Goal: Task Accomplishment & Management: Manage account settings

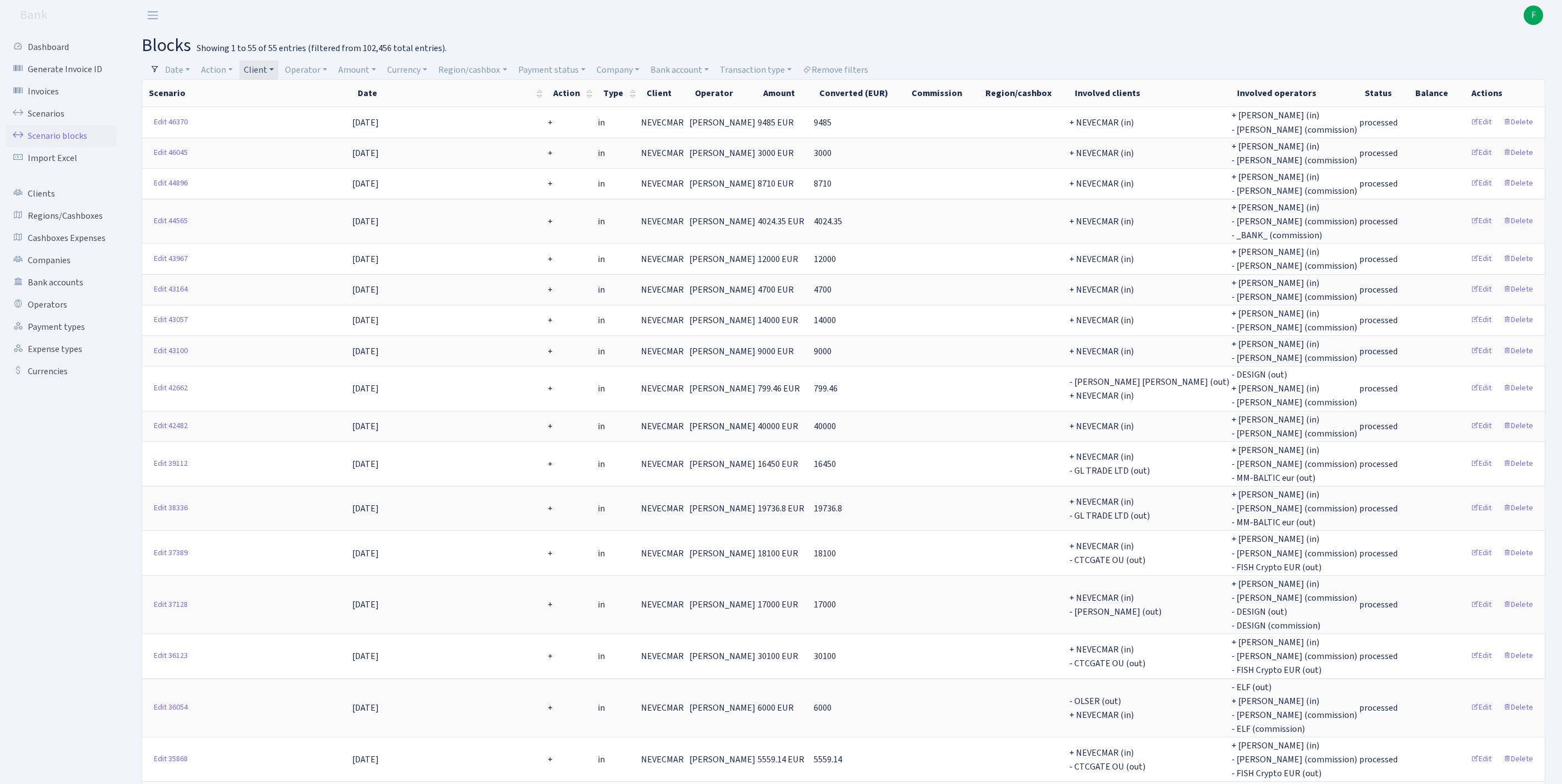
select select "100"
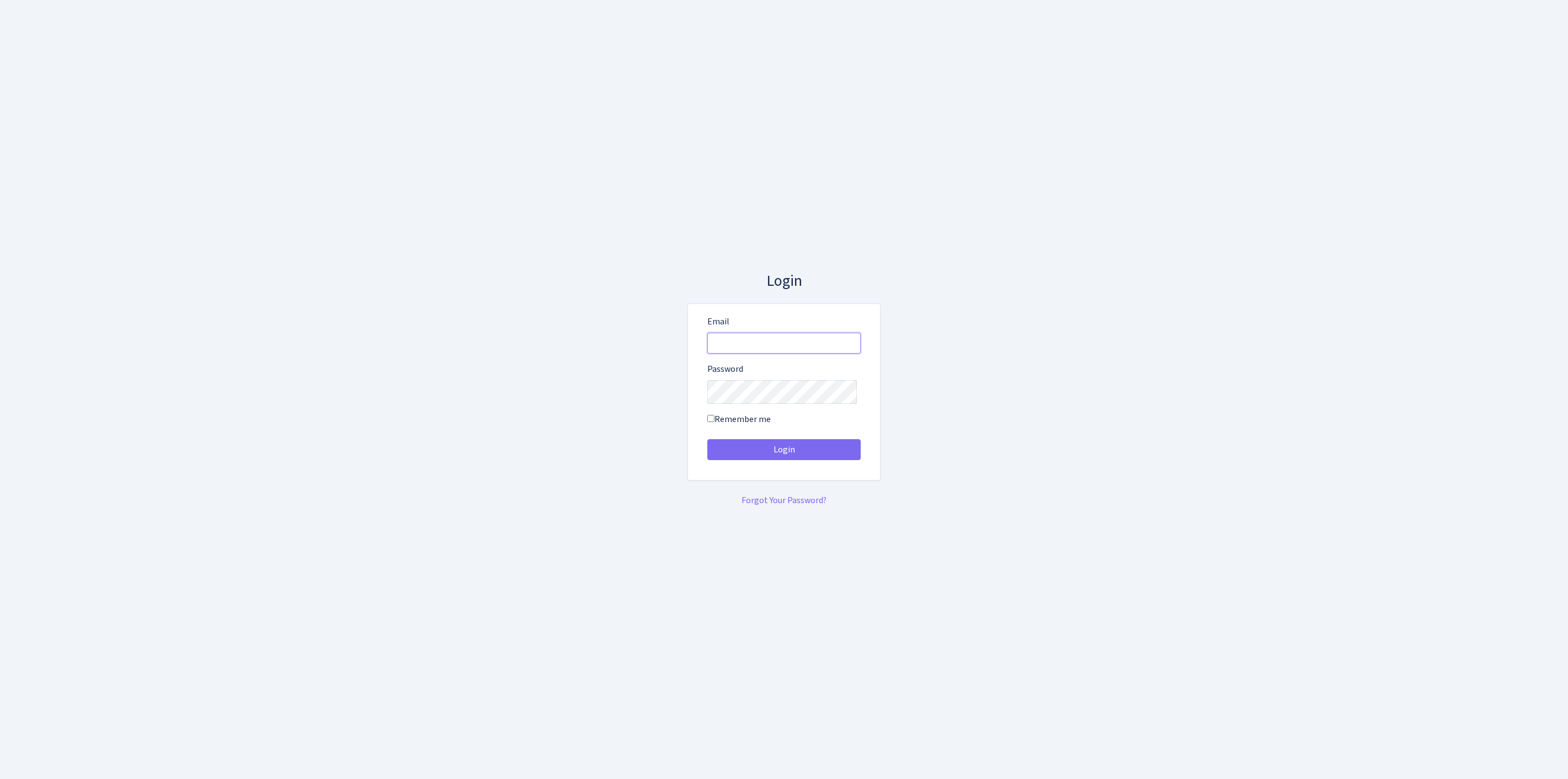
type input "feitan@bank.com"
click at [784, 453] on button "Login" at bounding box center [784, 449] width 153 height 21
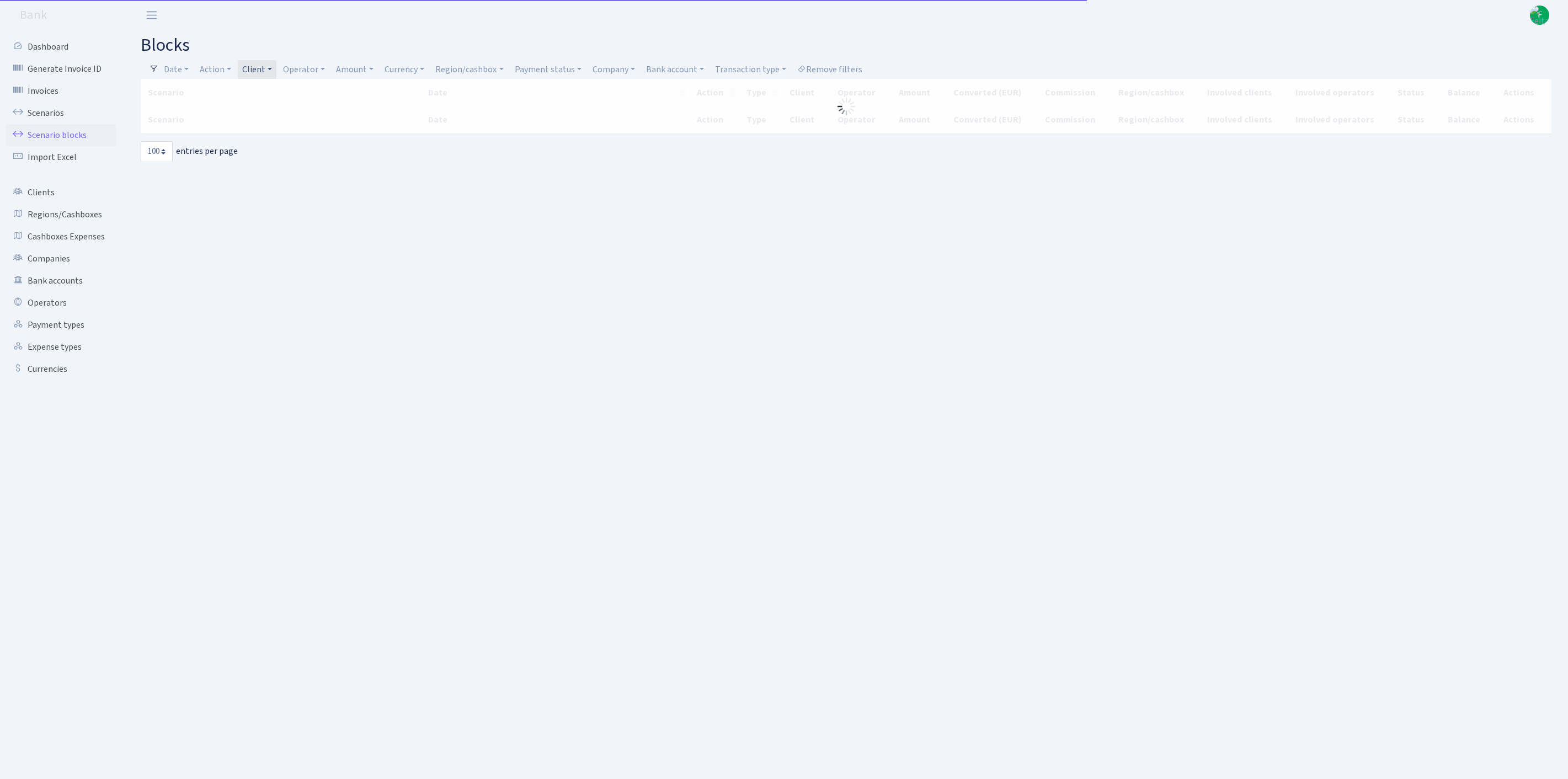
select select "100"
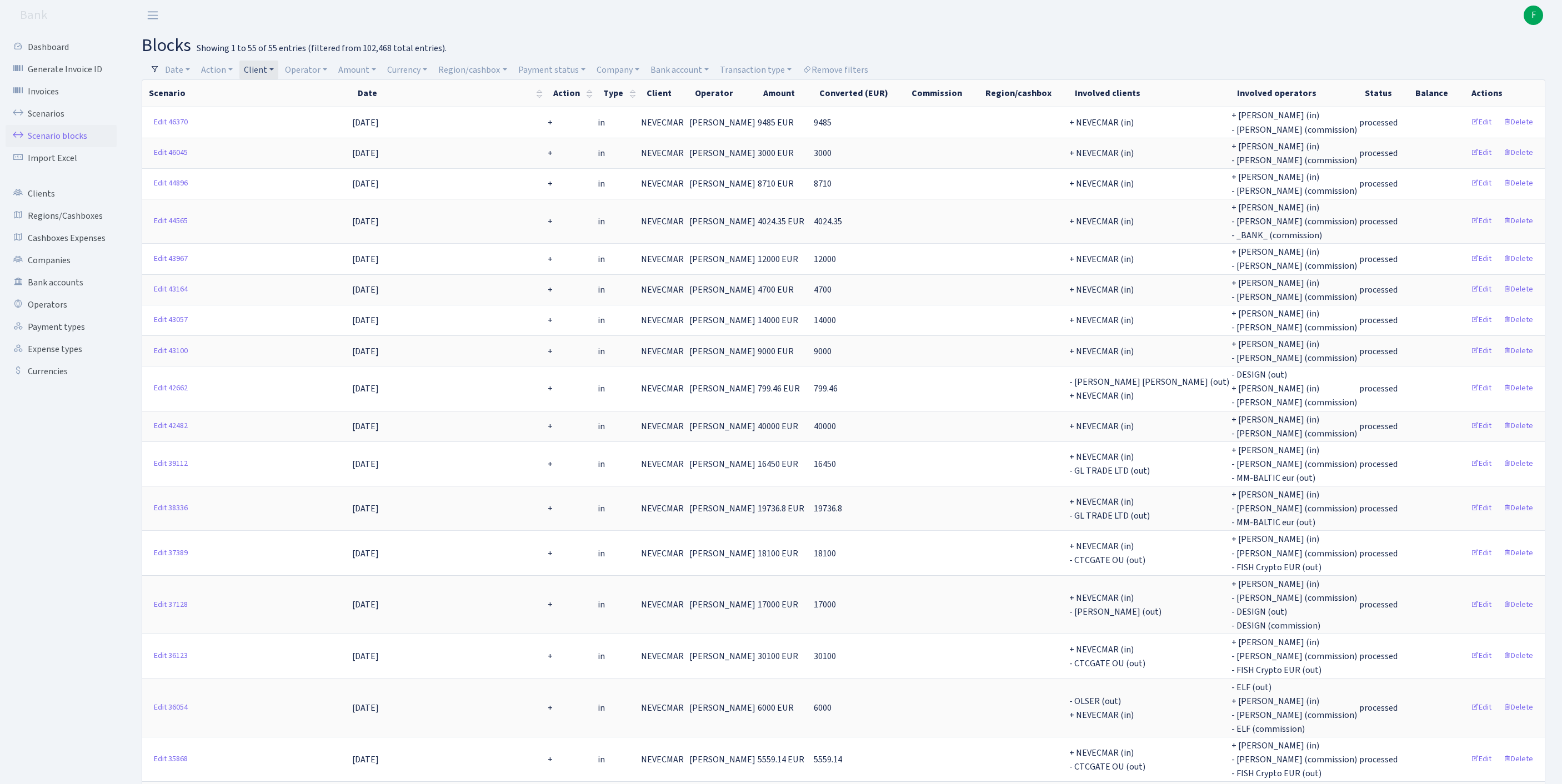
click at [278, 70] on link "Client" at bounding box center [259, 70] width 39 height 19
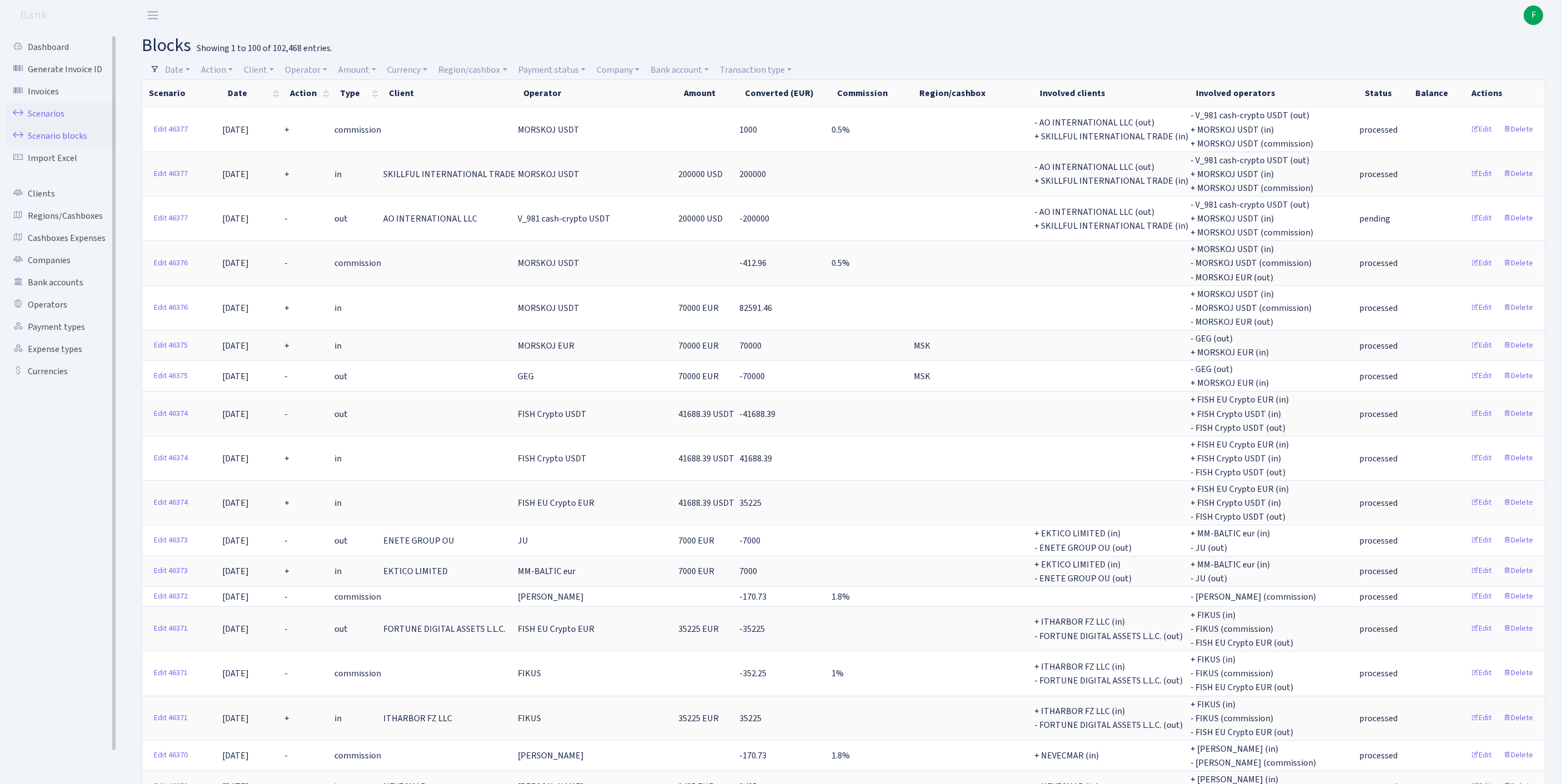
click at [50, 121] on link "Scenarios" at bounding box center [61, 114] width 111 height 22
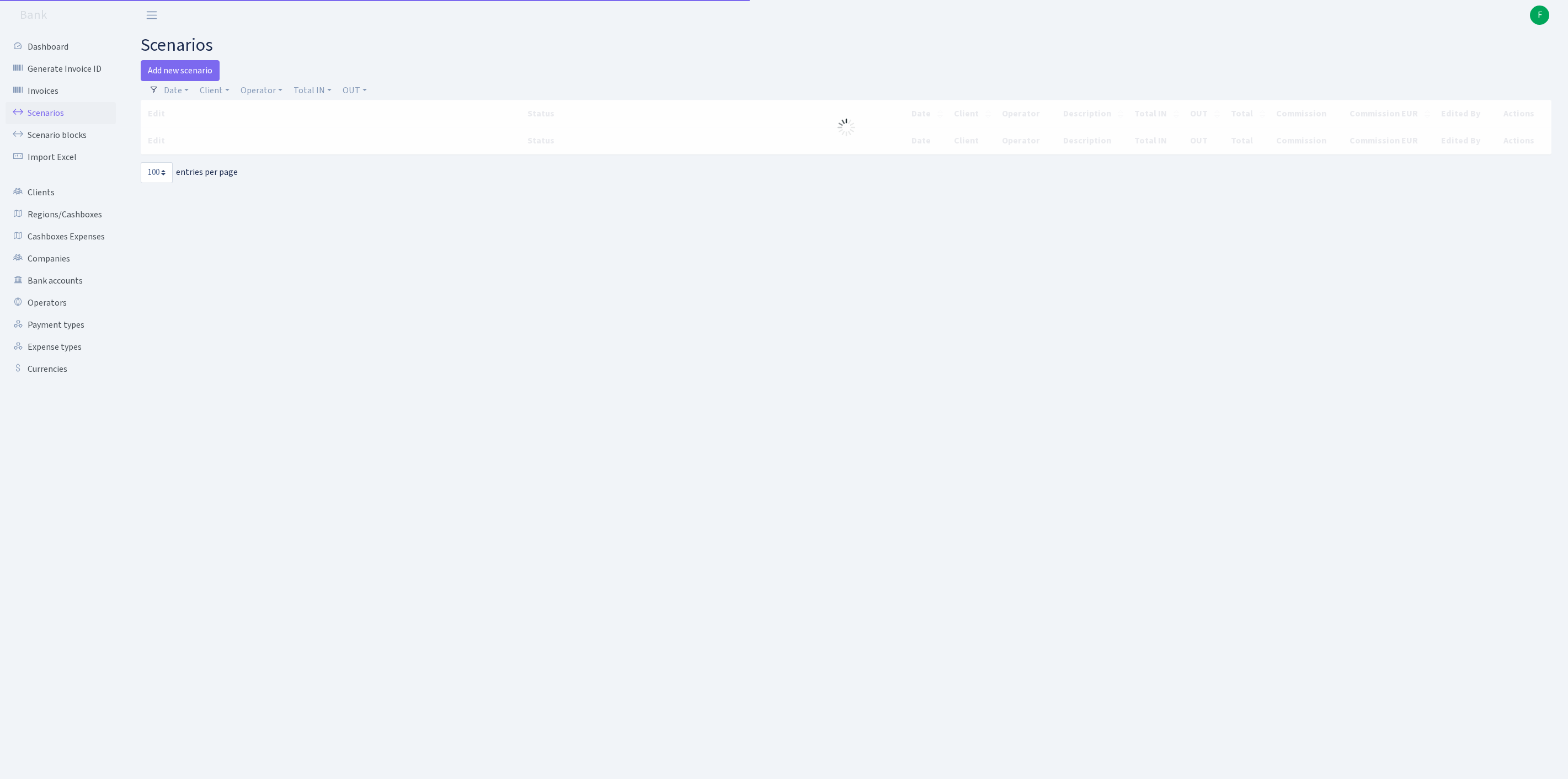
select select "100"
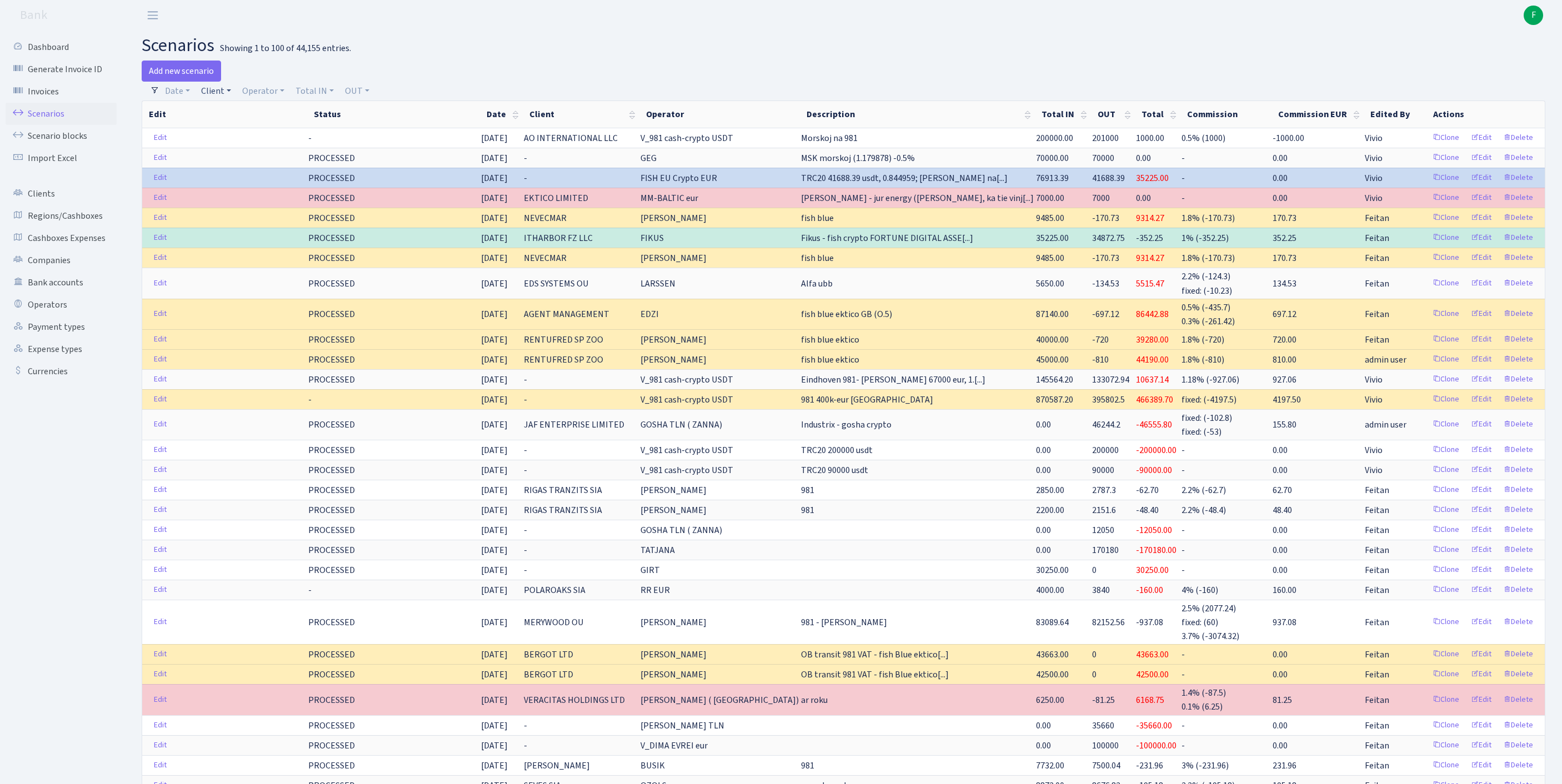
click at [221, 97] on link "Client" at bounding box center [216, 91] width 39 height 19
click at [235, 140] on input "search" at bounding box center [246, 130] width 92 height 17
type input "sparknet"
click at [253, 161] on li "SPARKNET" at bounding box center [246, 151] width 94 height 20
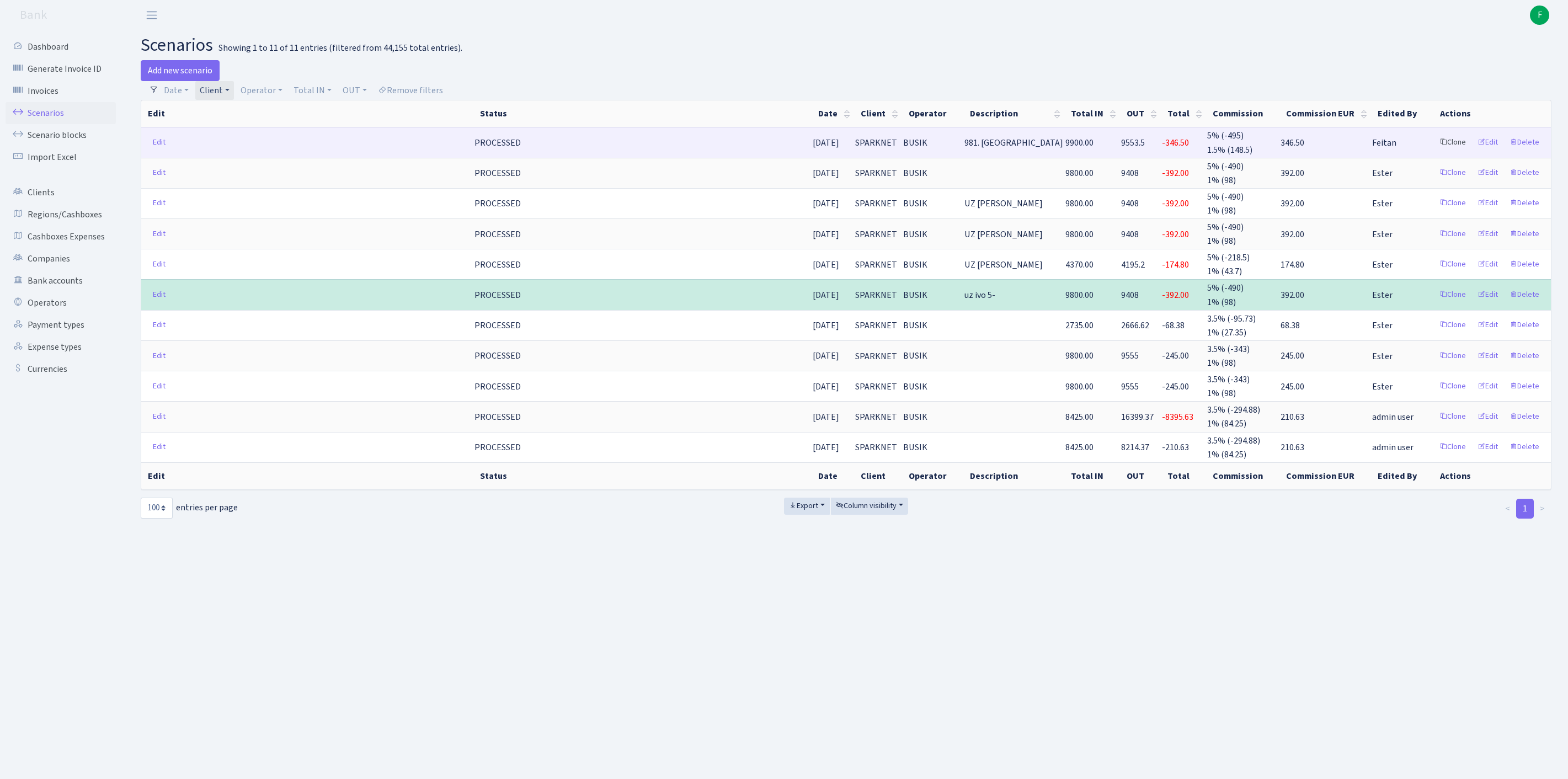
click at [1435, 151] on link "Clone" at bounding box center [1453, 142] width 37 height 17
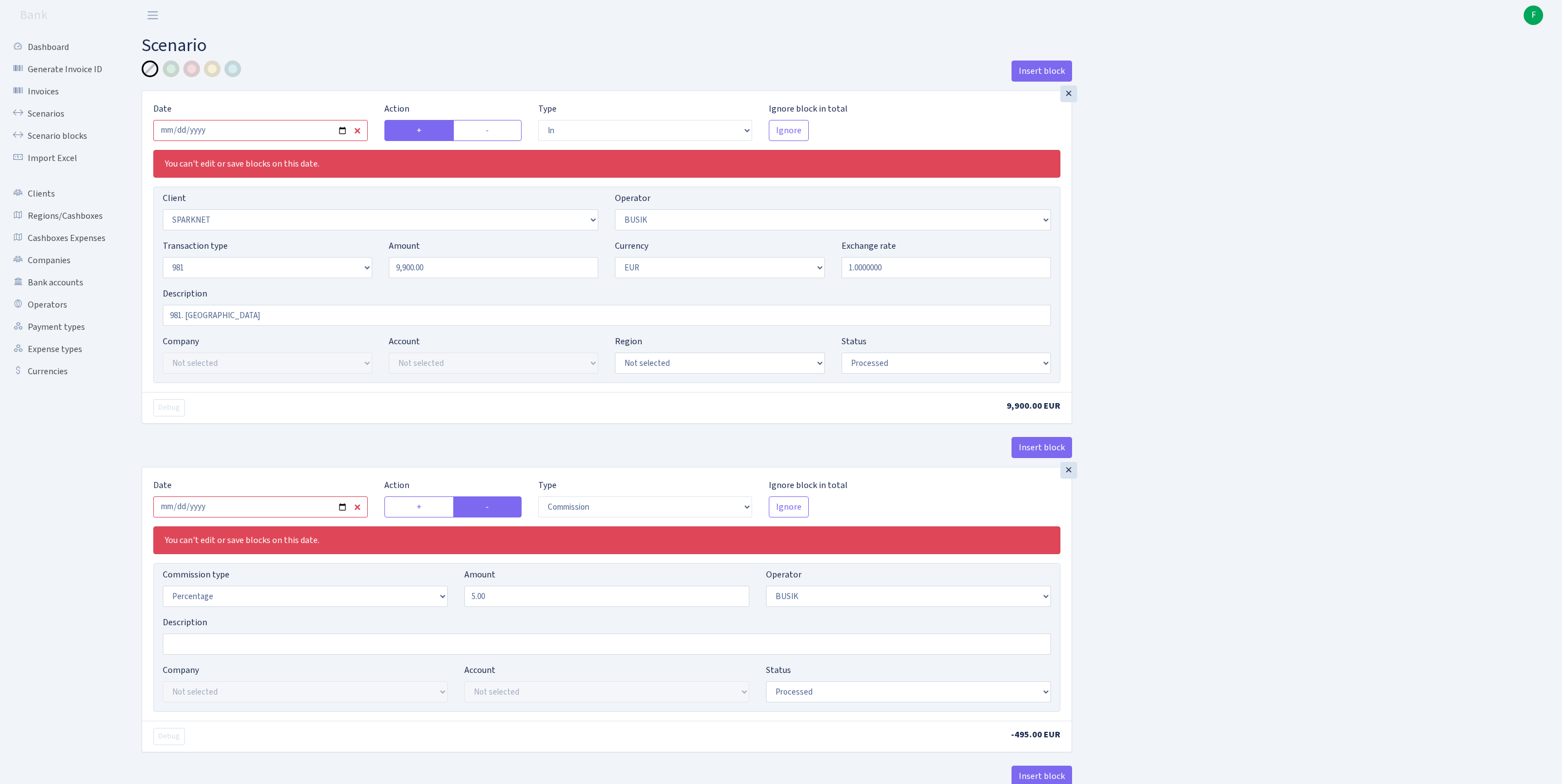
select select "in"
select select "473"
select select "4"
select select "8"
select select "1"
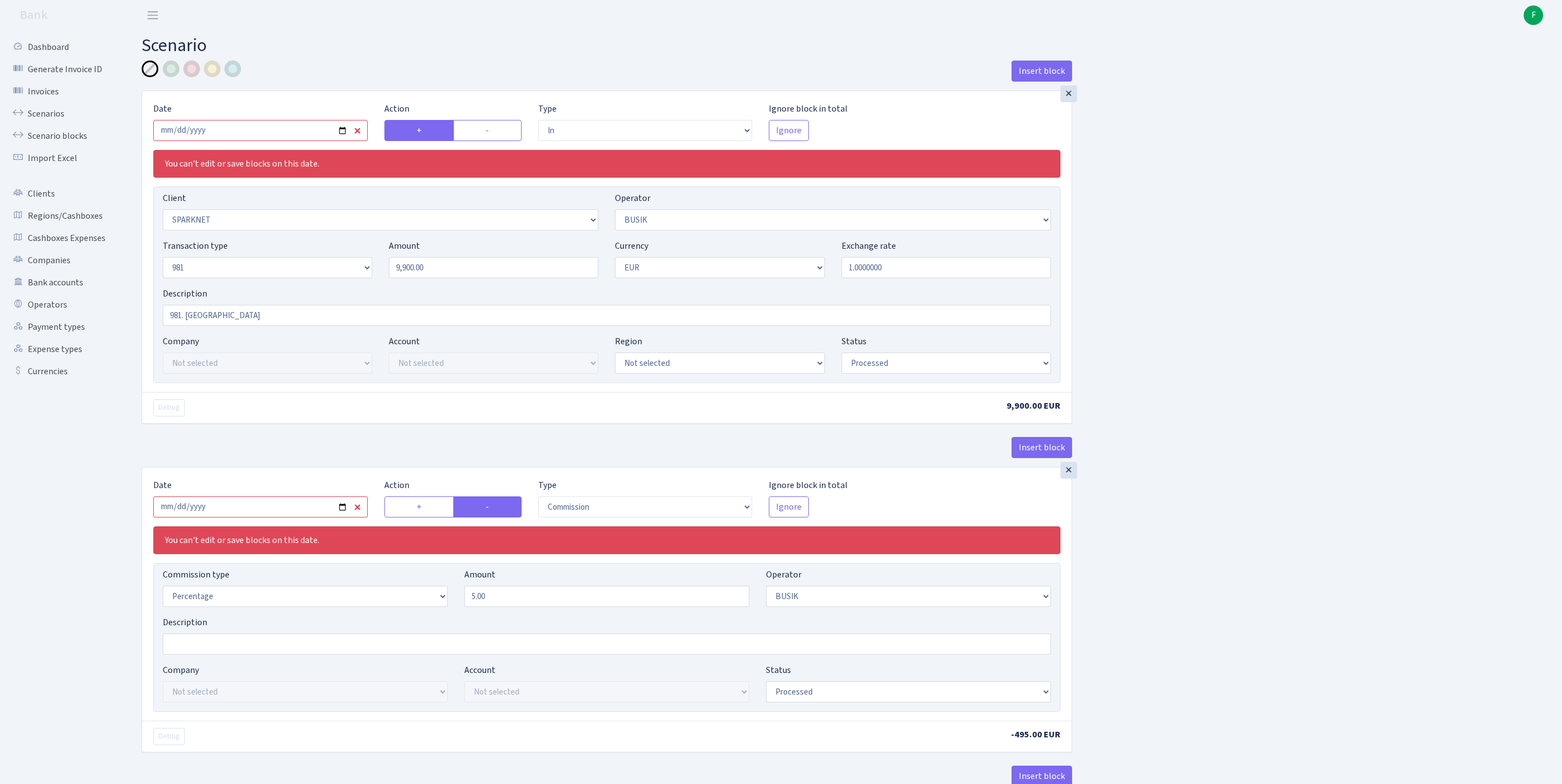
select select "processed"
select select "commission"
select select "4"
select select "processed"
select select "out"
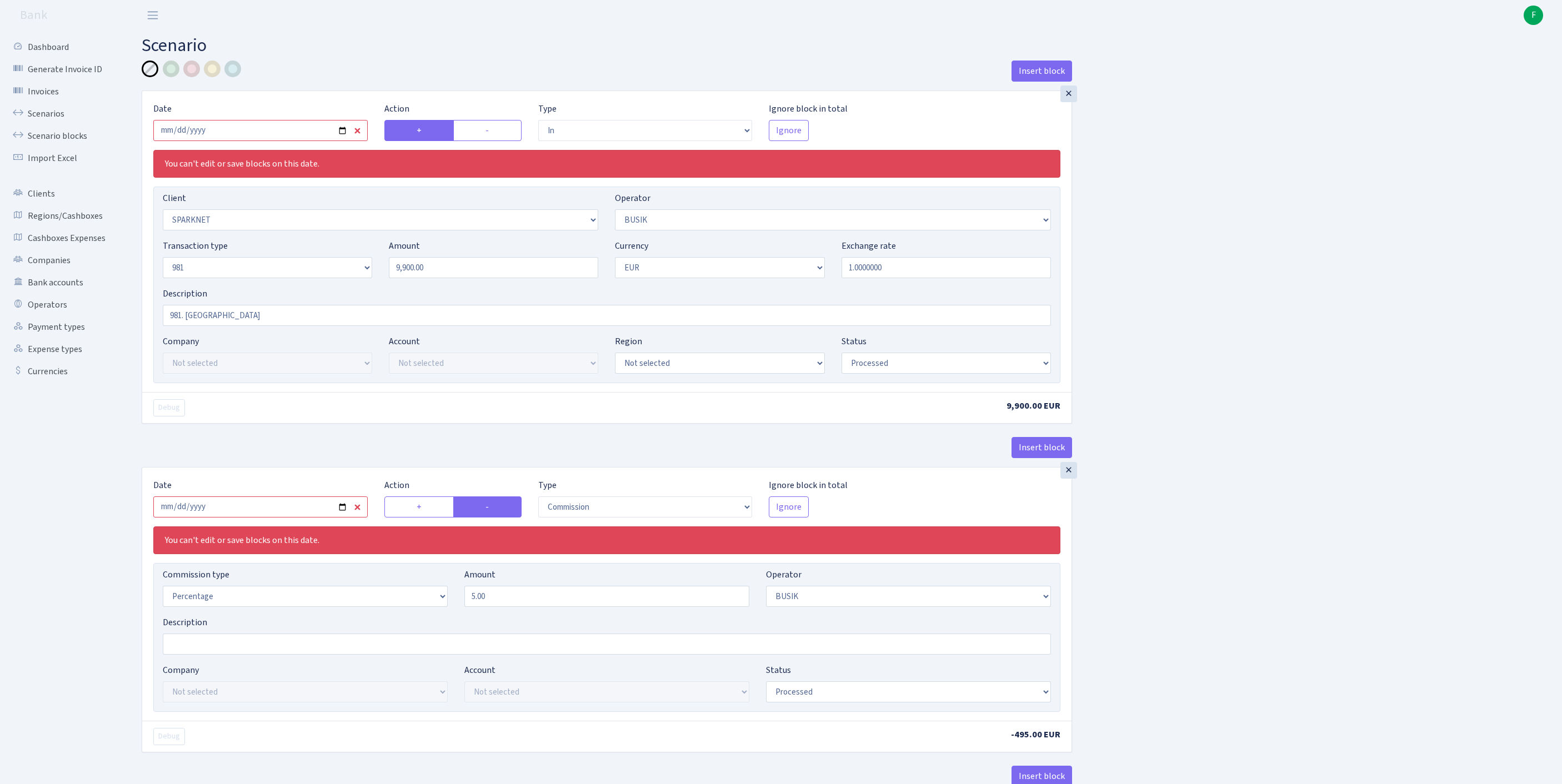
select select "2781"
select select "61"
select select "8"
select select "1"
select select "processed"
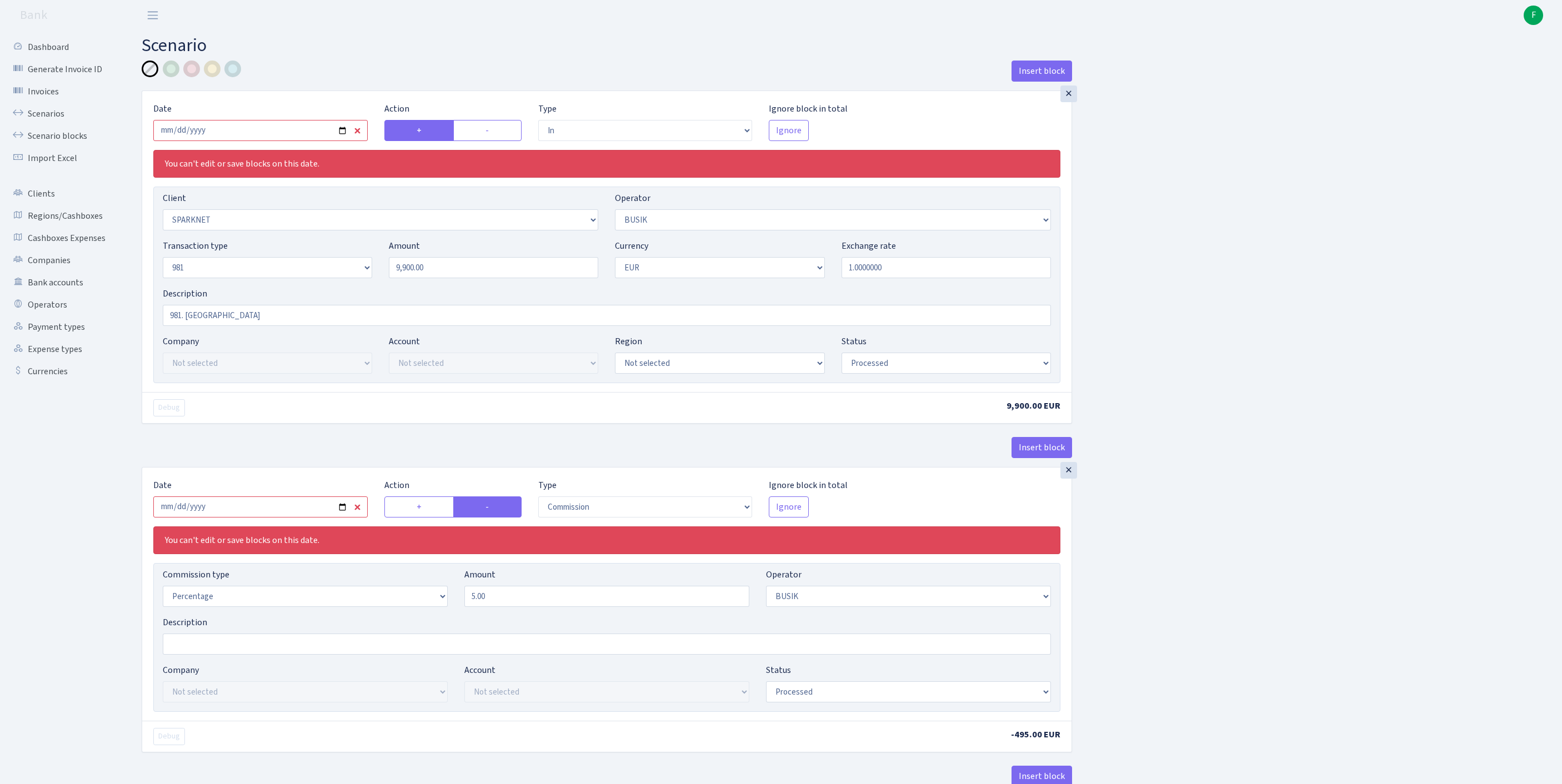
select select "commission"
select select "61"
select select "processed"
click at [322, 130] on input "2025-09-10" at bounding box center [260, 130] width 214 height 21
type input "2025-09-16"
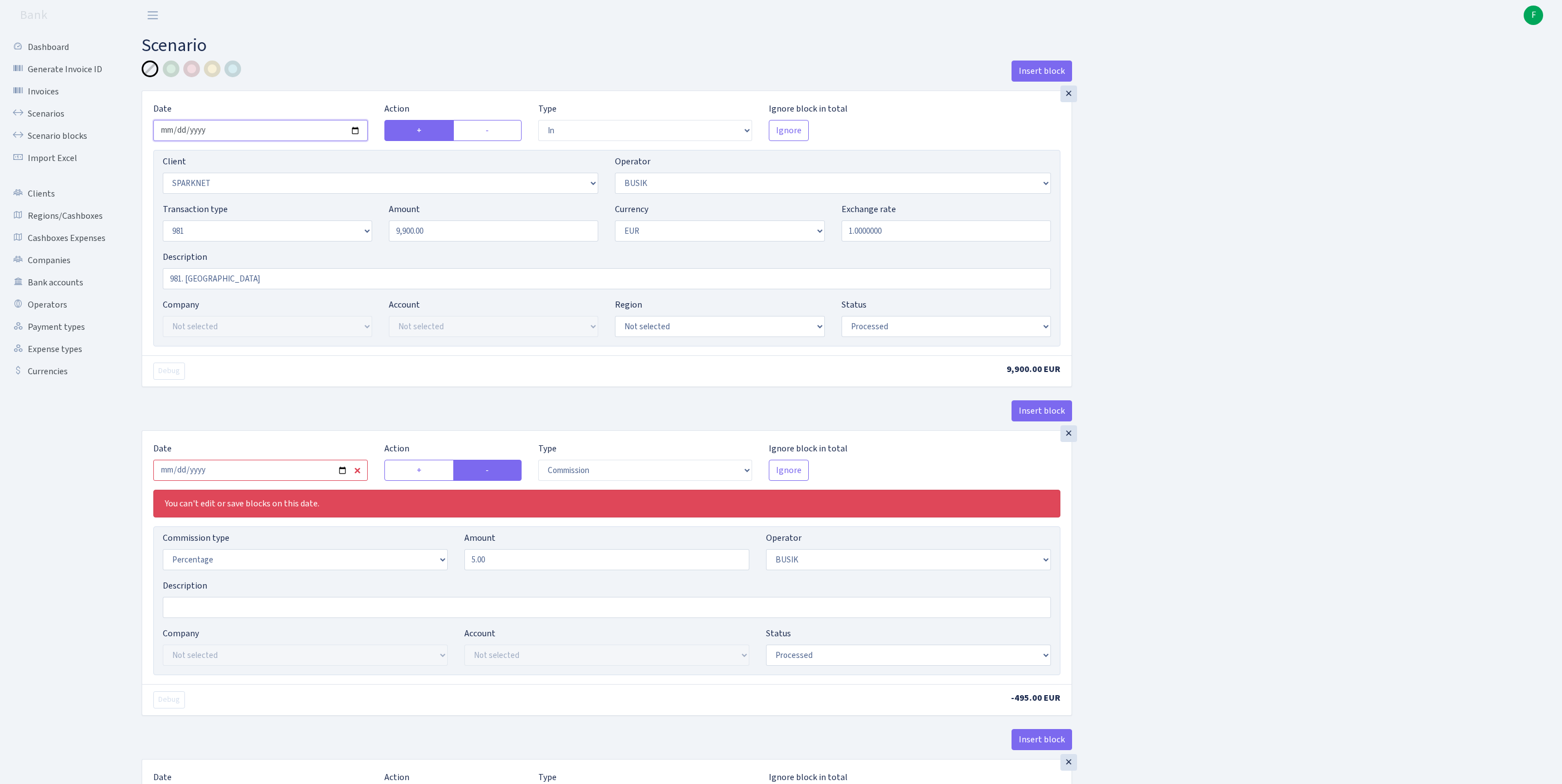
scroll to position [43, 0]
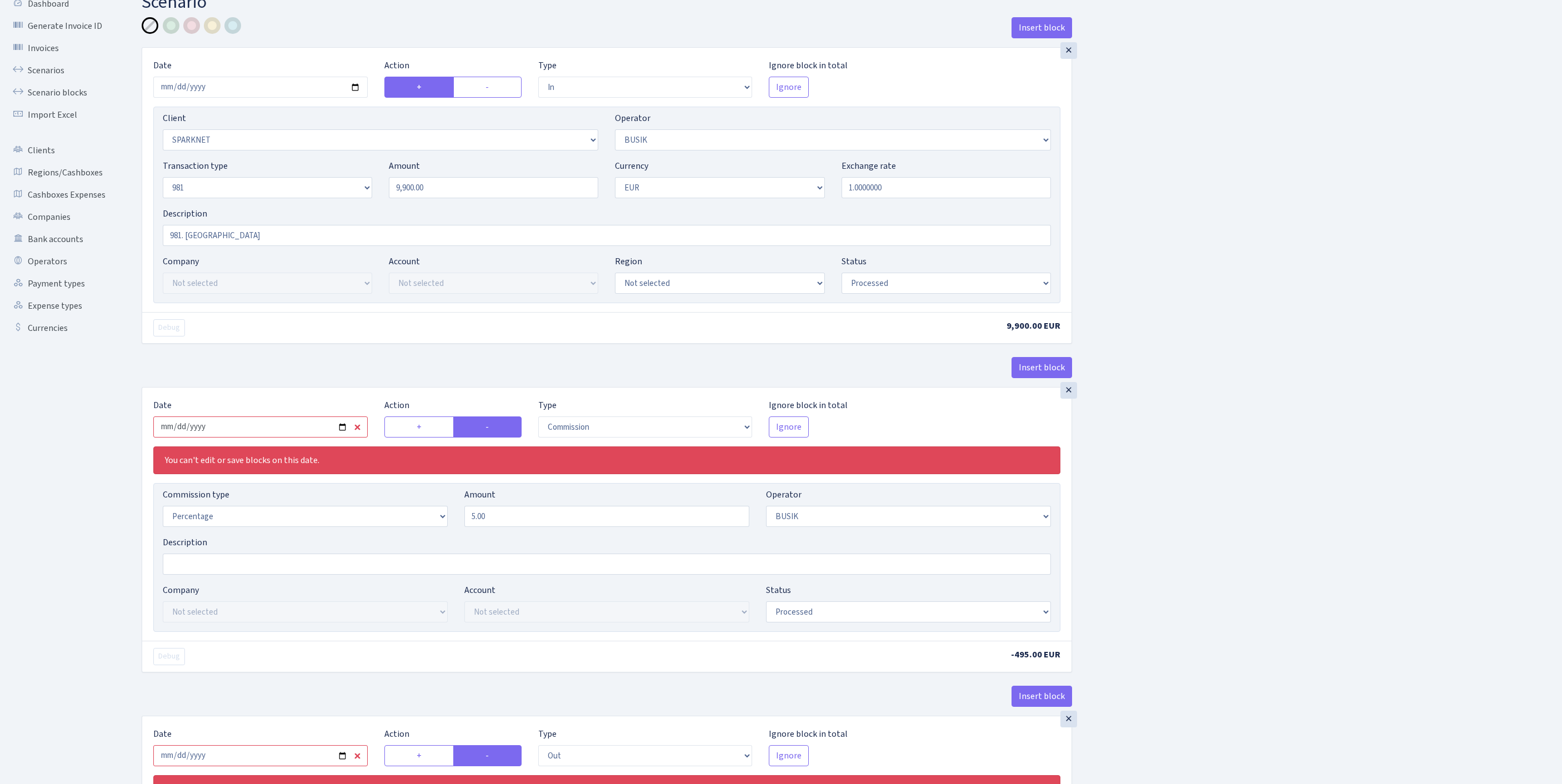
click at [316, 437] on input "2025-09-10" at bounding box center [260, 427] width 214 height 21
type input "[DATE]"
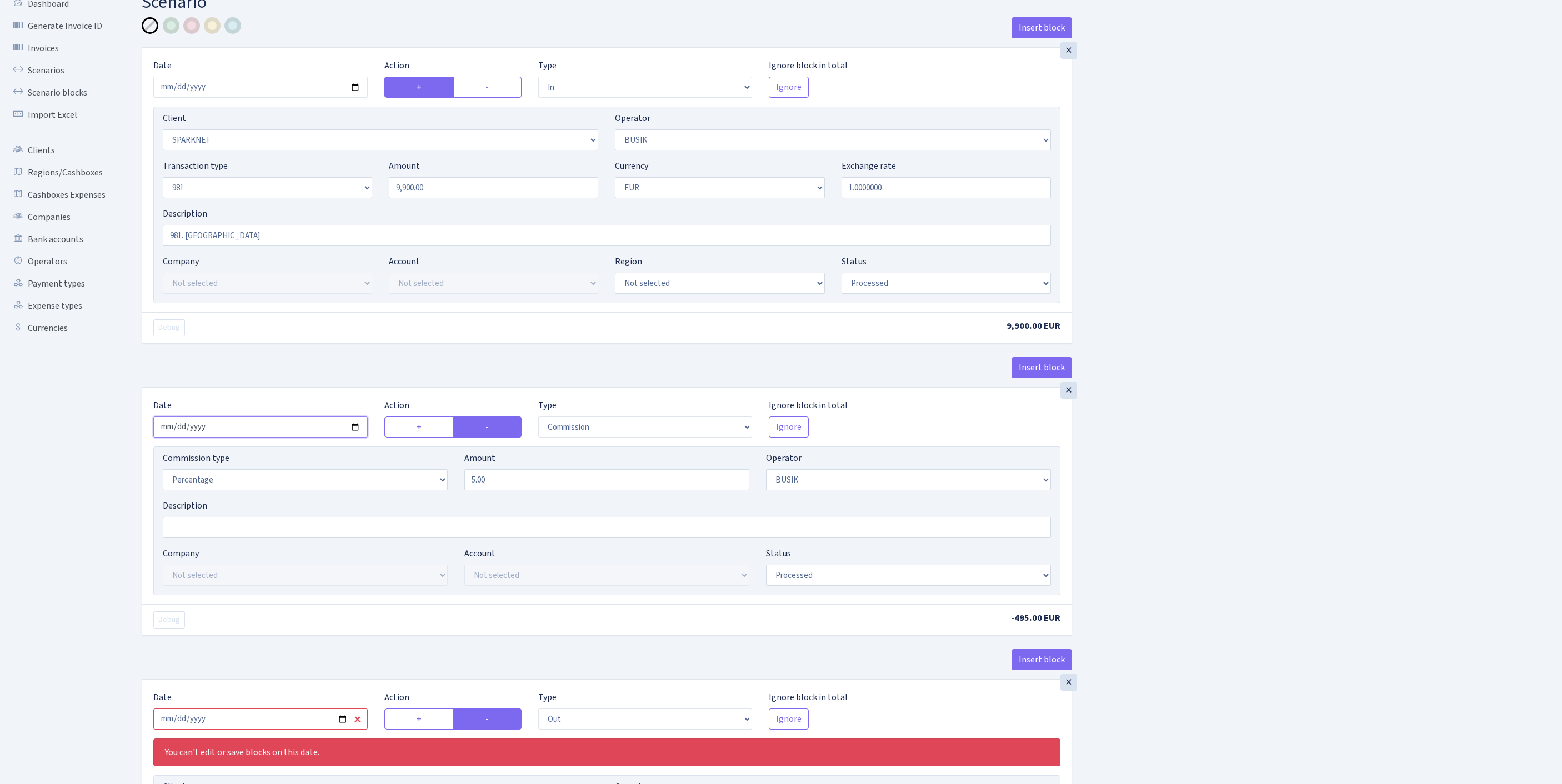
scroll to position [472, 0]
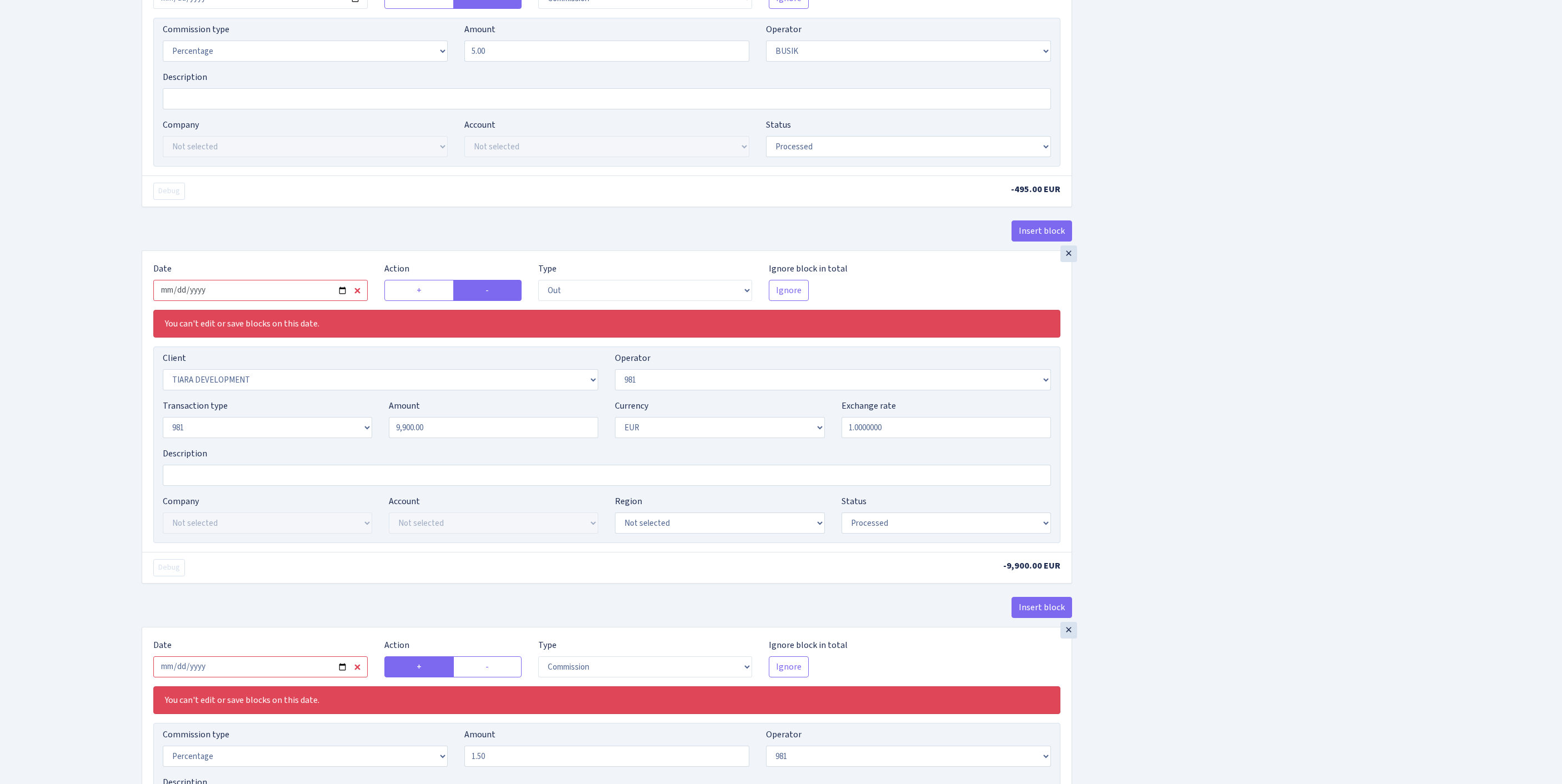
click at [261, 301] on input "2025-09-10" at bounding box center [260, 290] width 214 height 21
type input "[DATE]"
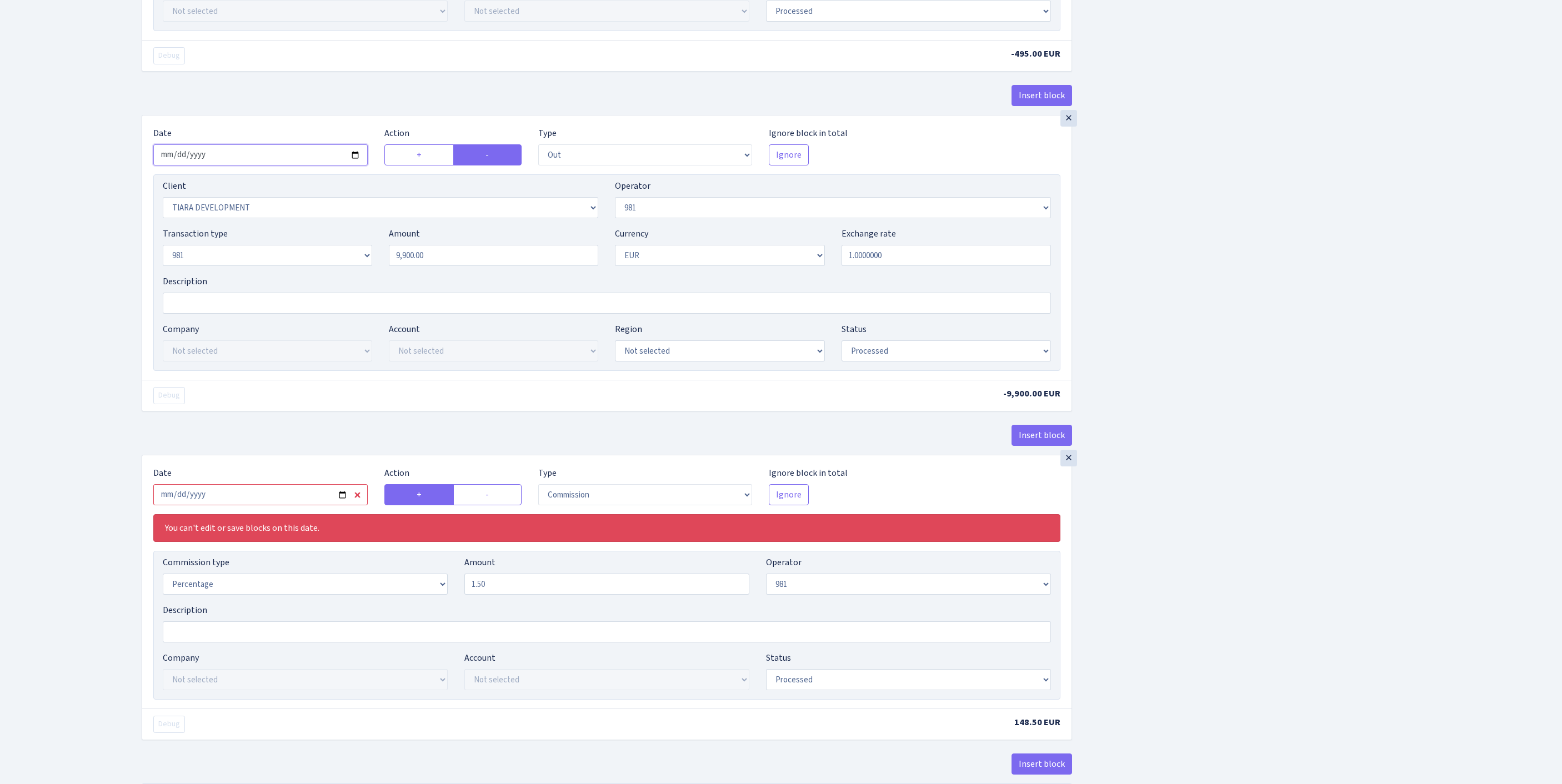
scroll to position [649, 0]
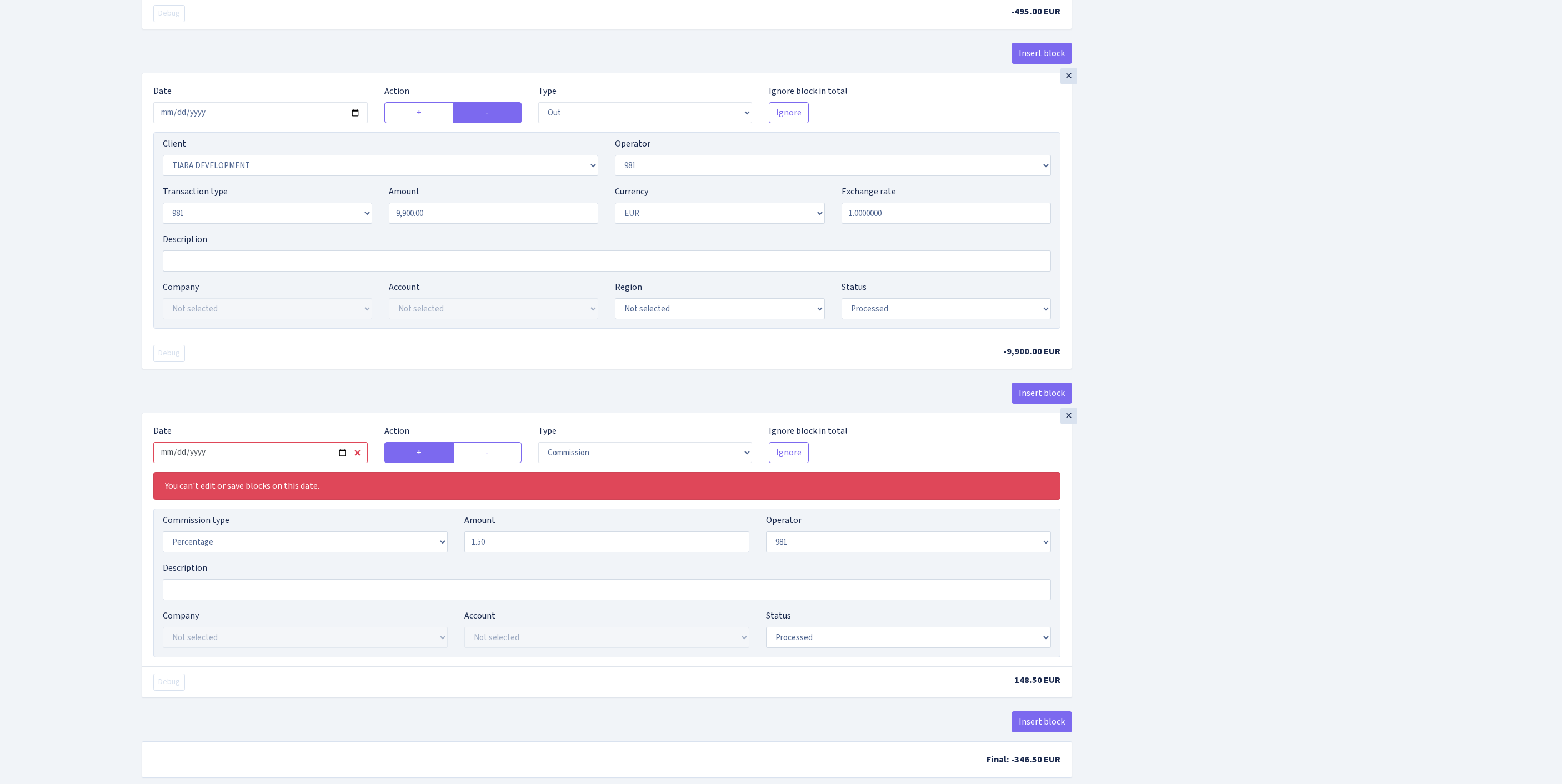
drag, startPoint x: 324, startPoint y: 594, endPoint x: 316, endPoint y: 603, distance: 12.0
click at [324, 463] on input "2025-09-10" at bounding box center [260, 452] width 214 height 21
type input "[DATE]"
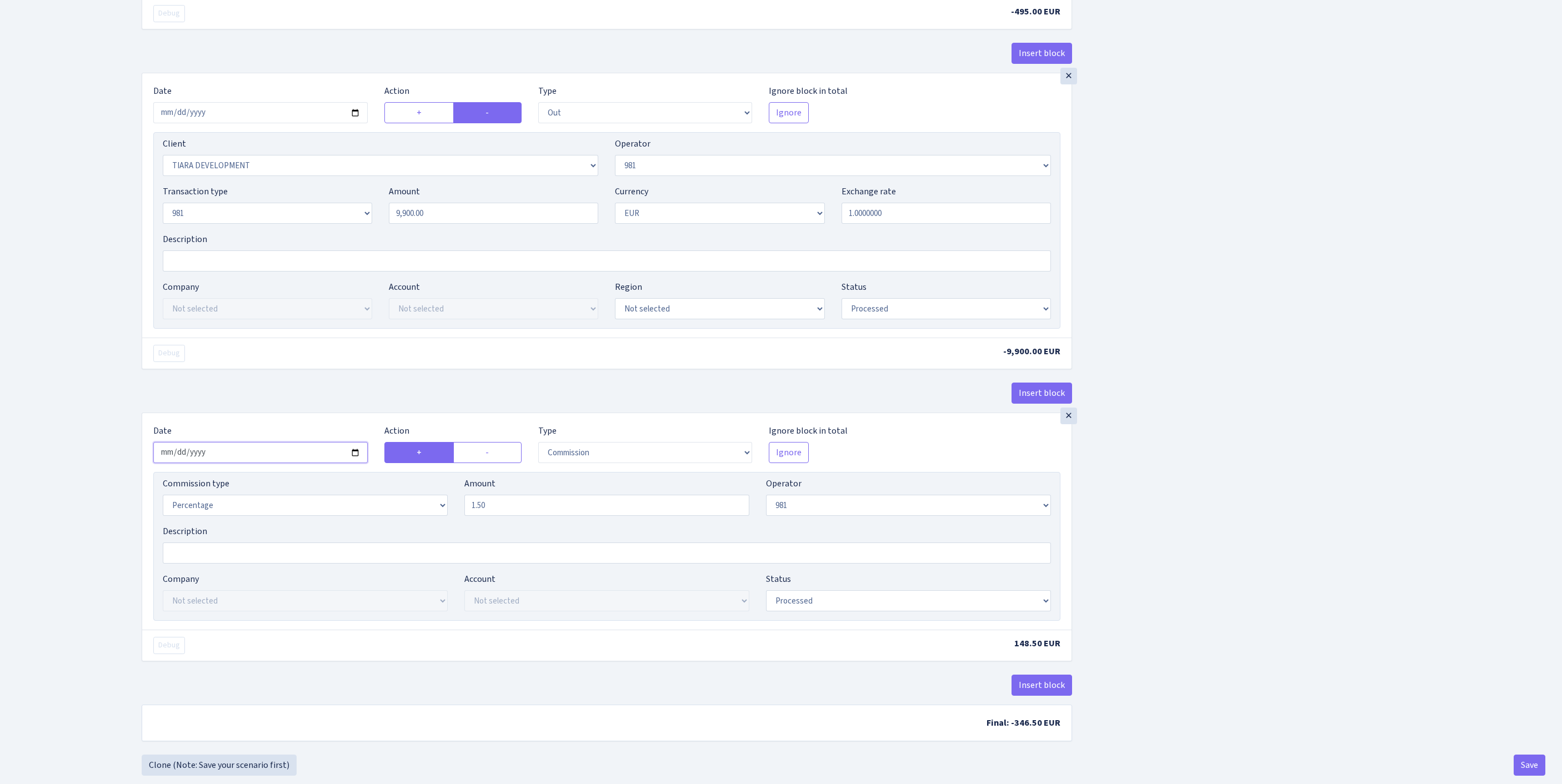
scroll to position [854, 0]
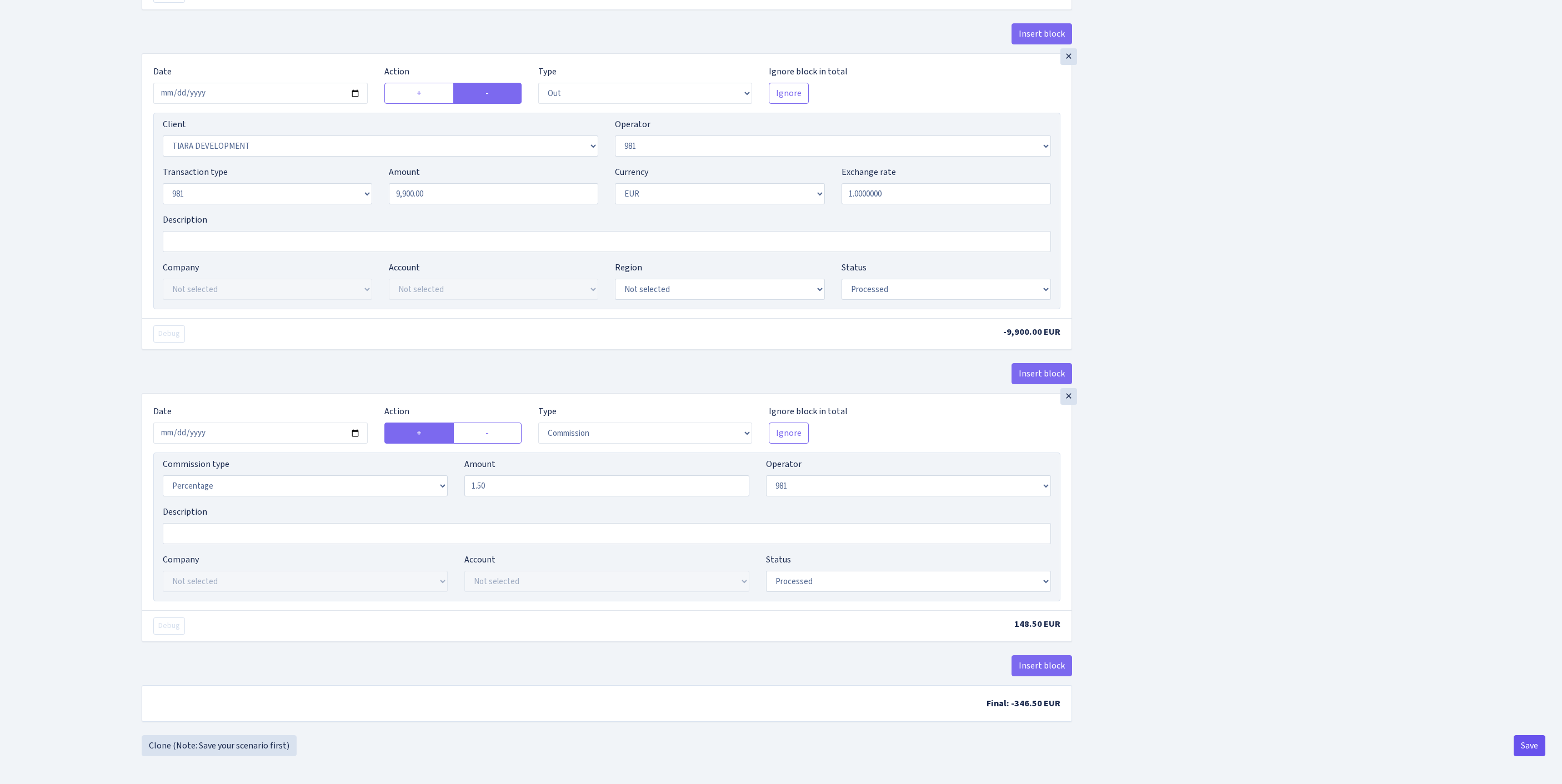
click at [1526, 742] on button "Save" at bounding box center [1530, 745] width 32 height 21
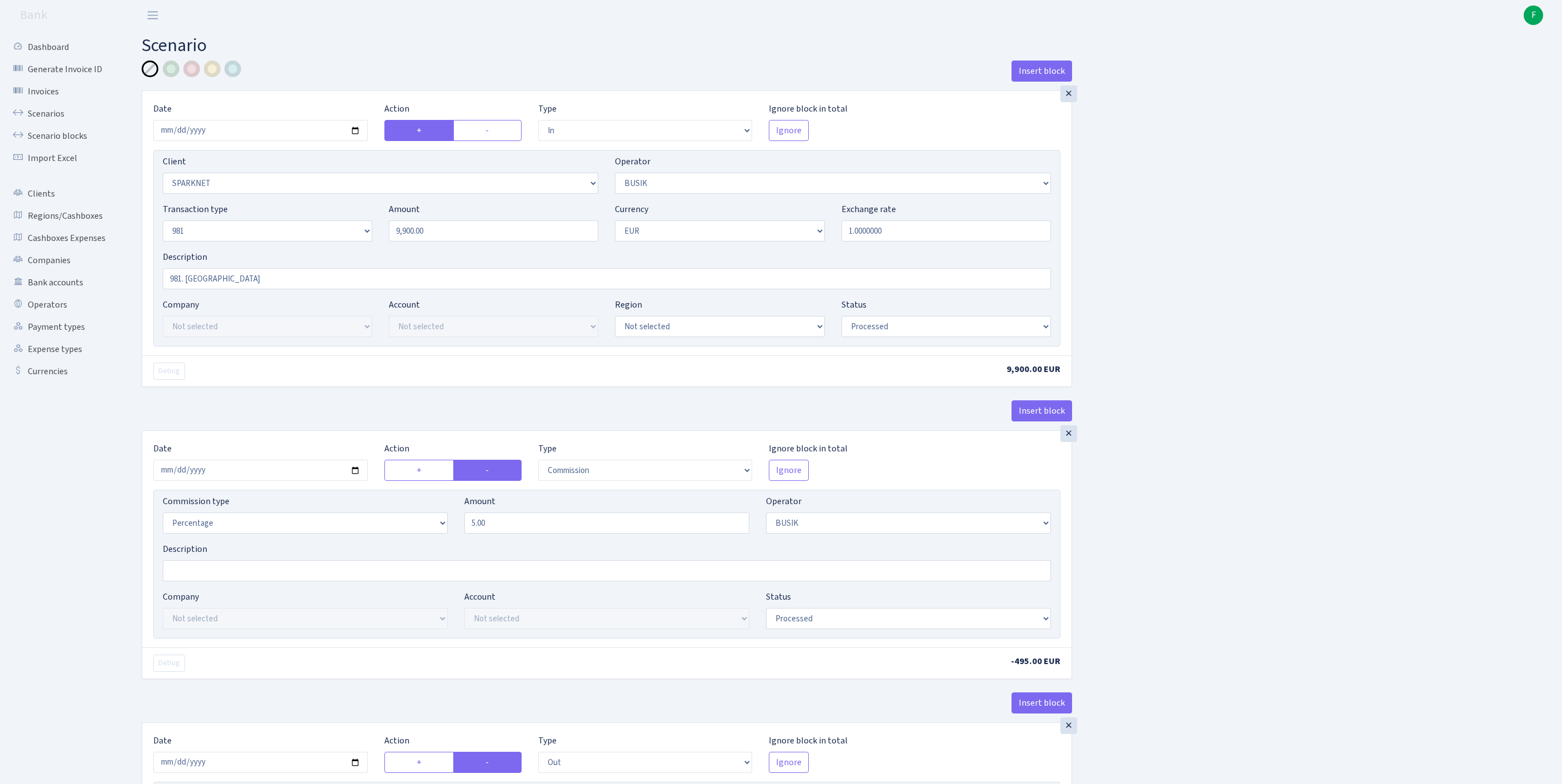
select select "in"
select select "473"
select select "4"
select select "8"
select select "1"
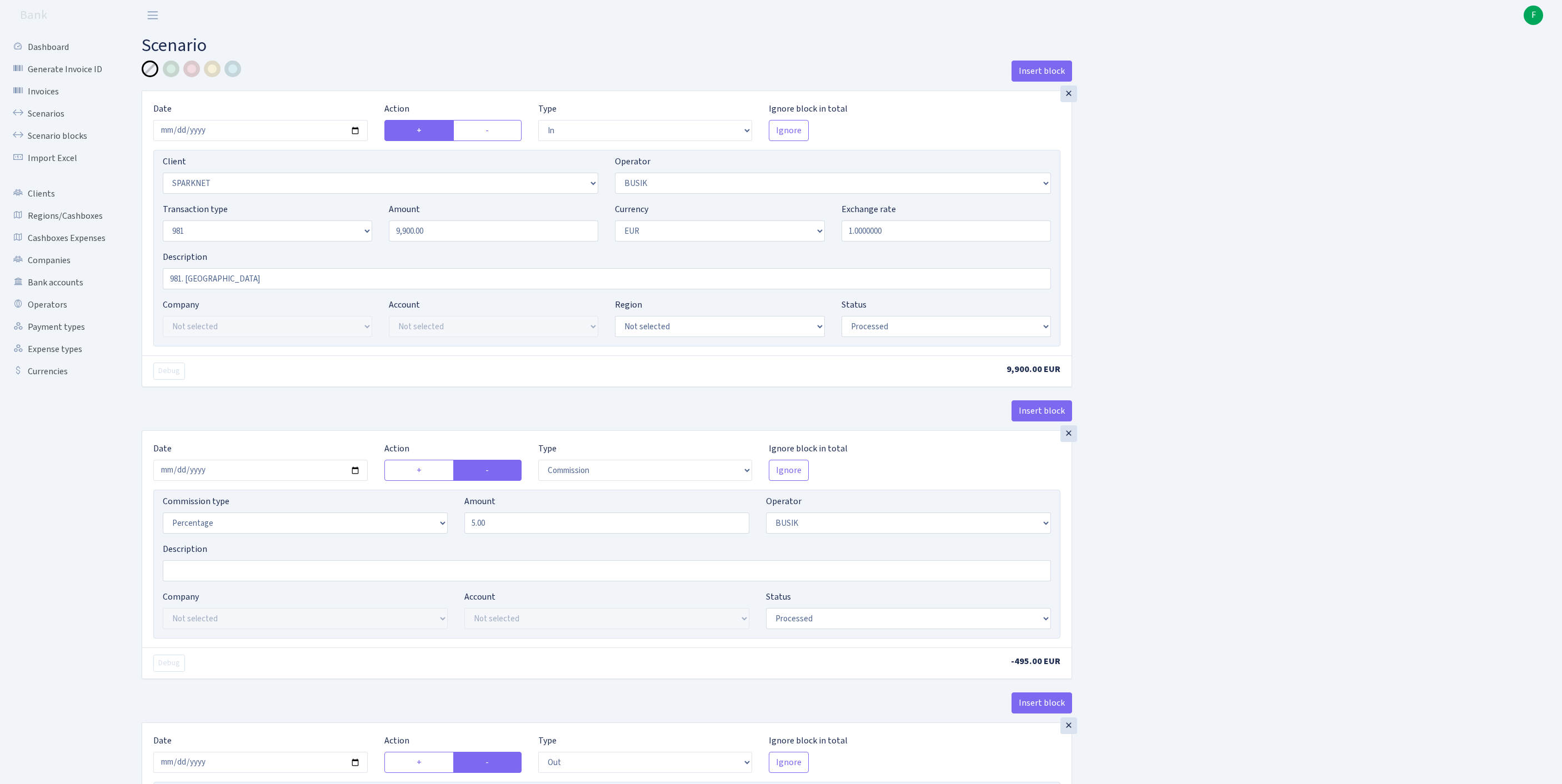
select select "processed"
select select "commission"
select select "4"
select select "processed"
select select "out"
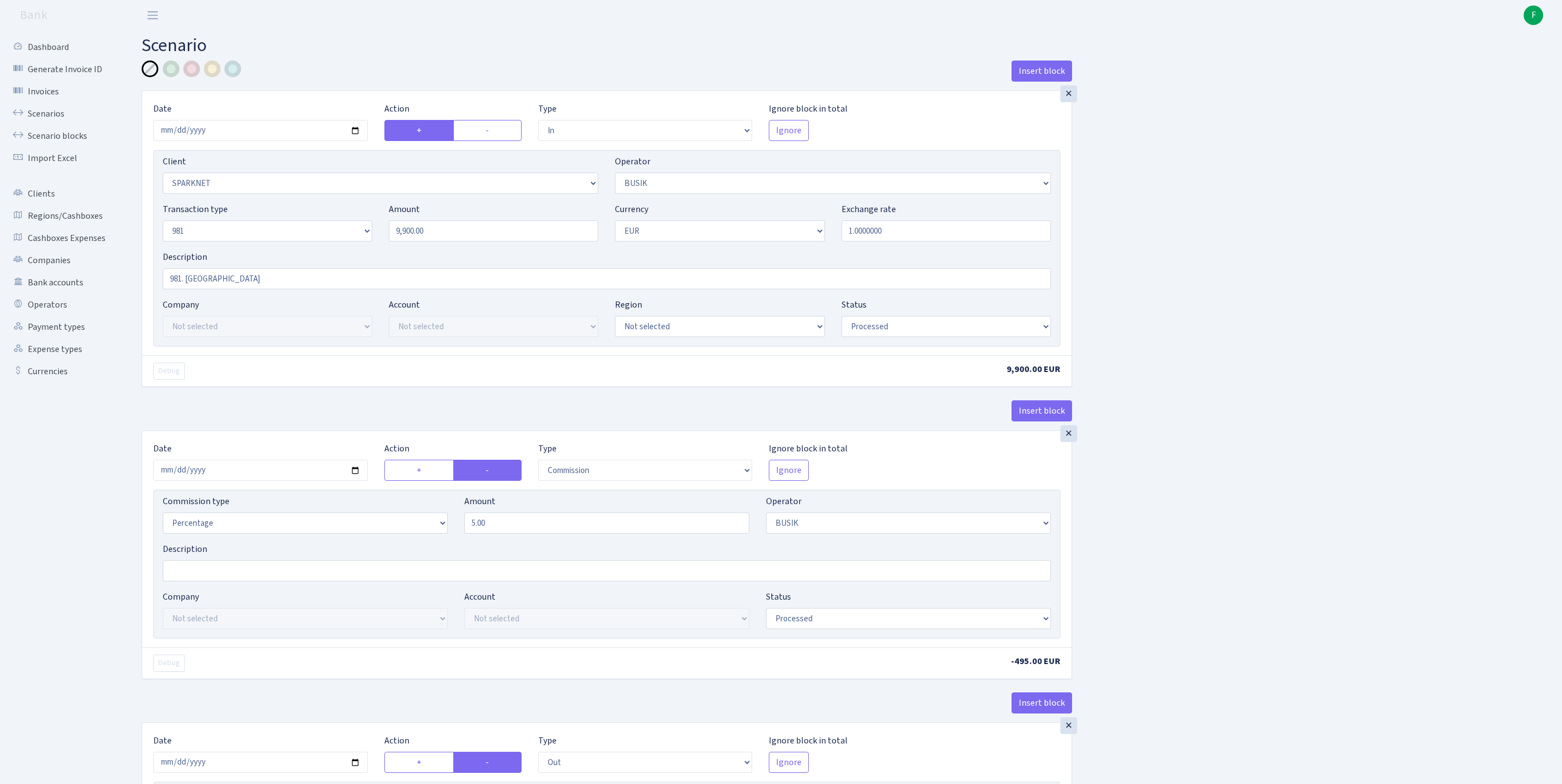
select select "2781"
select select "61"
select select "8"
select select "1"
select select "processed"
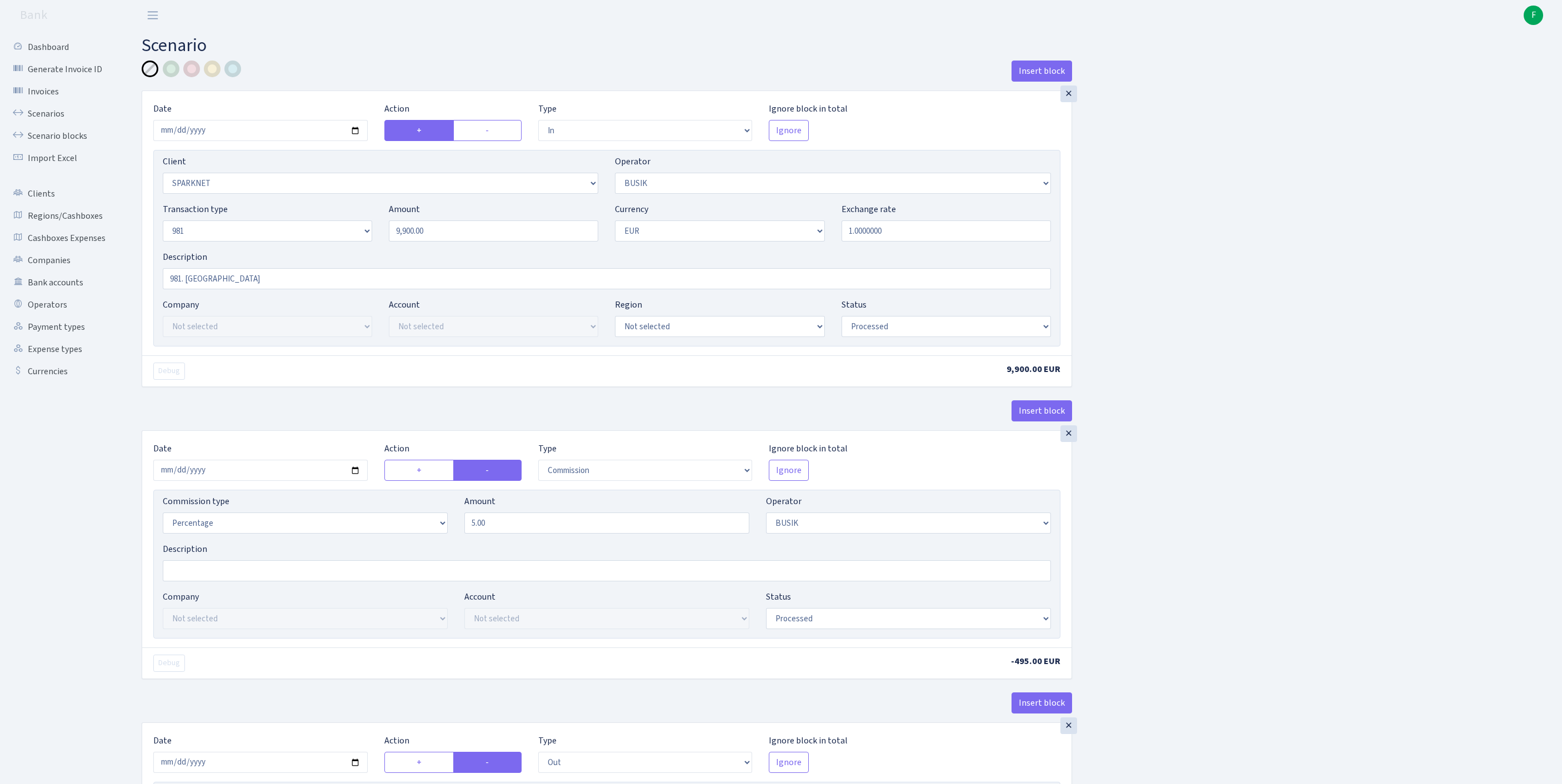
select select "commission"
select select "61"
select select "processed"
click at [53, 120] on link "Scenarios" at bounding box center [61, 114] width 111 height 22
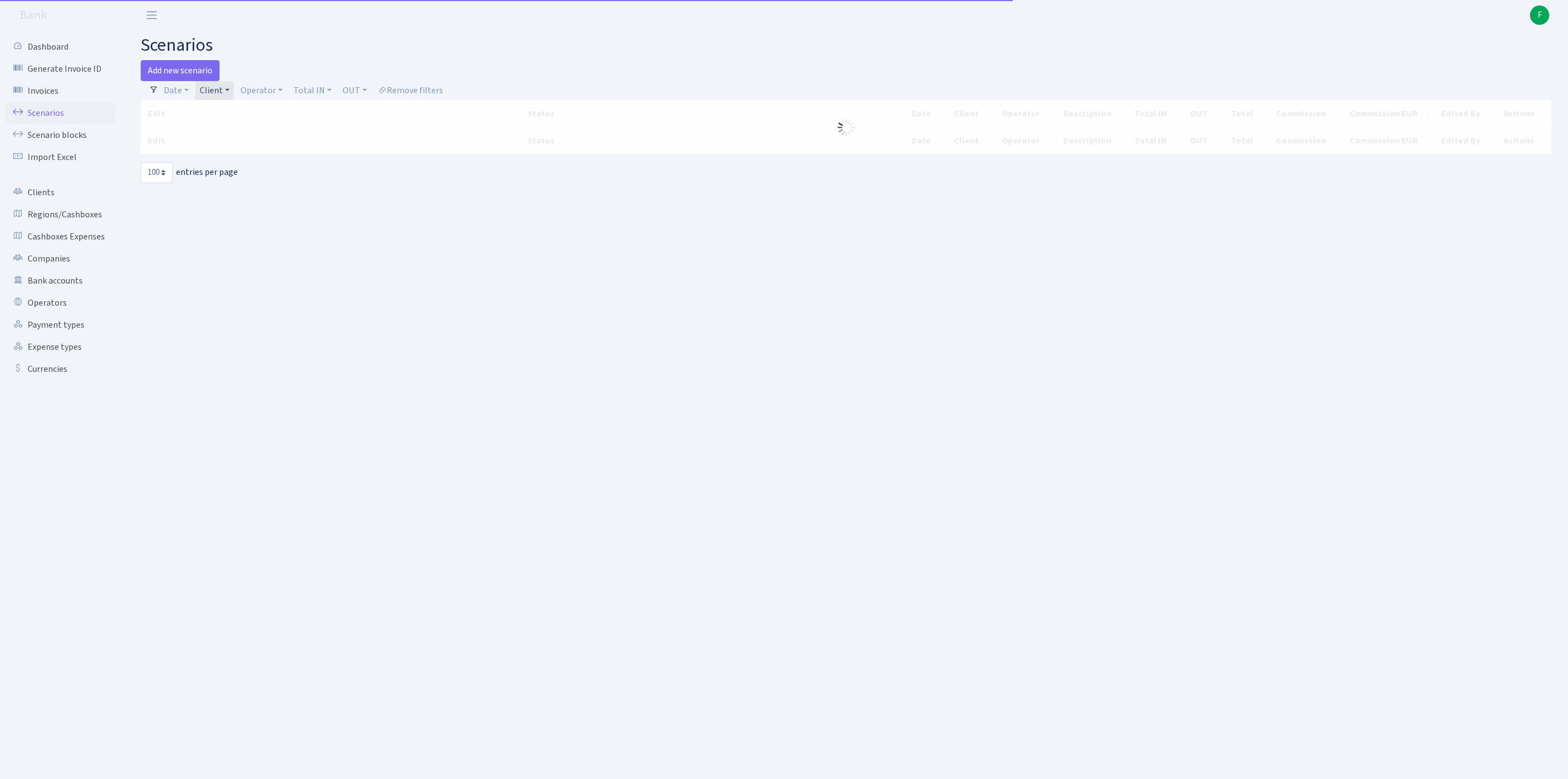
select select "100"
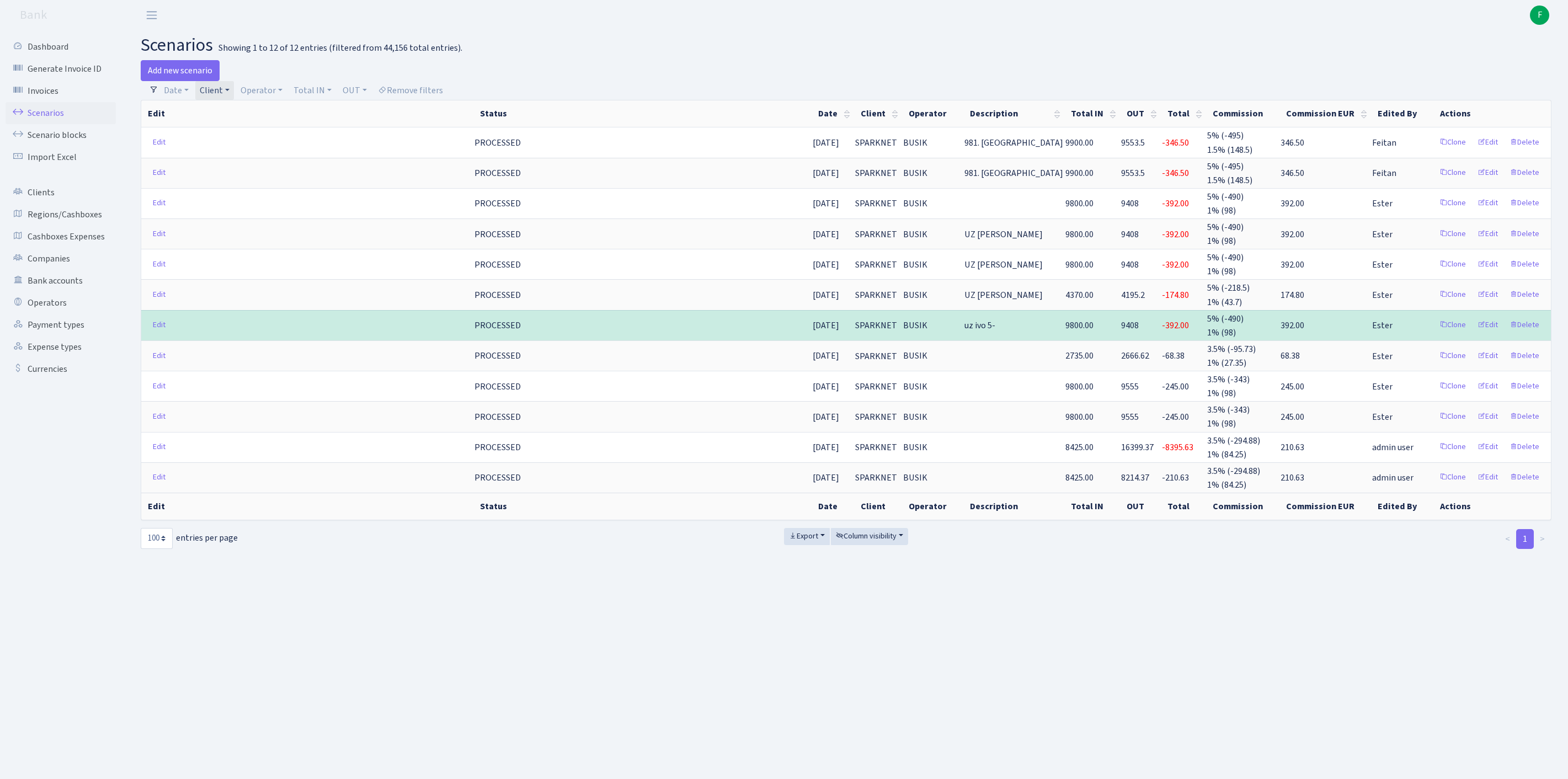
click at [234, 91] on link "Client" at bounding box center [214, 90] width 38 height 19
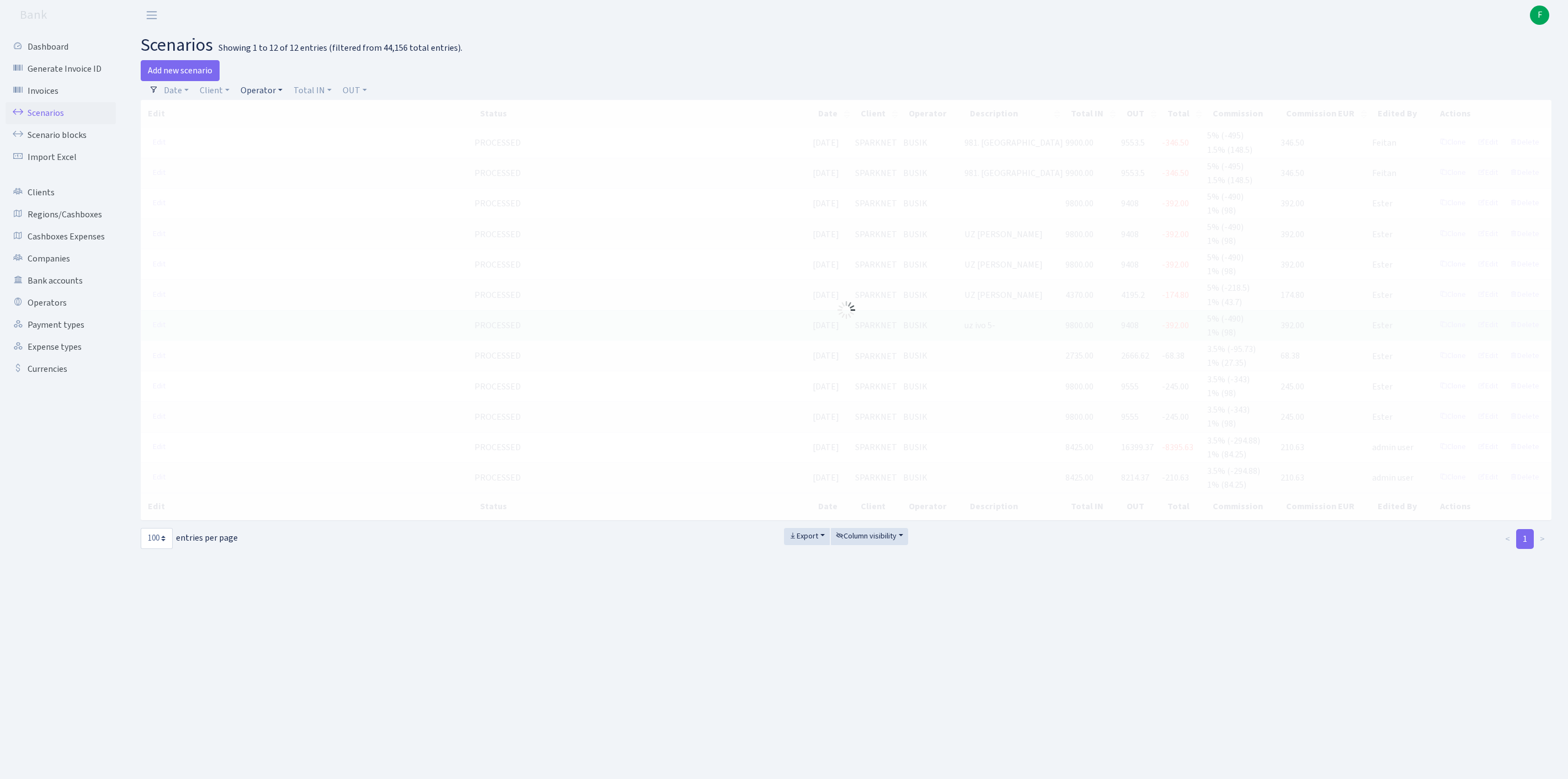
click at [285, 98] on link "Operator" at bounding box center [261, 90] width 51 height 19
click at [280, 139] on input "search" at bounding box center [285, 130] width 91 height 17
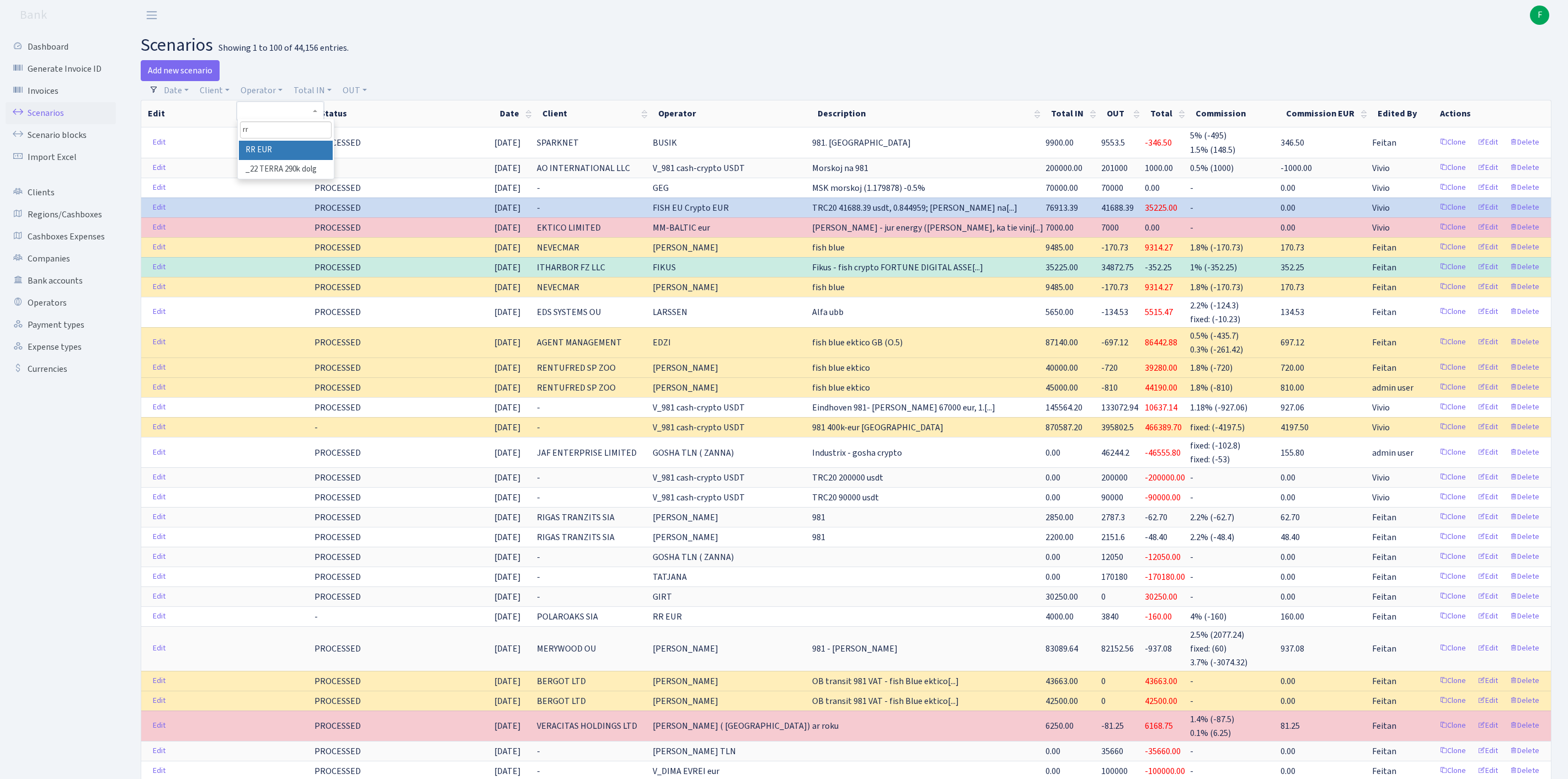
type input "rr"
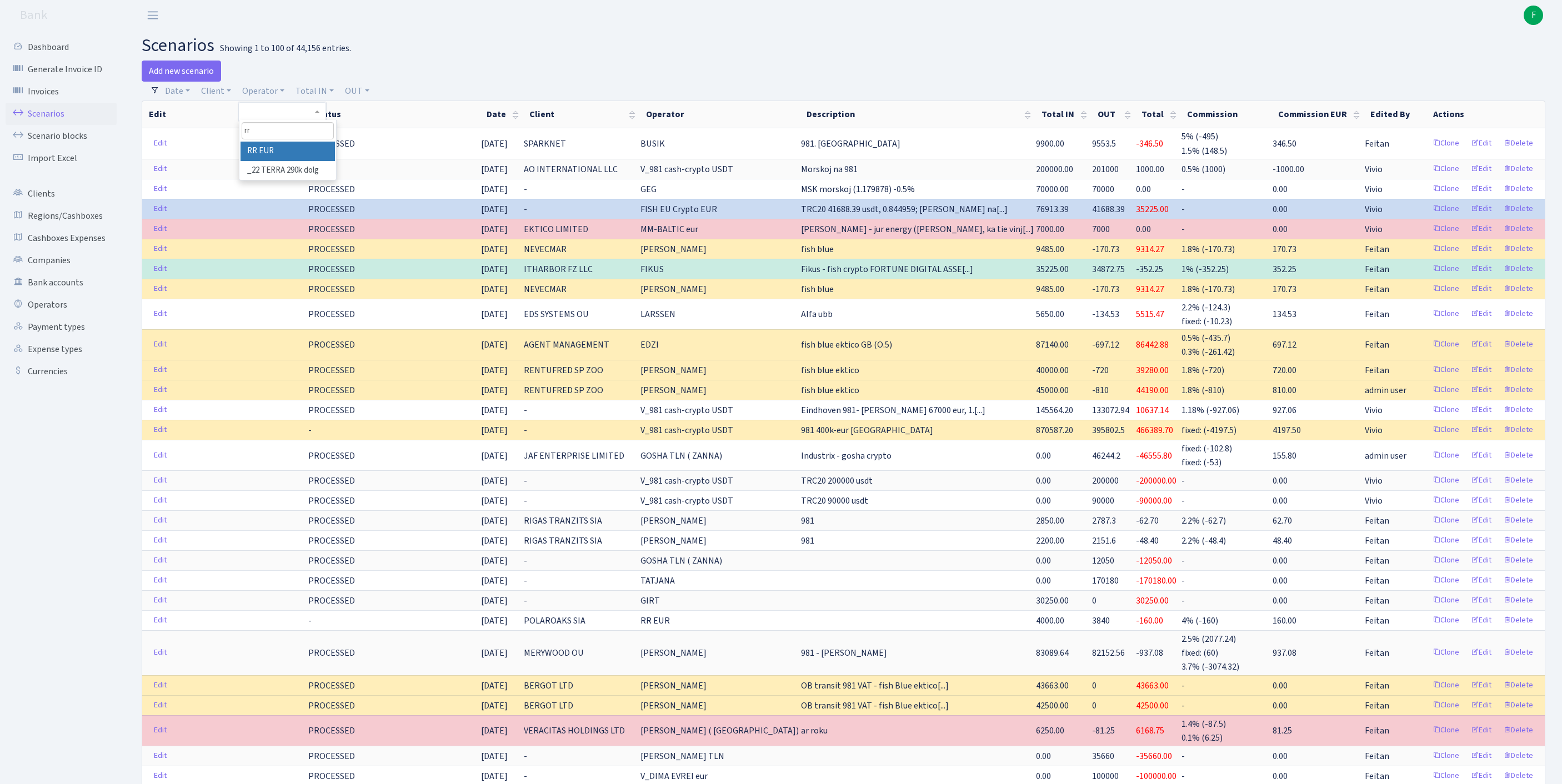
click at [311, 161] on li "RR EUR" at bounding box center [287, 151] width 94 height 20
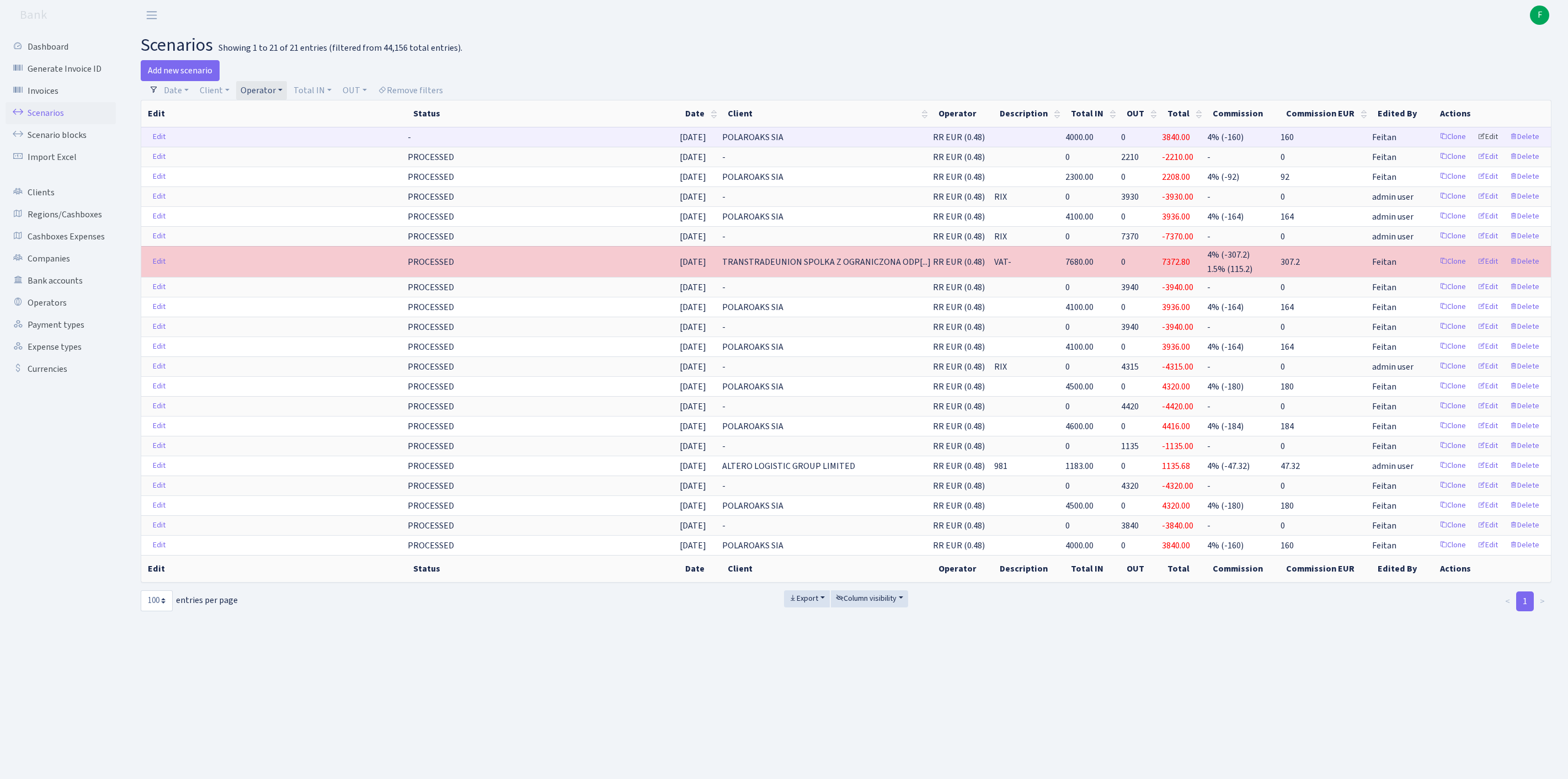
click at [1477, 145] on link "Edit" at bounding box center [1488, 137] width 30 height 17
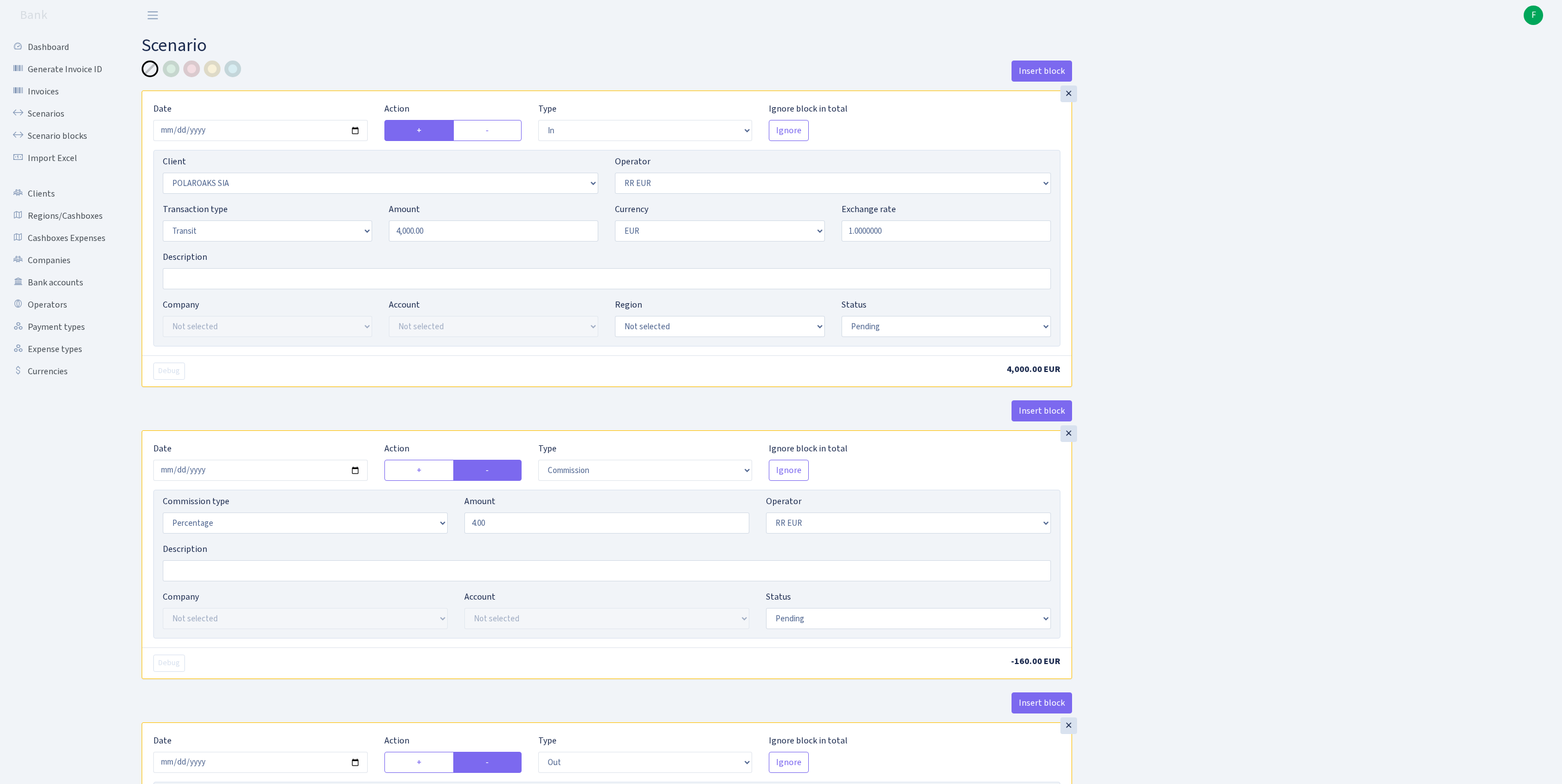
select select "in"
select select "2928"
select select "438"
select select "5"
select select "1"
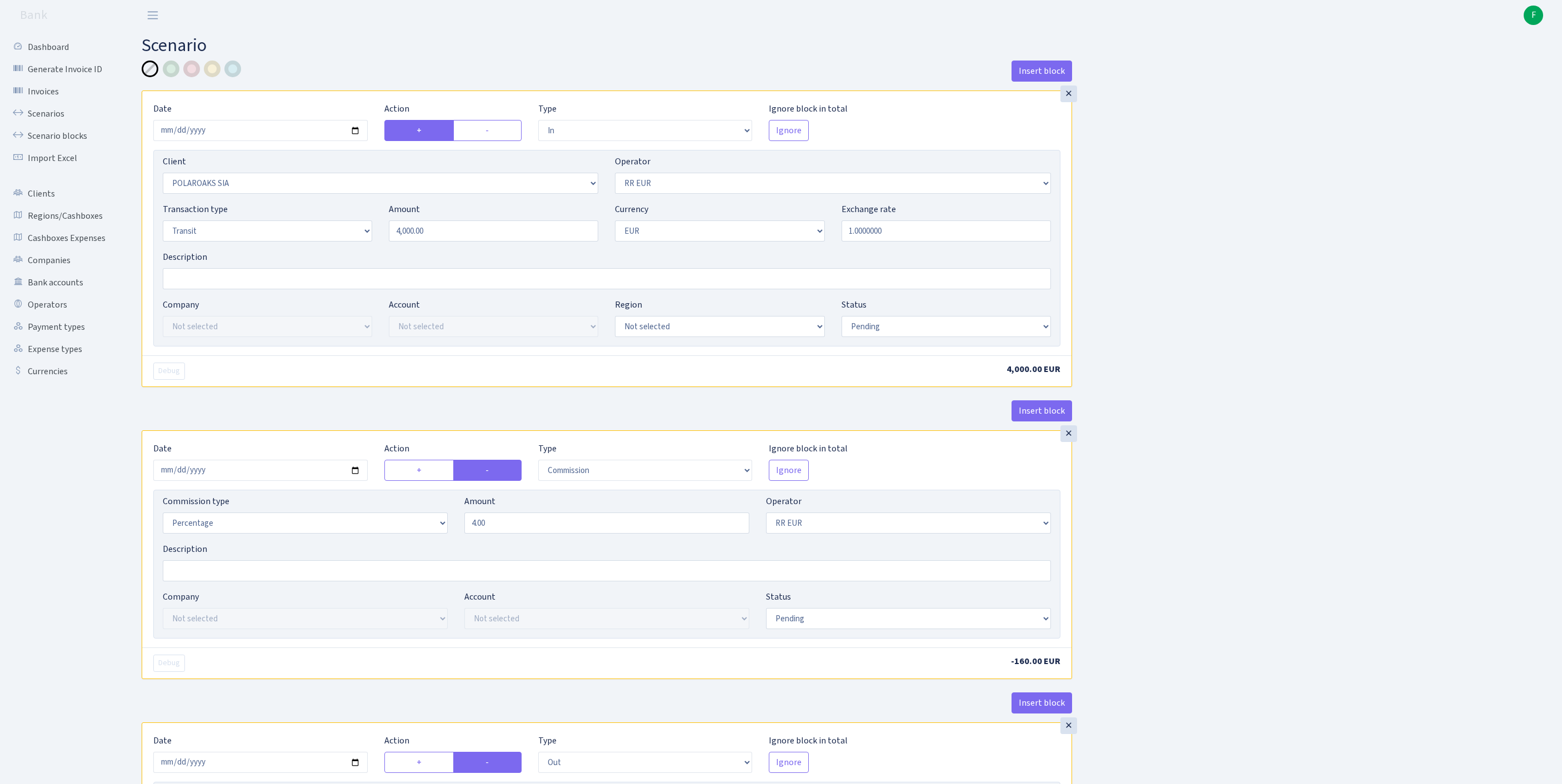
select select "pending"
select select "commission"
select select "438"
select select "pending"
select select "out"
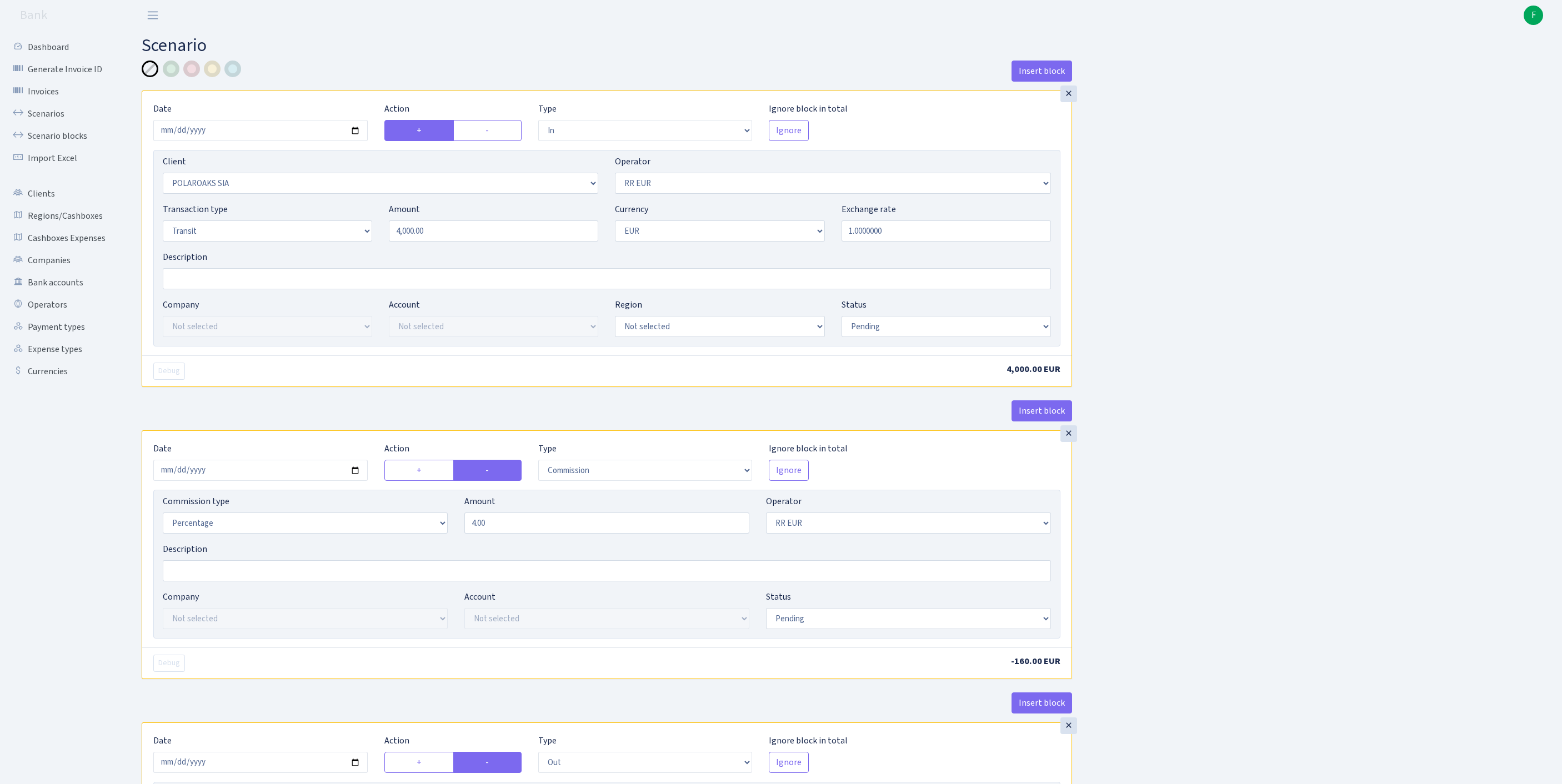
select select "2363"
select select "61"
select select "5"
select select "1"
select select "pending"
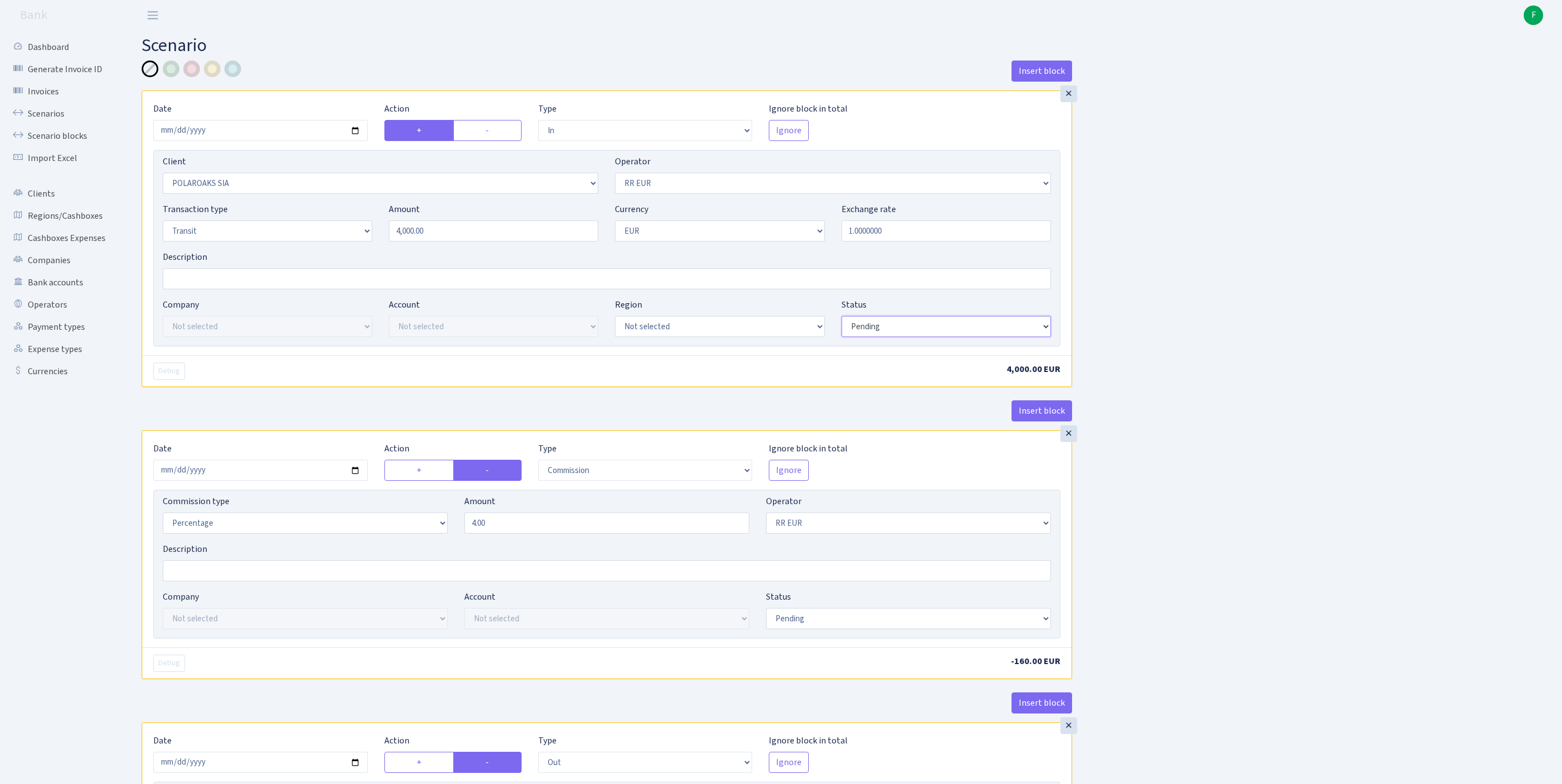
select select "processed"
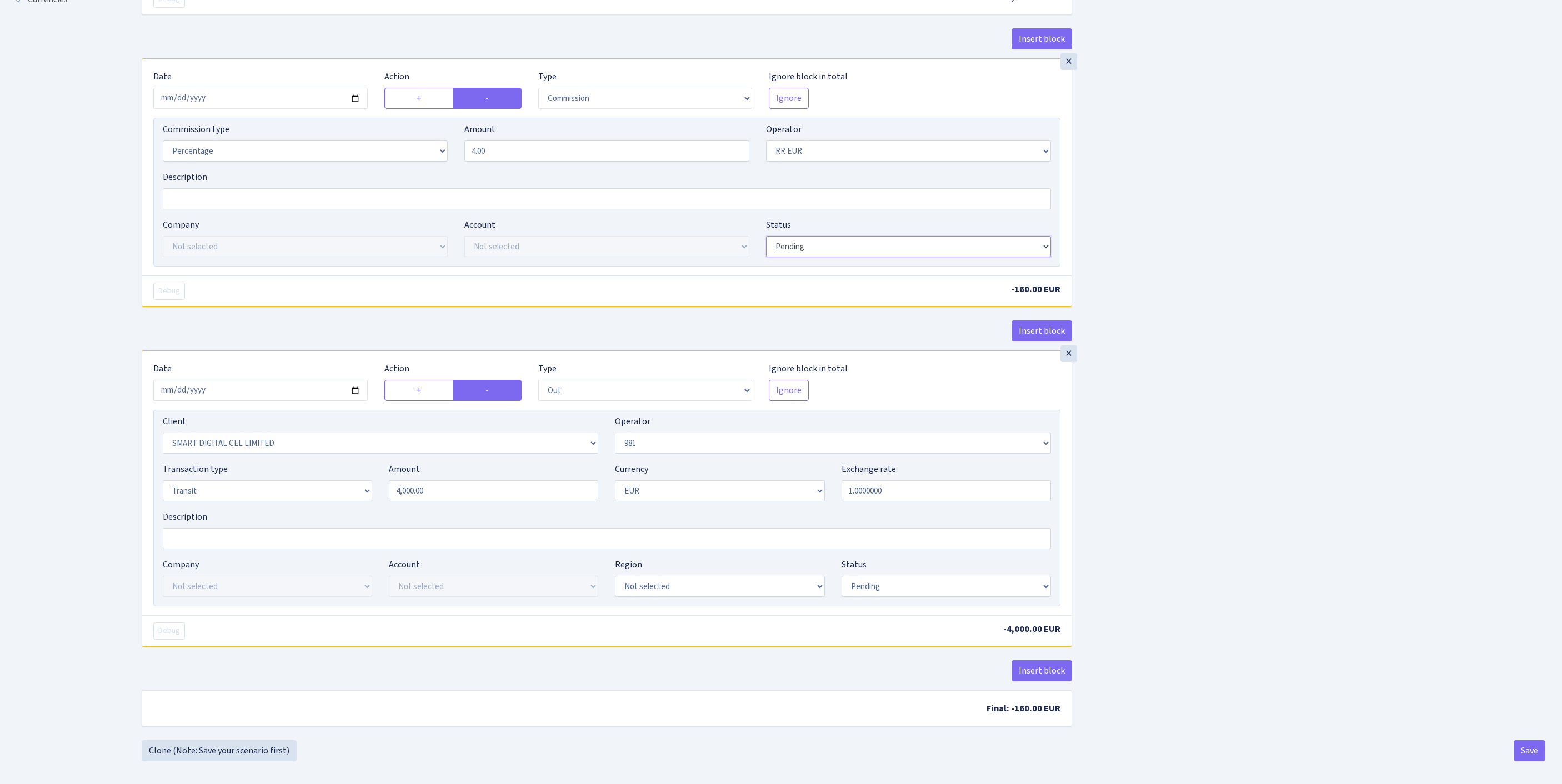
select select "processed"
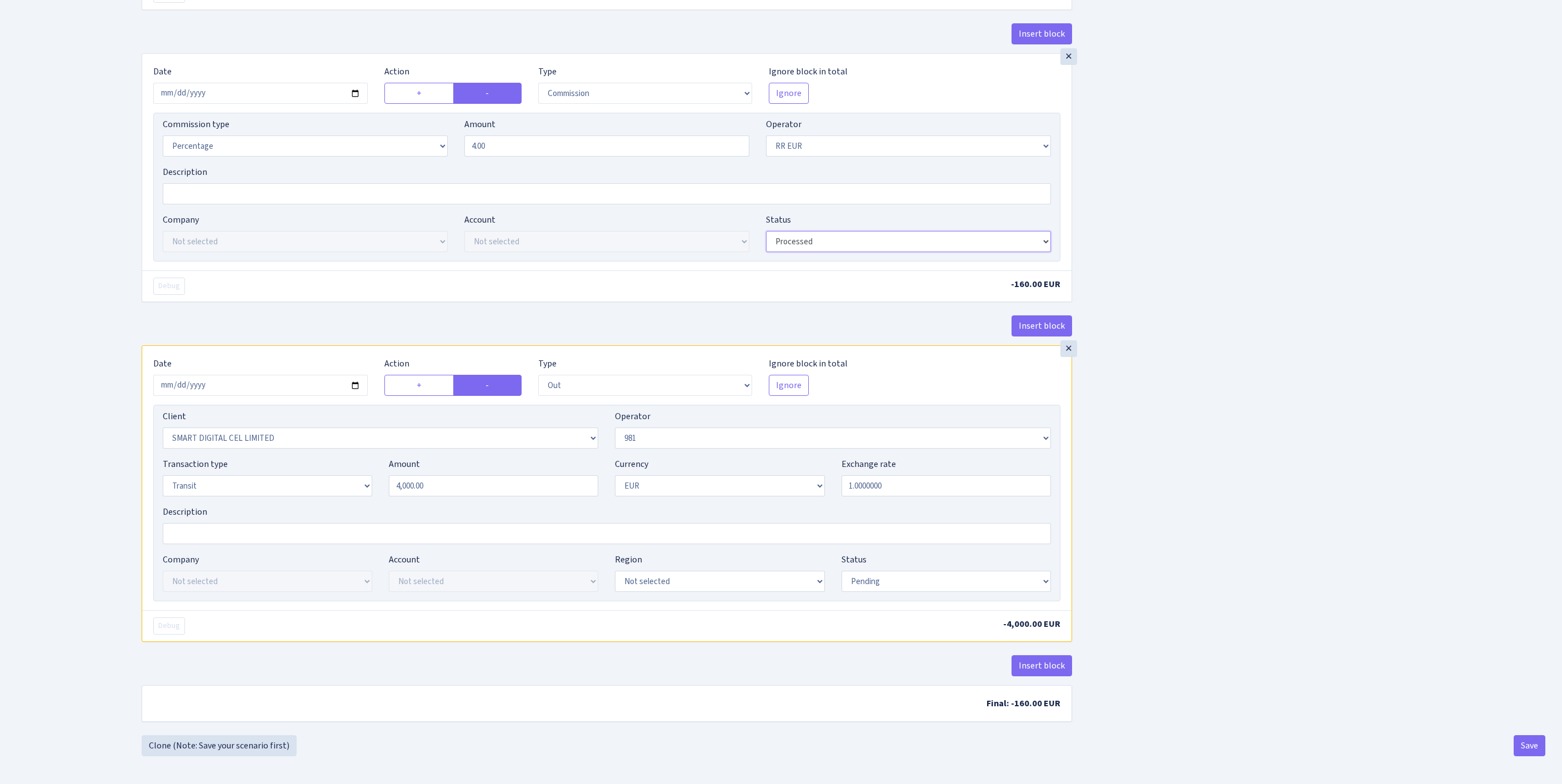
scroll to position [522, 0]
select select "processed"
click at [1530, 744] on button "Save" at bounding box center [1530, 745] width 32 height 21
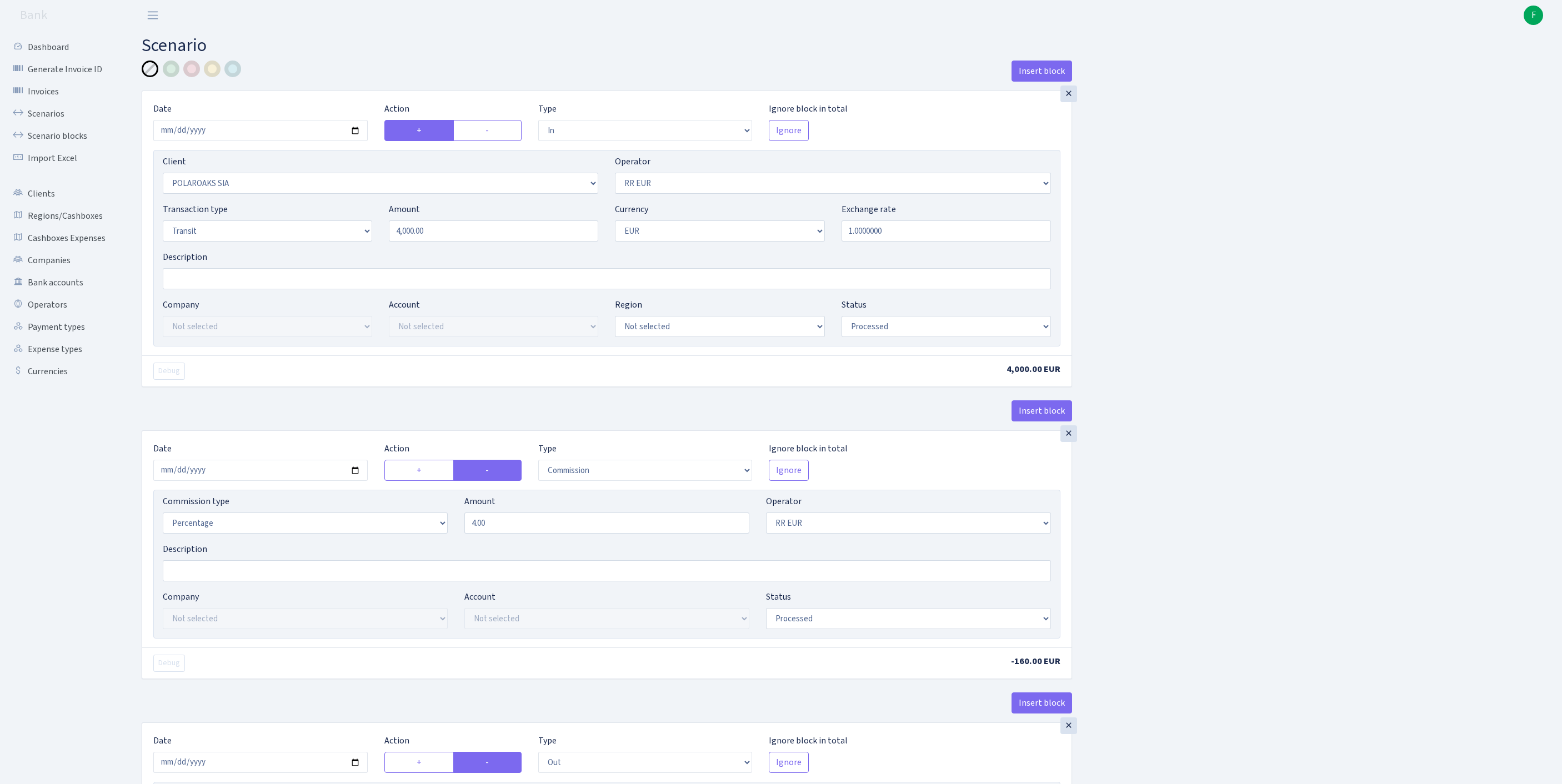
select select "in"
select select "2928"
select select "438"
select select "5"
select select "1"
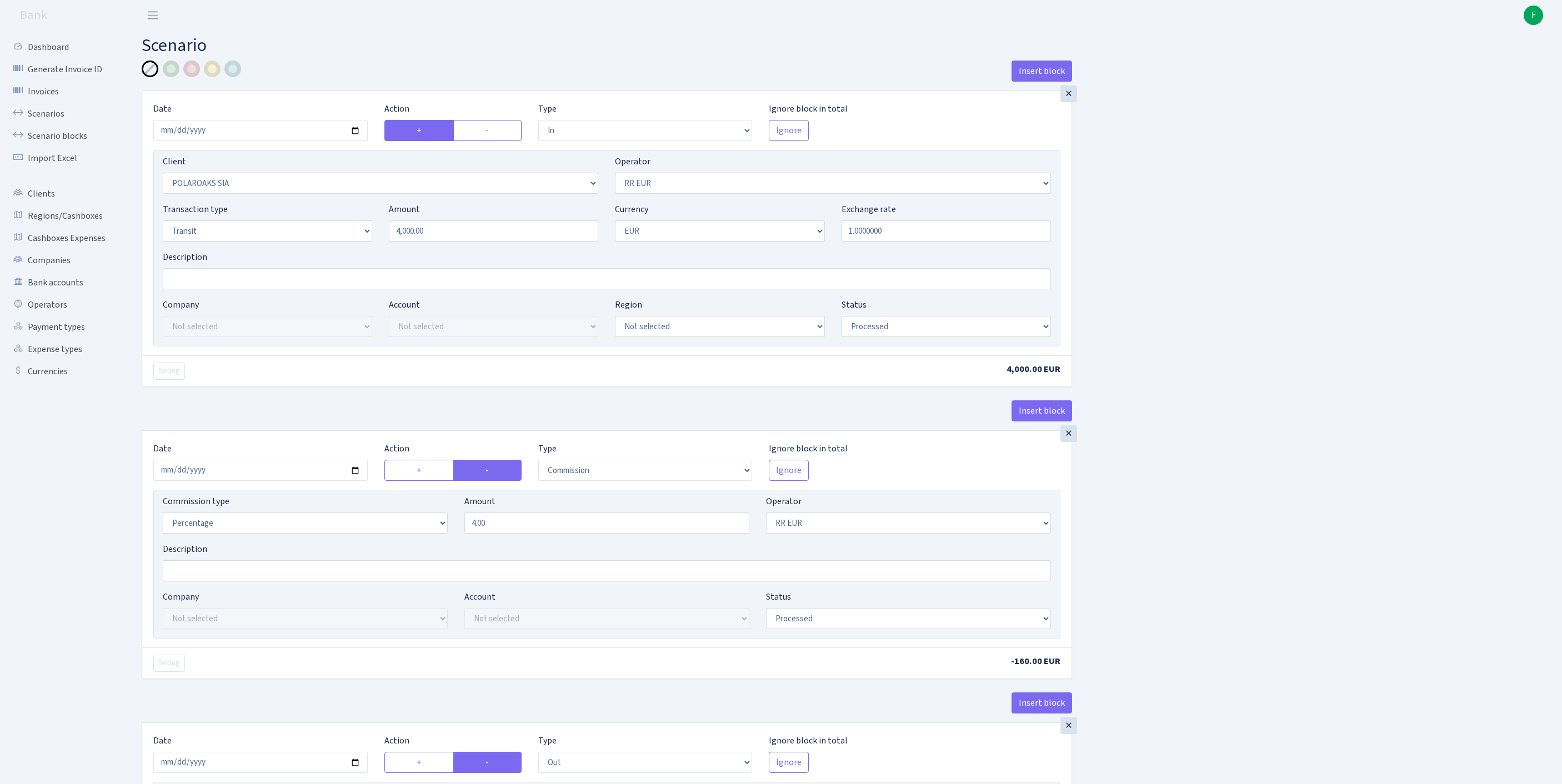
select select "processed"
select select "commission"
select select "438"
select select "processed"
select select "out"
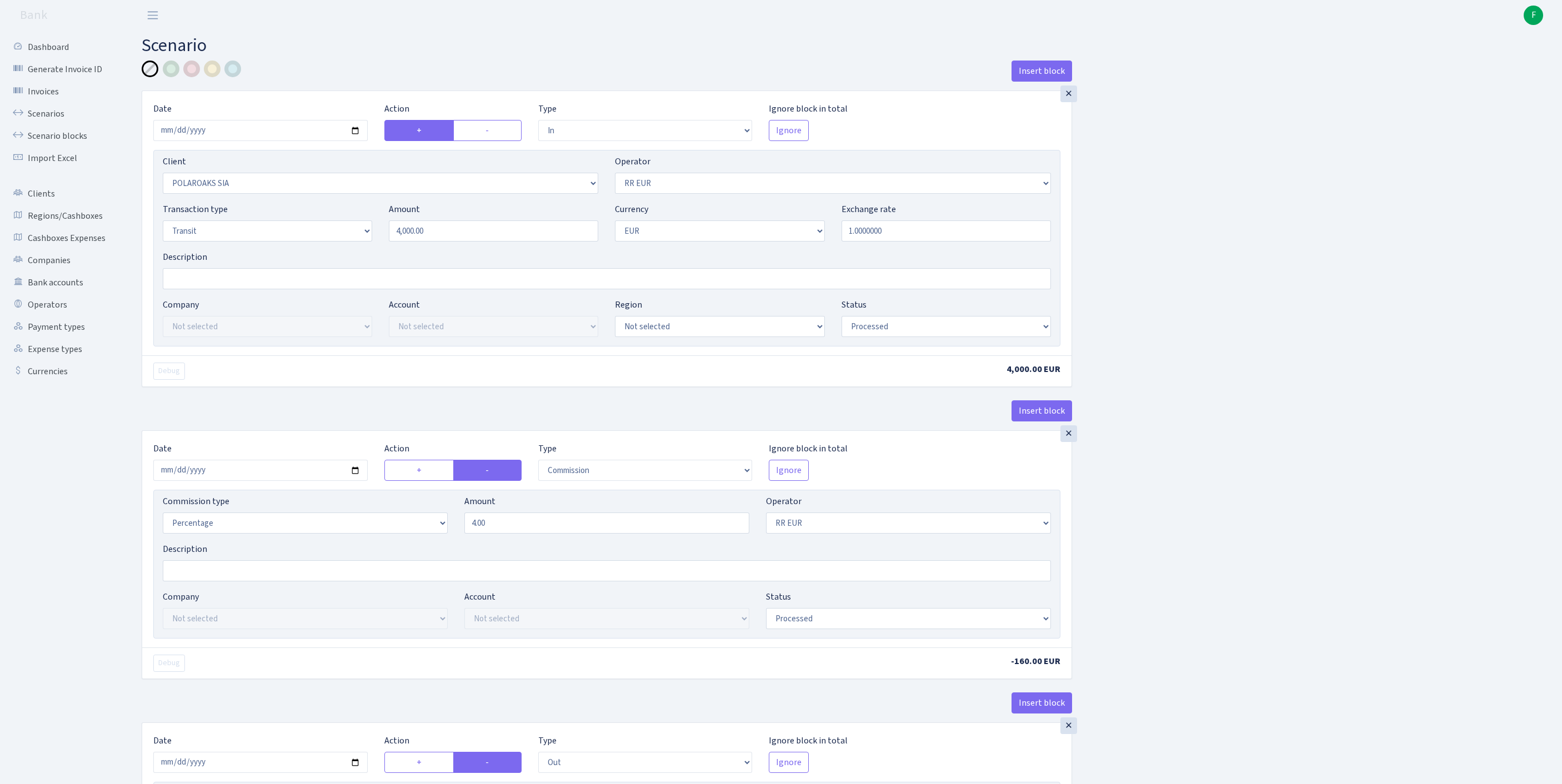
select select "2363"
select select "61"
select select "5"
select select "1"
select select "processed"
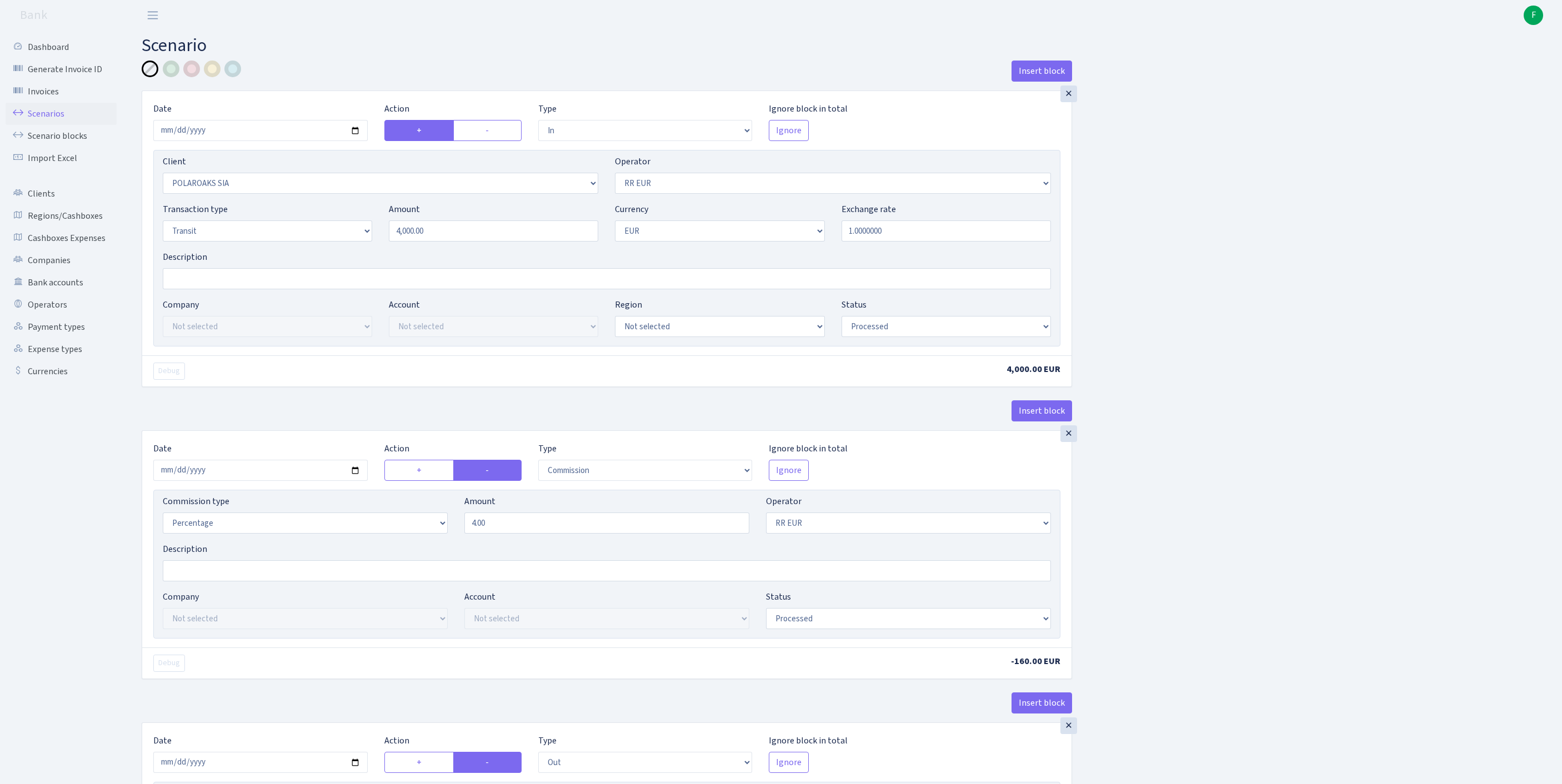
click at [52, 121] on link "Scenarios" at bounding box center [61, 114] width 111 height 22
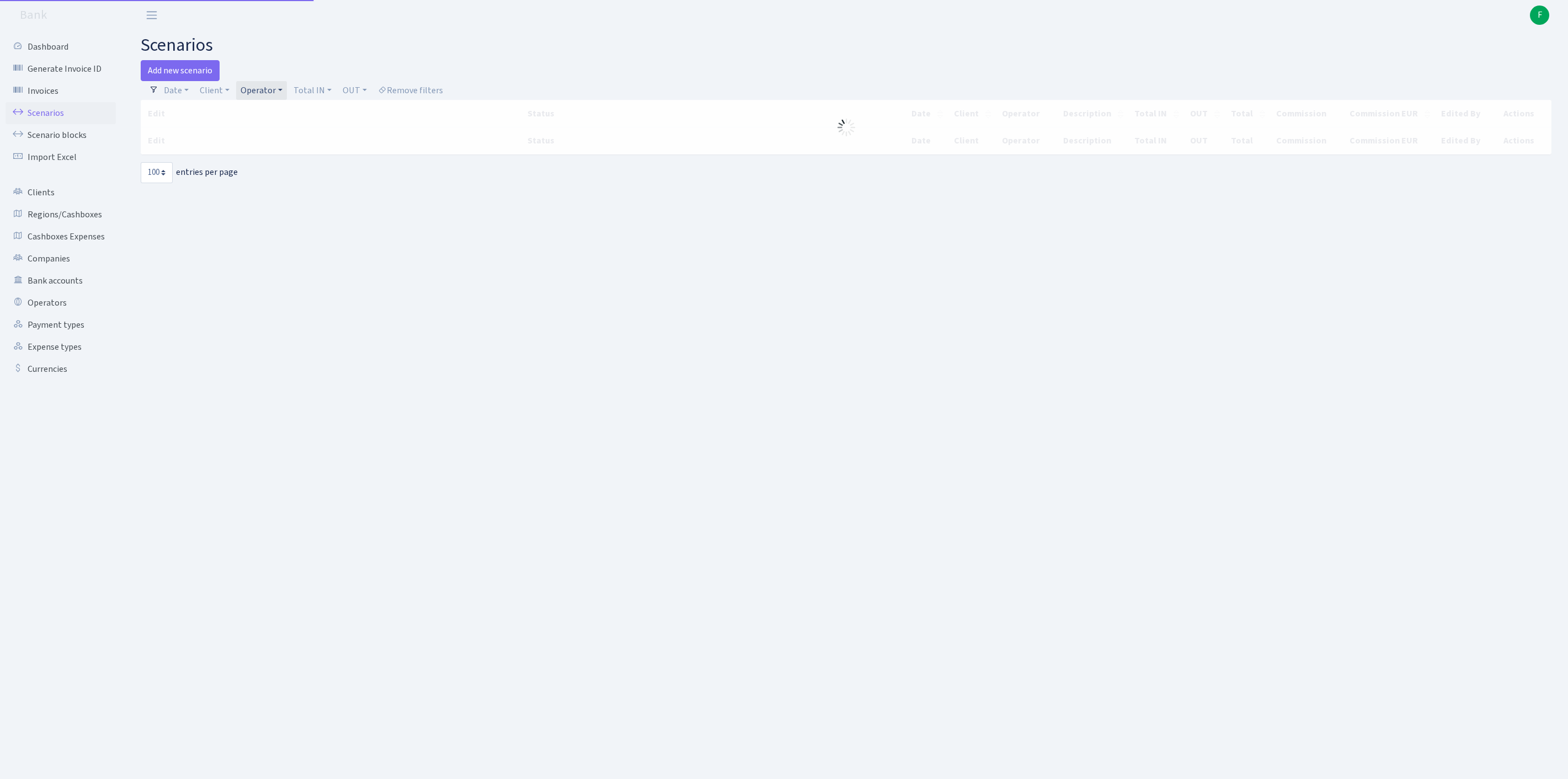
select select "100"
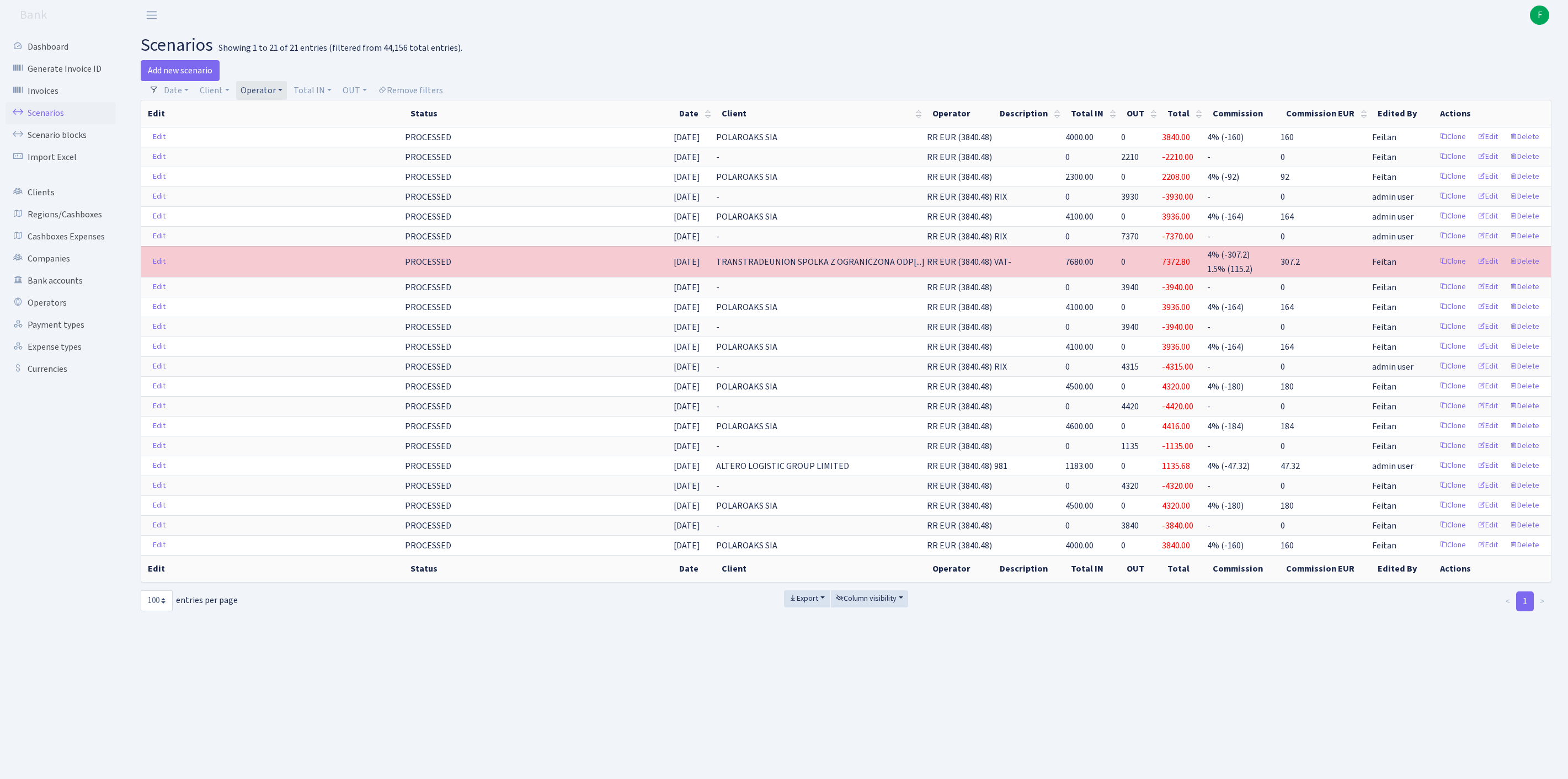
click at [287, 91] on link "Operator" at bounding box center [261, 90] width 51 height 19
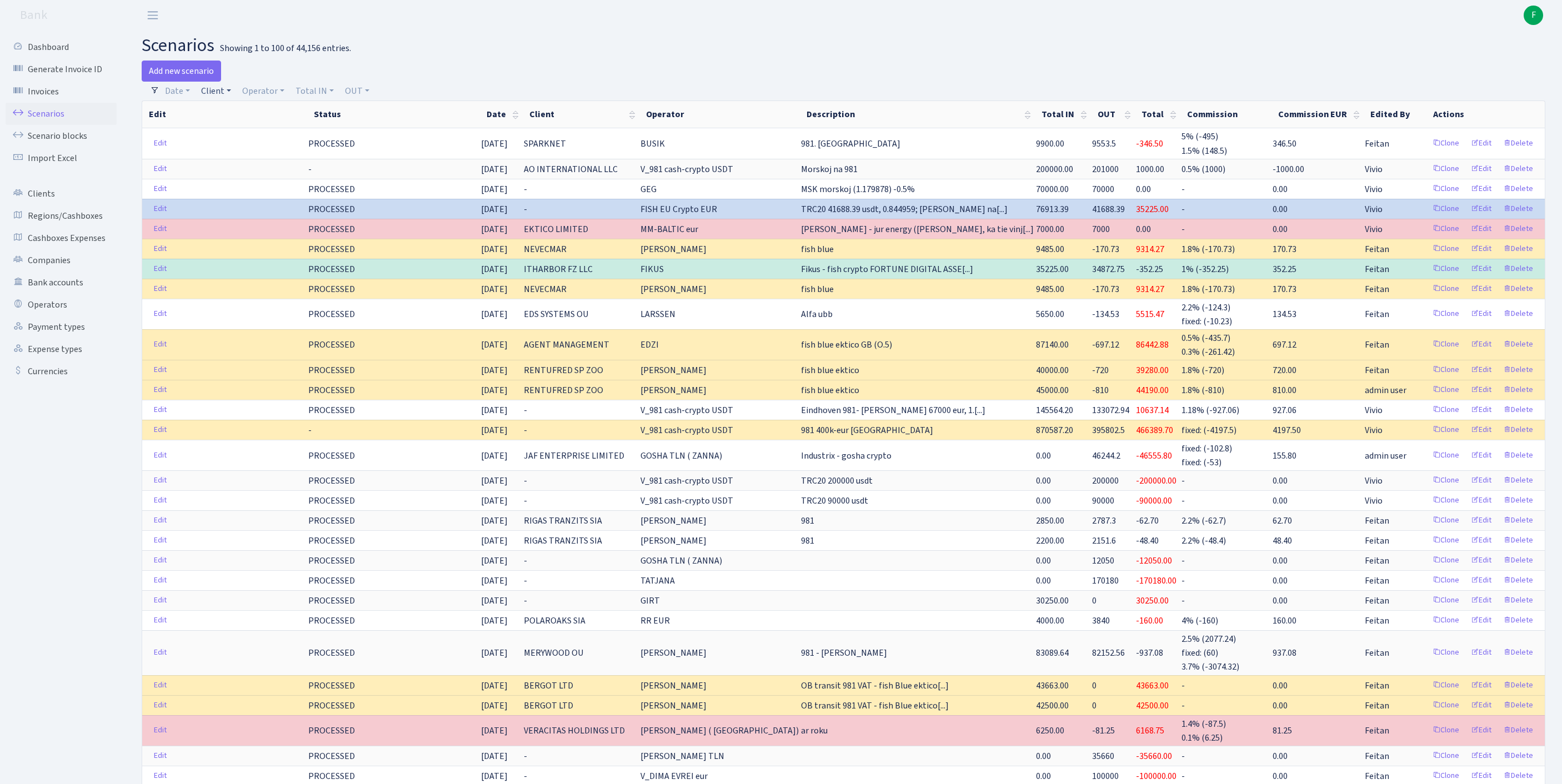
click at [228, 94] on link "Client" at bounding box center [216, 91] width 39 height 19
click at [241, 140] on input "search" at bounding box center [246, 130] width 92 height 17
type input "in"
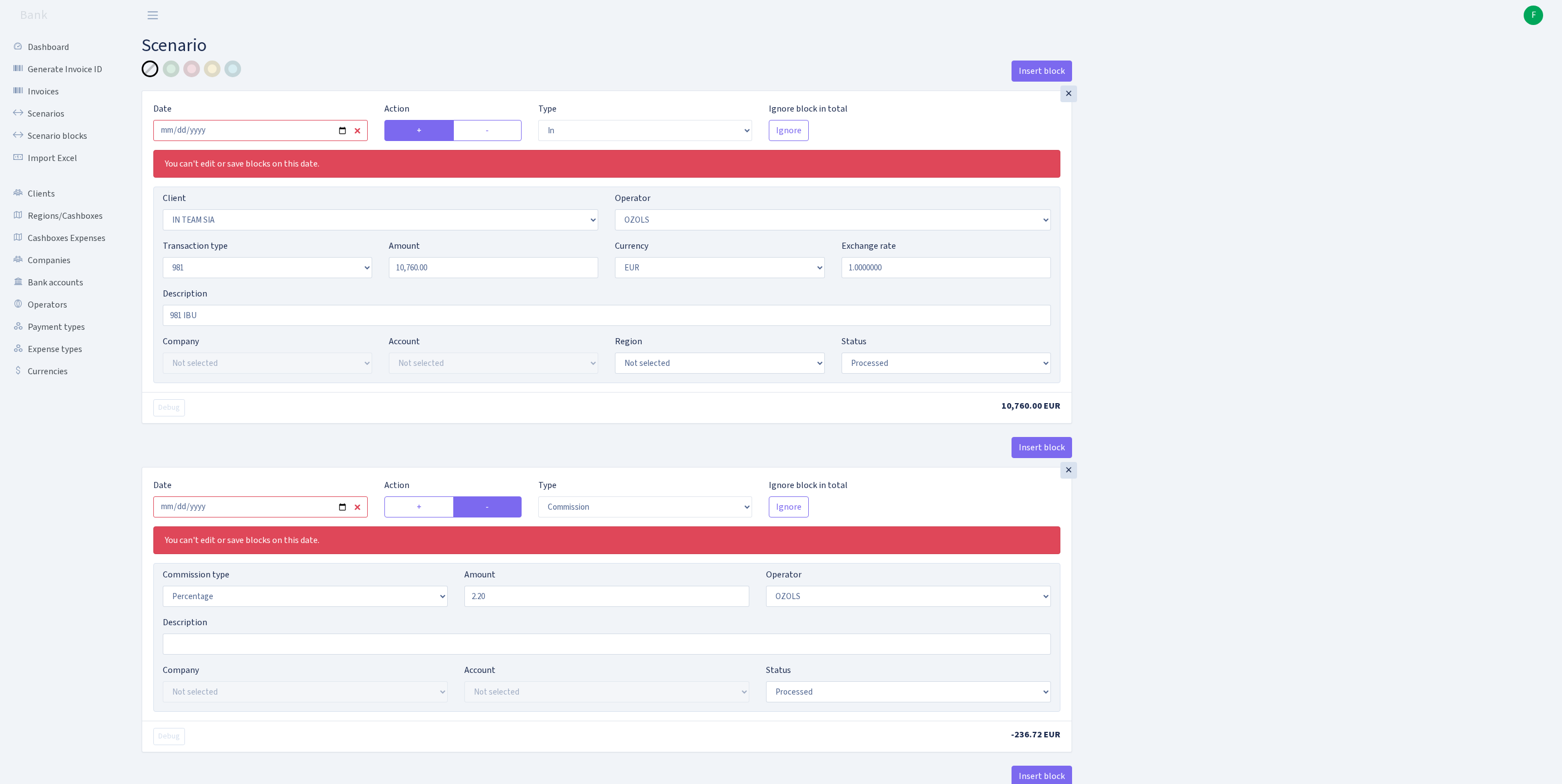
select select "in"
select select "3020"
select select "23"
select select "8"
select select "1"
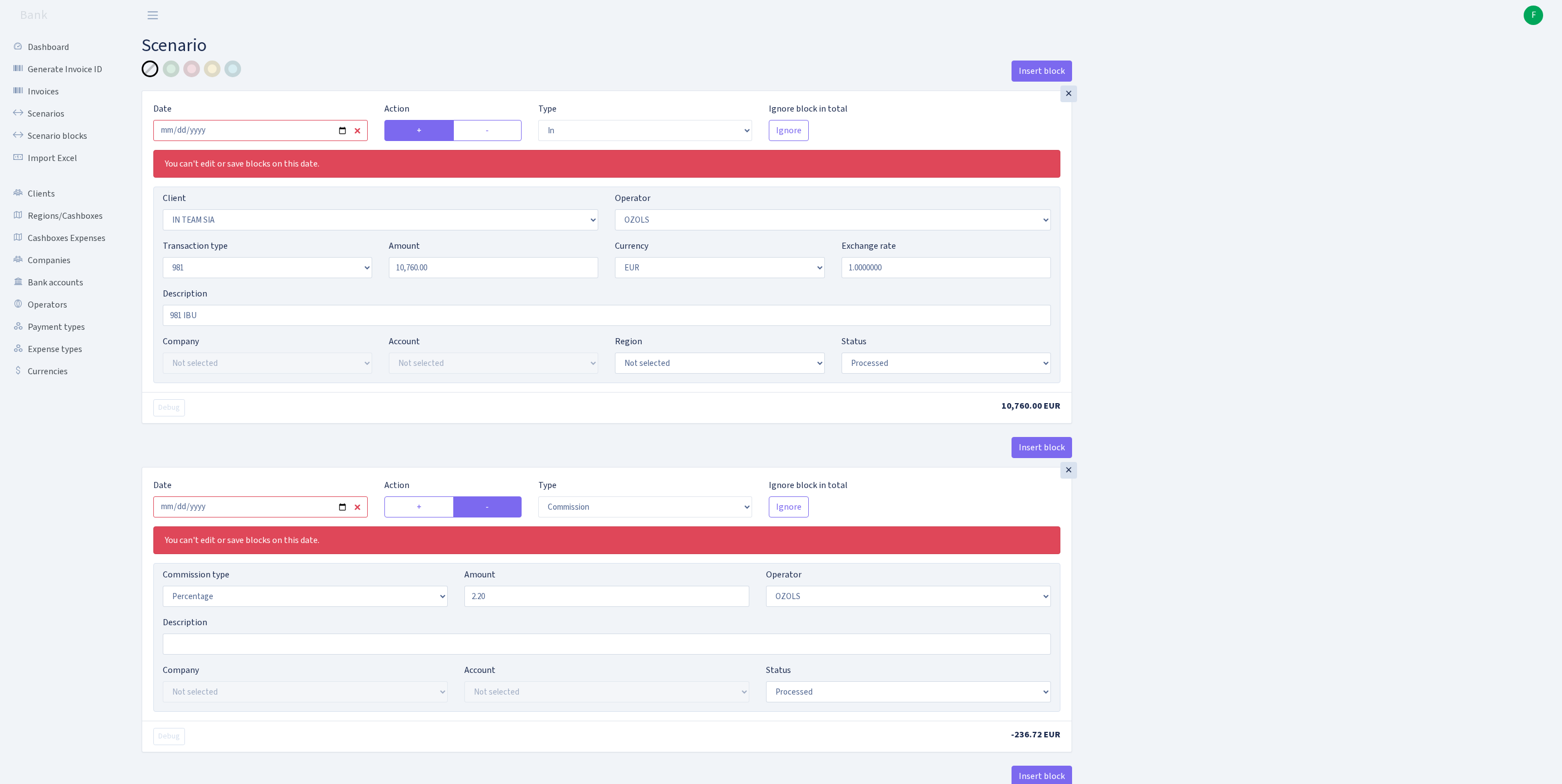
select select "processed"
select select "commission"
select select "23"
select select "processed"
select select "out"
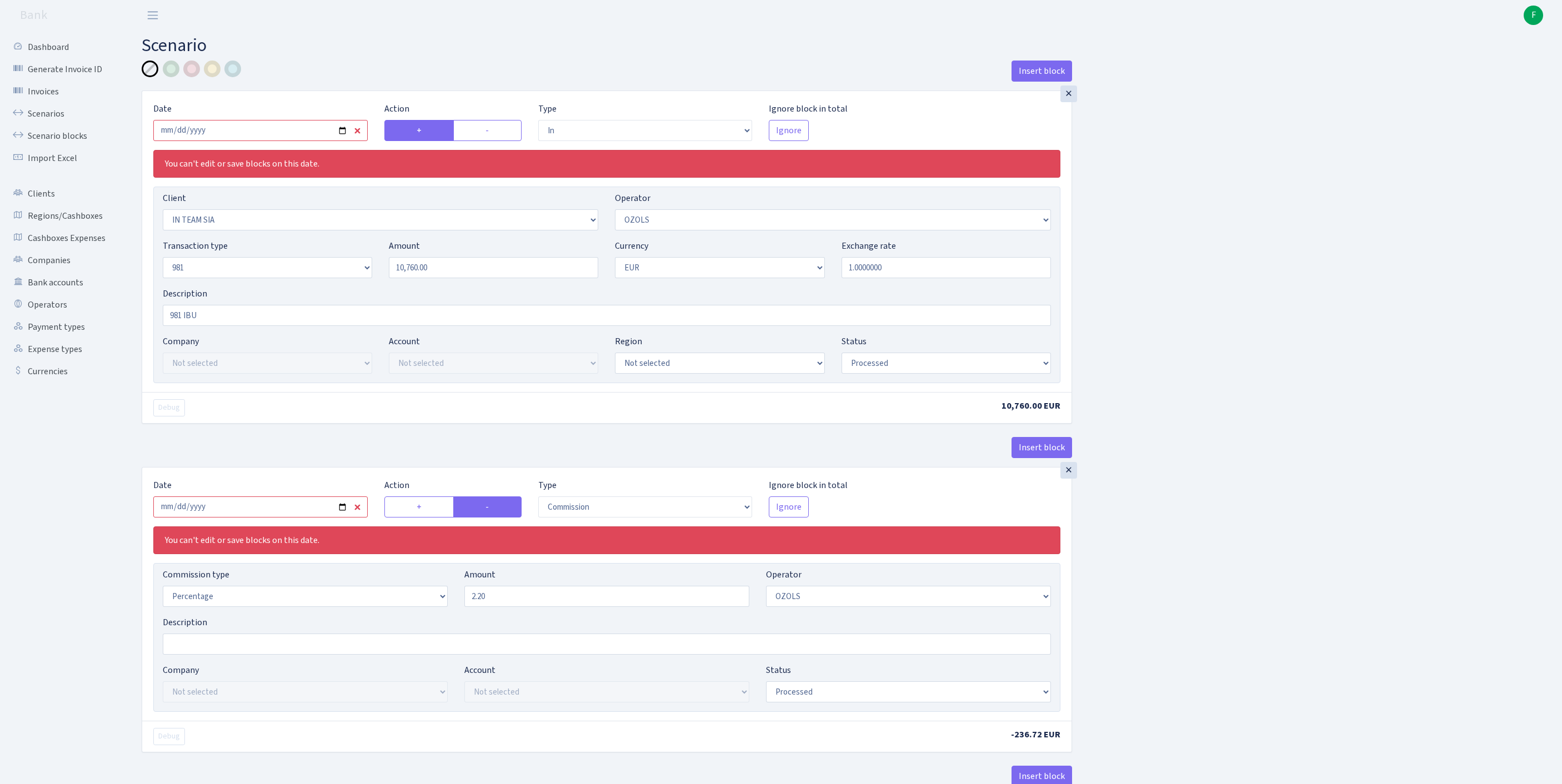
select select "279"
select select "61"
select select "8"
select select "1"
select select "processed"
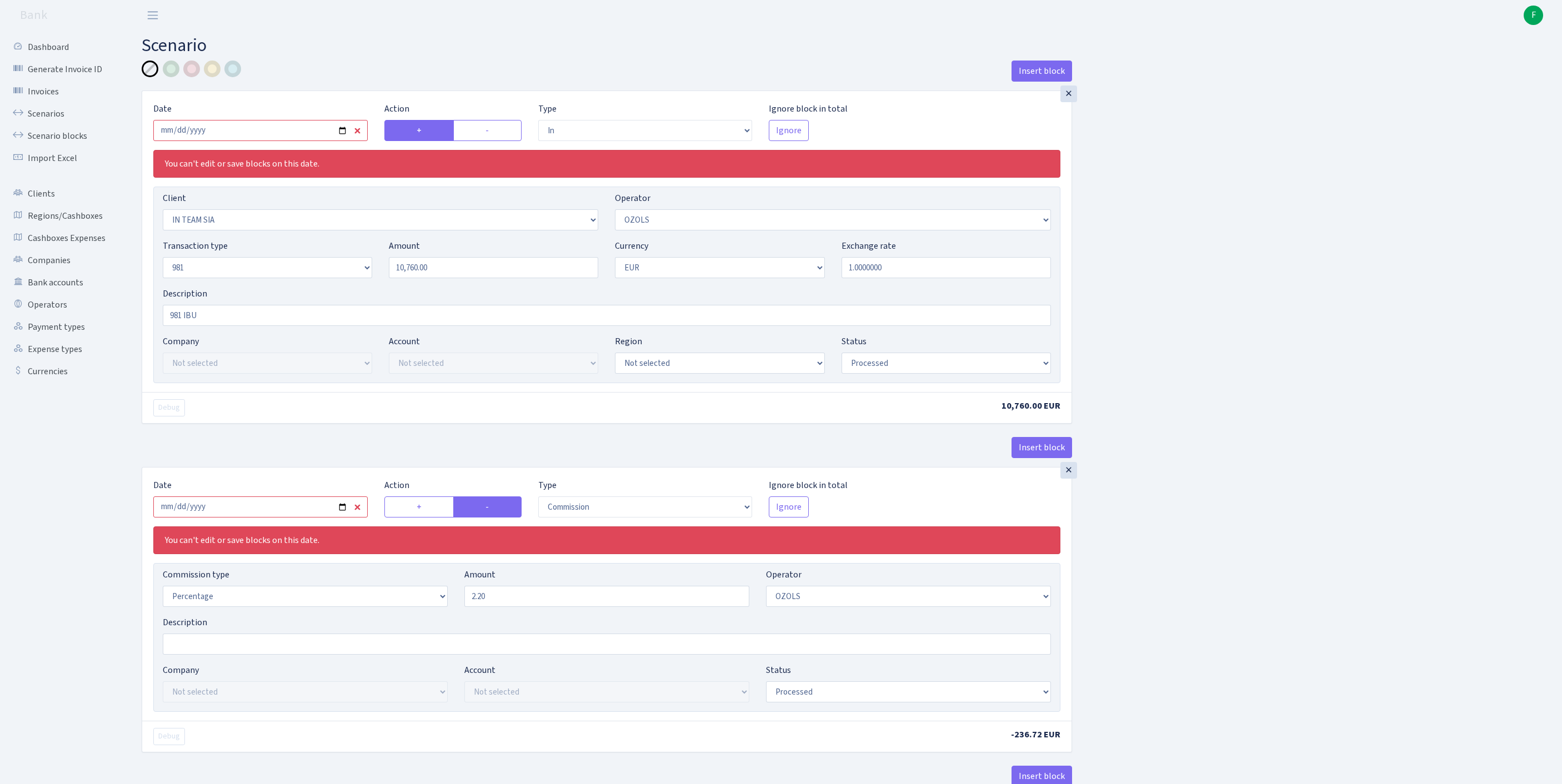
scroll to position [647, 0]
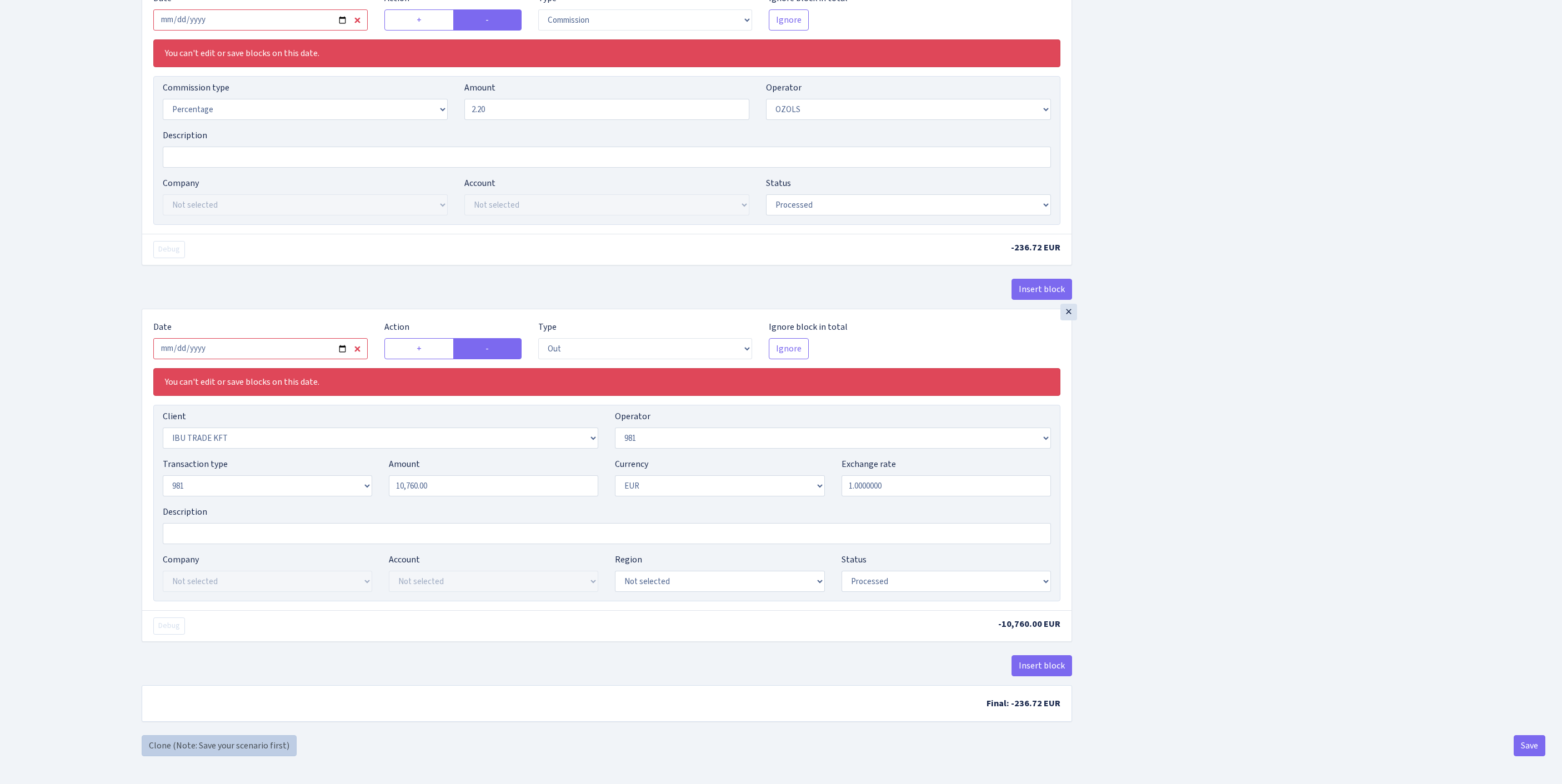
click at [162, 744] on link "Clone (Note: Save your scenario first)" at bounding box center [219, 745] width 155 height 21
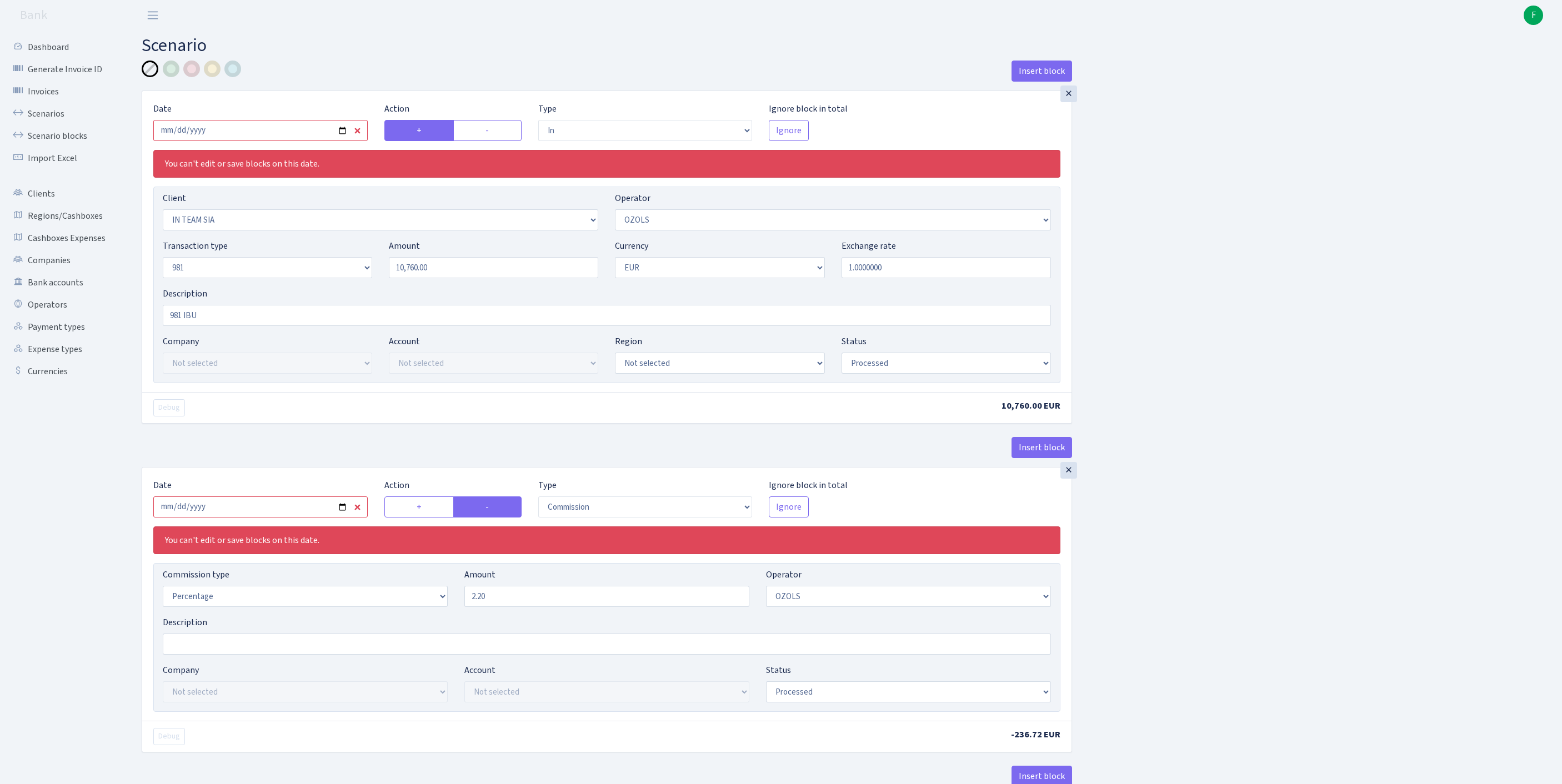
select select "in"
select select "3020"
select select "23"
select select "8"
select select "1"
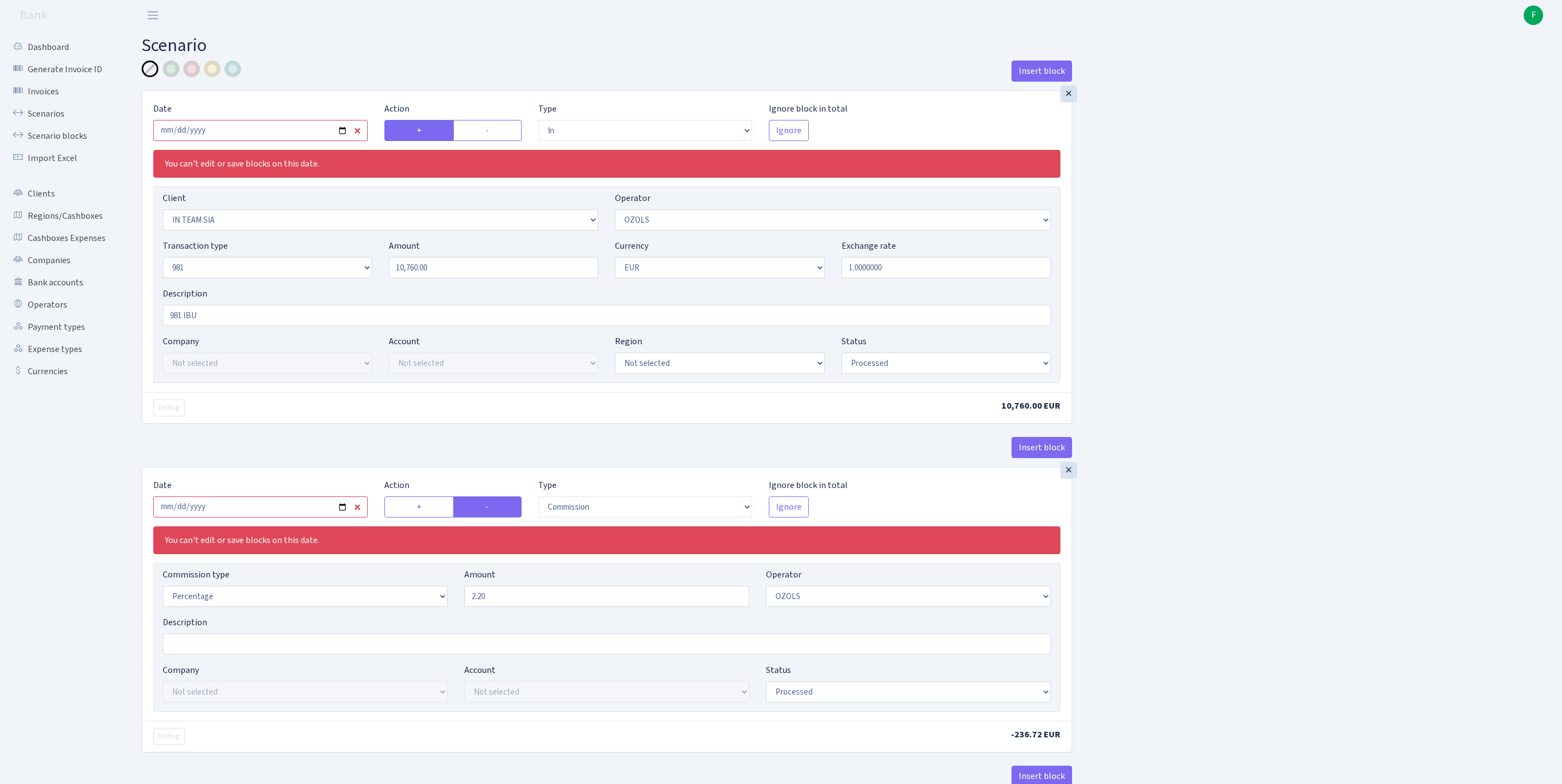
select select "processed"
select select "commission"
select select "23"
select select "processed"
select select "out"
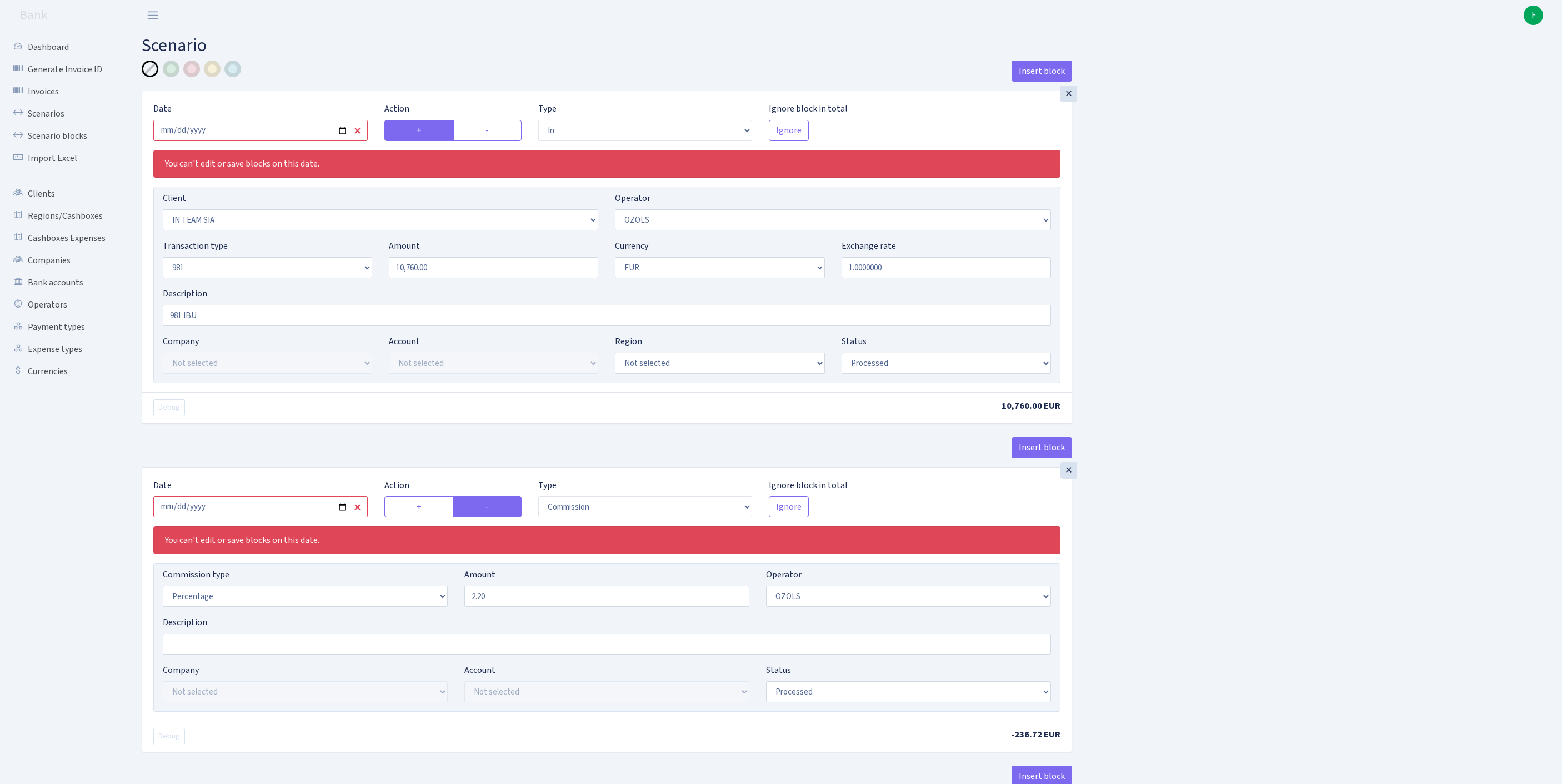
select select "279"
select select "61"
select select "8"
select select "1"
select select "processed"
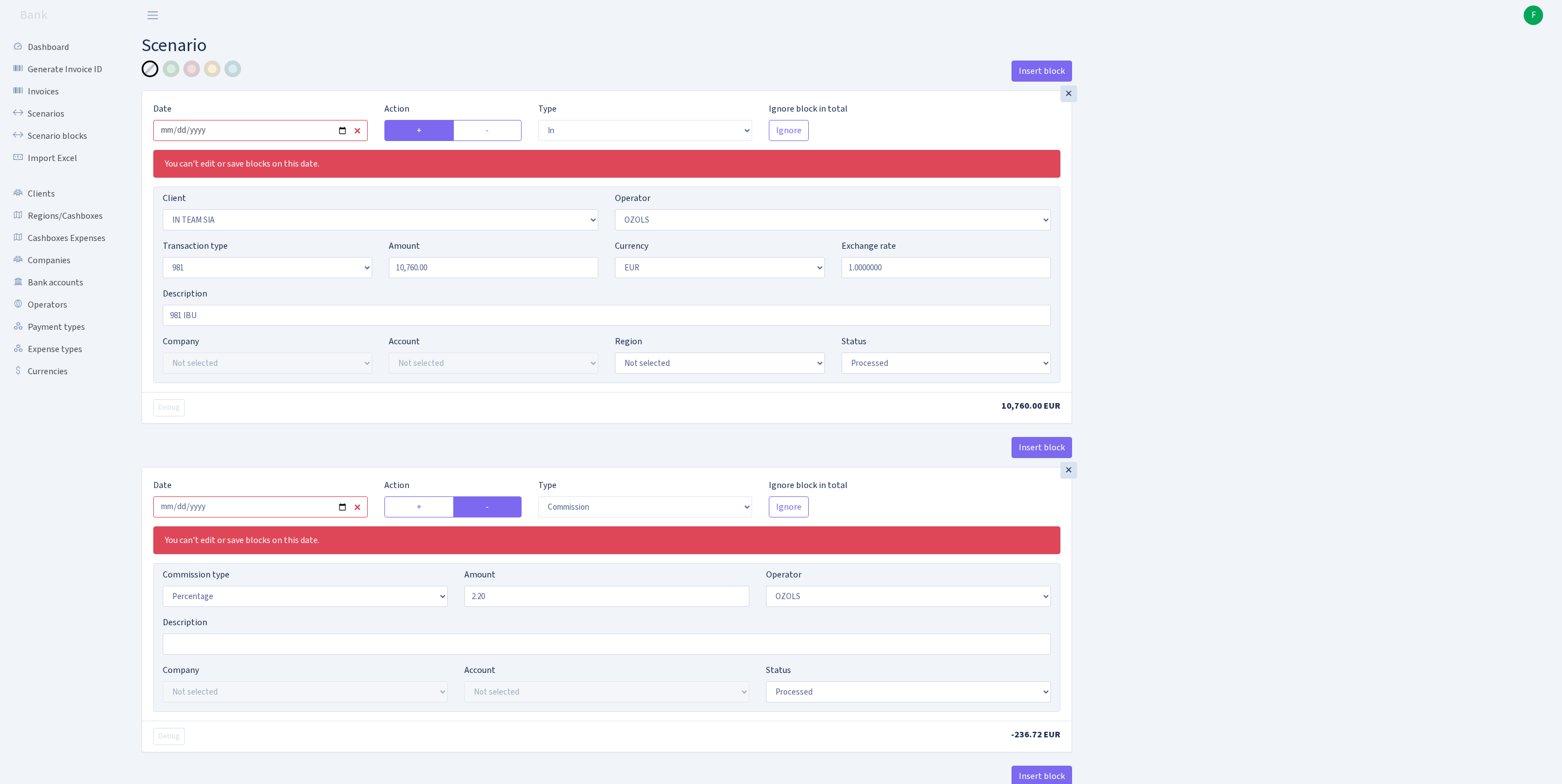
click at [252, 141] on input "[DATE]" at bounding box center [260, 130] width 214 height 21
type input "[DATE]"
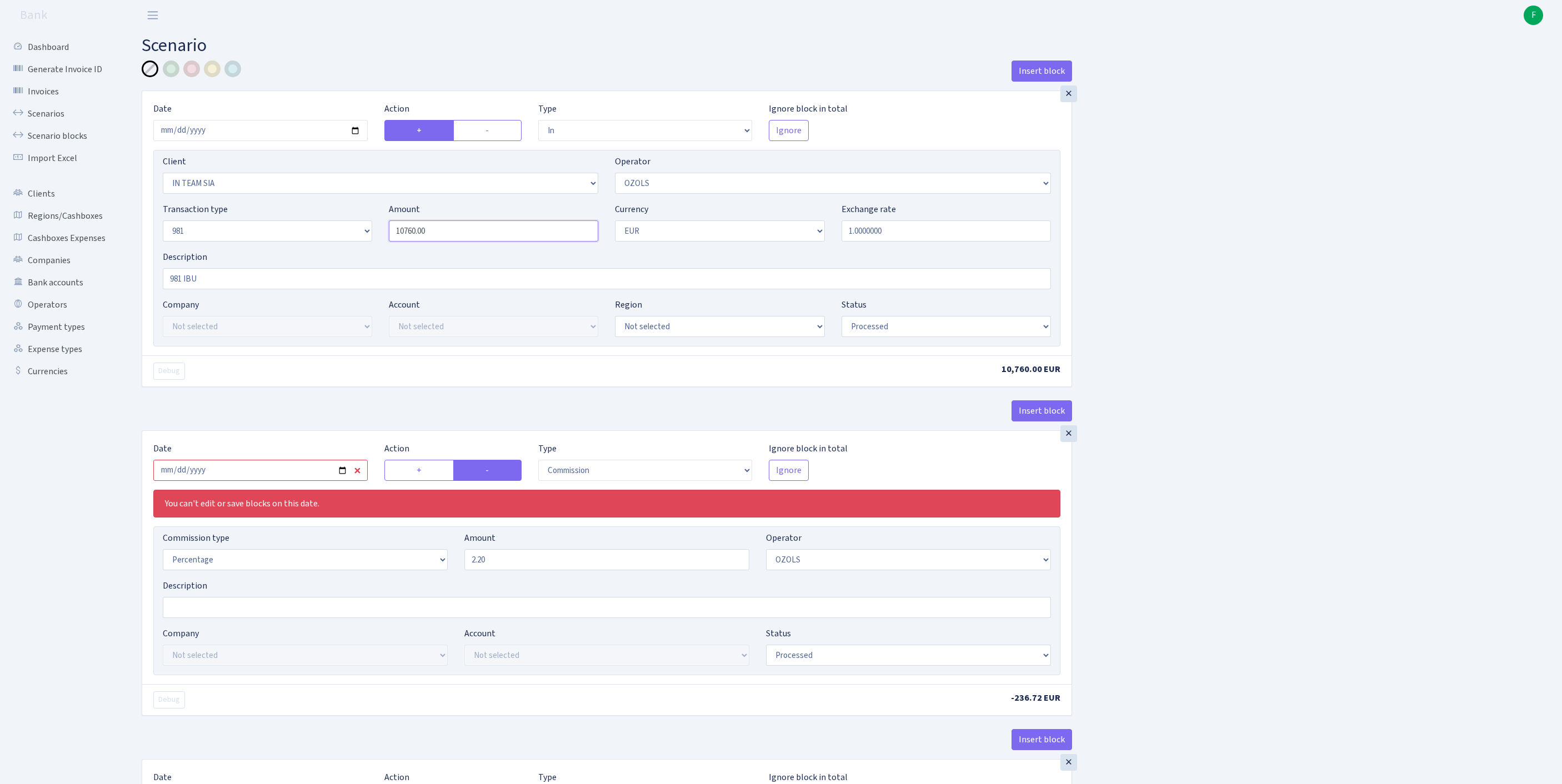
drag, startPoint x: 455, startPoint y: 257, endPoint x: 312, endPoint y: 238, distance: 144.3
click at [312, 238] on div "Transaction type Not selected 981 ELF FISH crypto [PERSON_NAME] MM-BALTIC eur U…" at bounding box center [607, 227] width 905 height 48
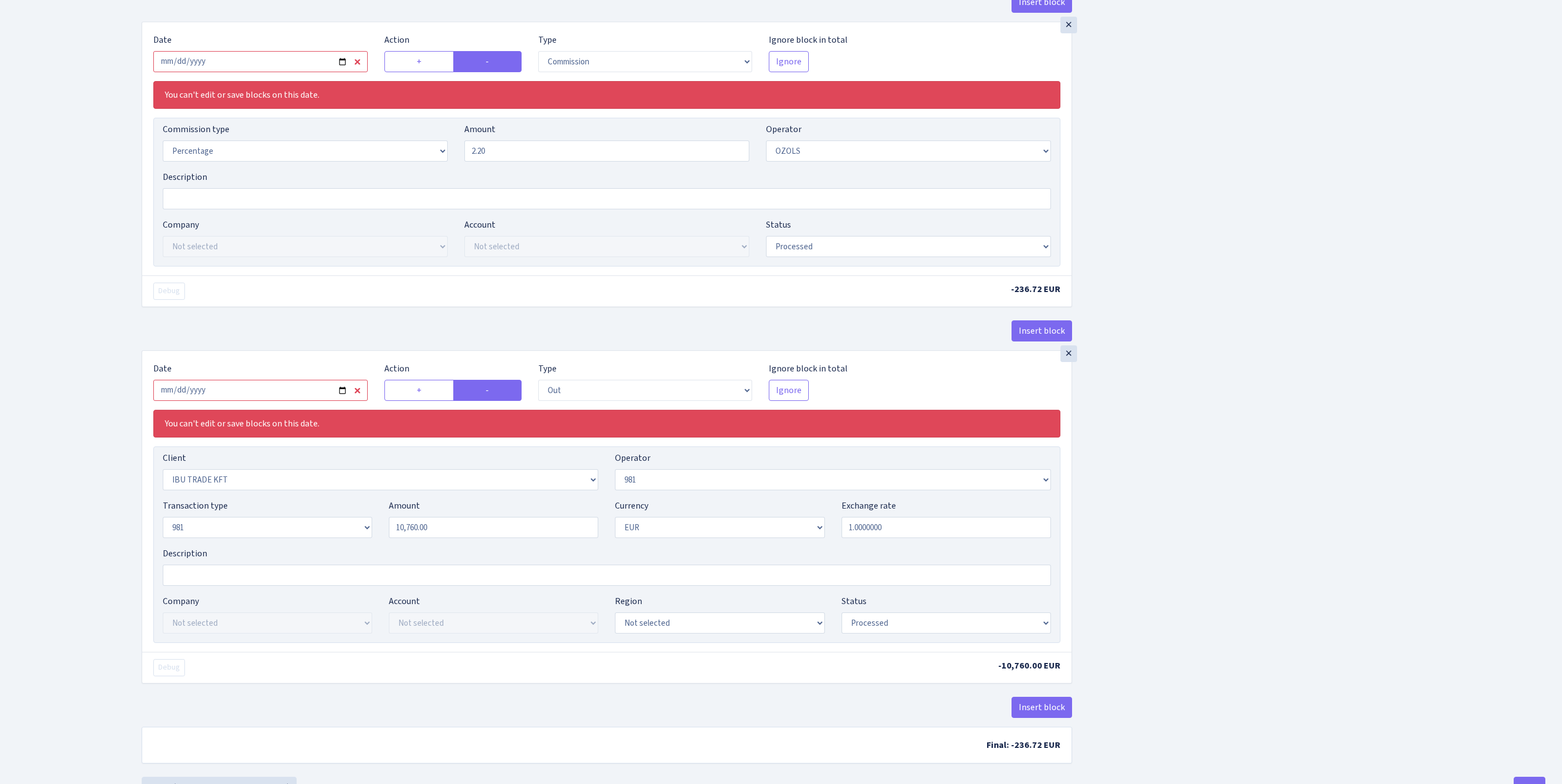
scroll to position [211, 0]
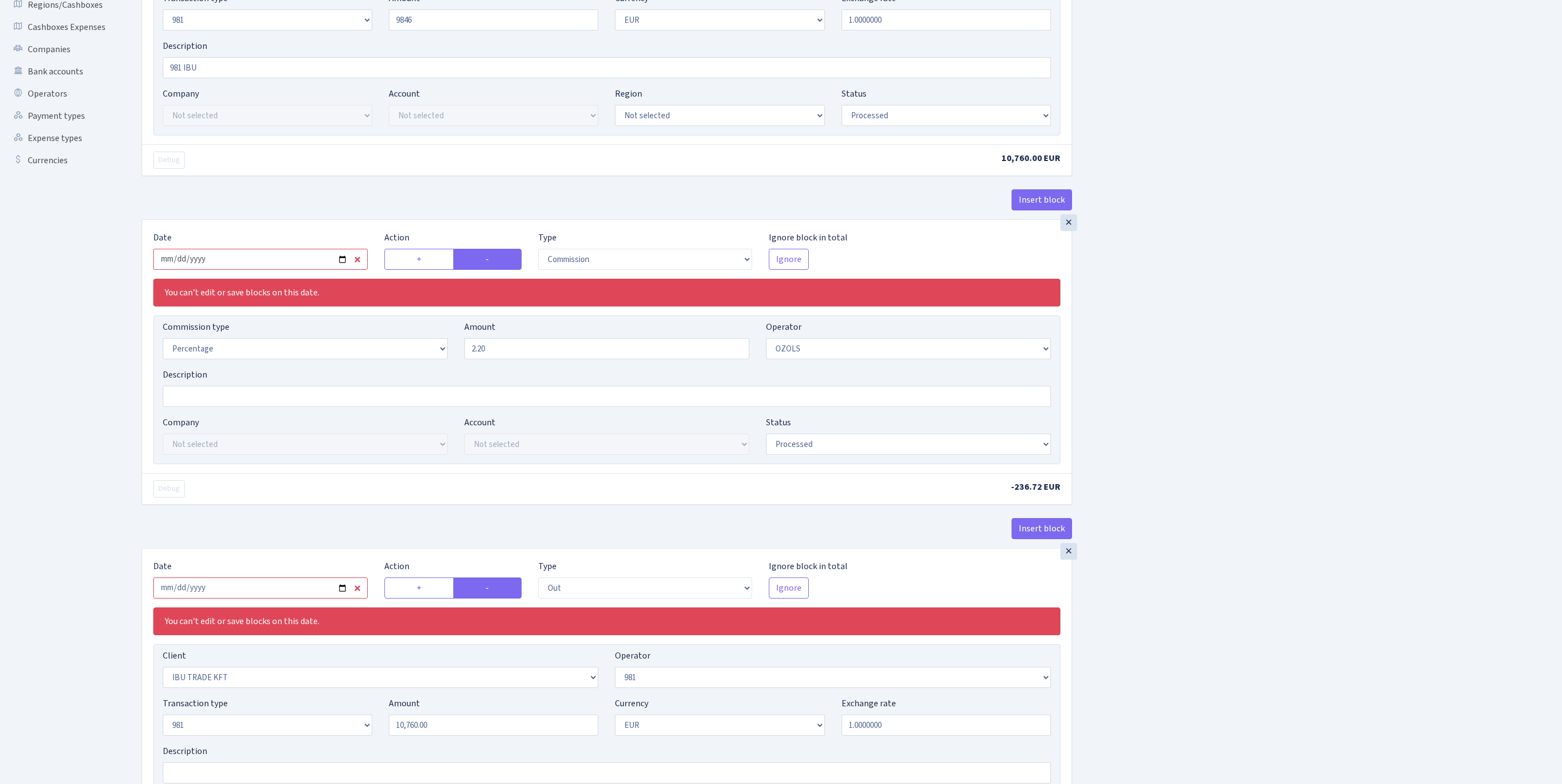
type input "9,846.00"
click at [281, 270] on input "[DATE]" at bounding box center [260, 259] width 214 height 21
type input "[DATE]"
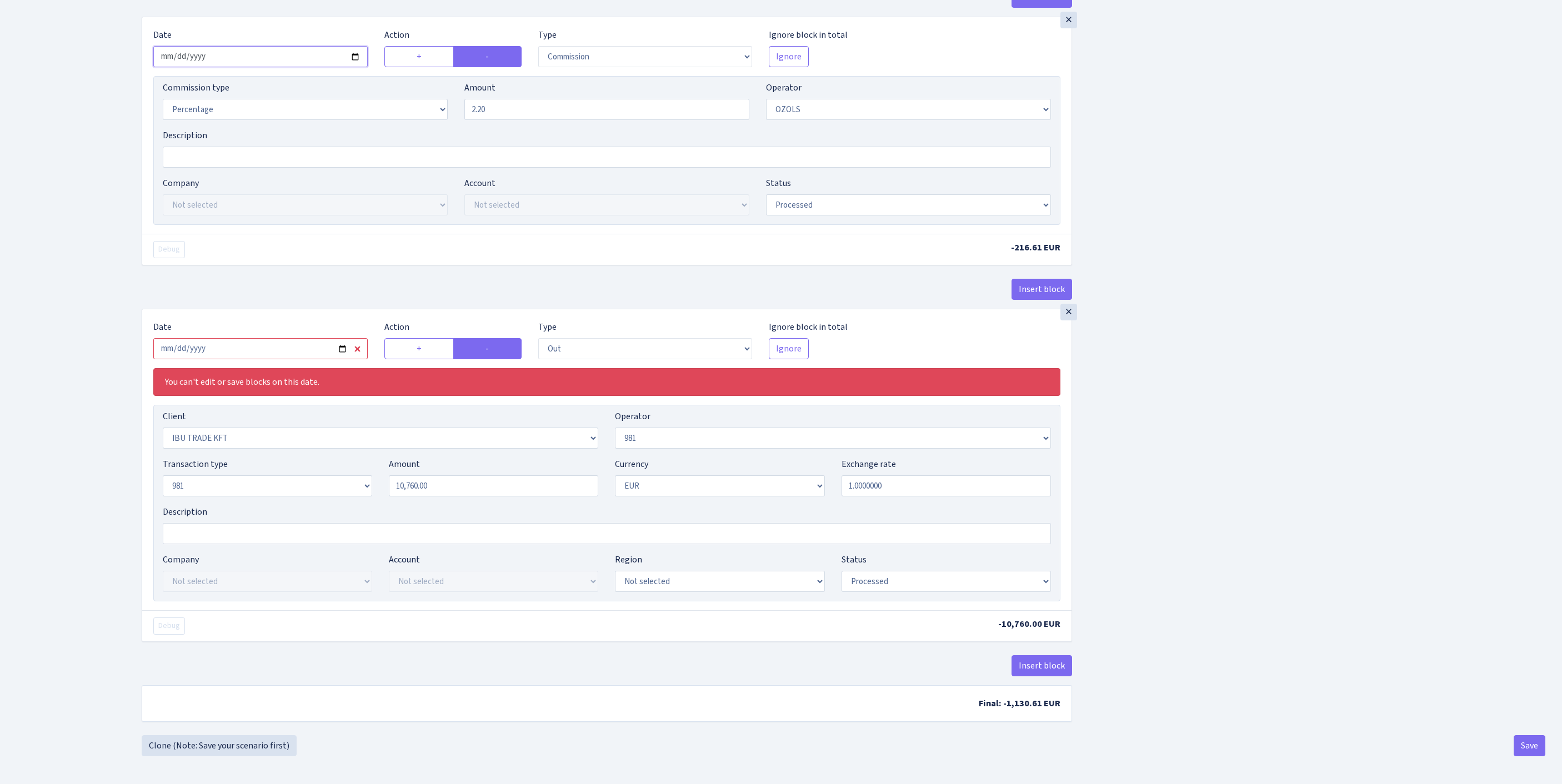
scroll to position [447, 0]
click at [273, 359] on input "[DATE]" at bounding box center [260, 349] width 214 height 21
type input "[DATE]"
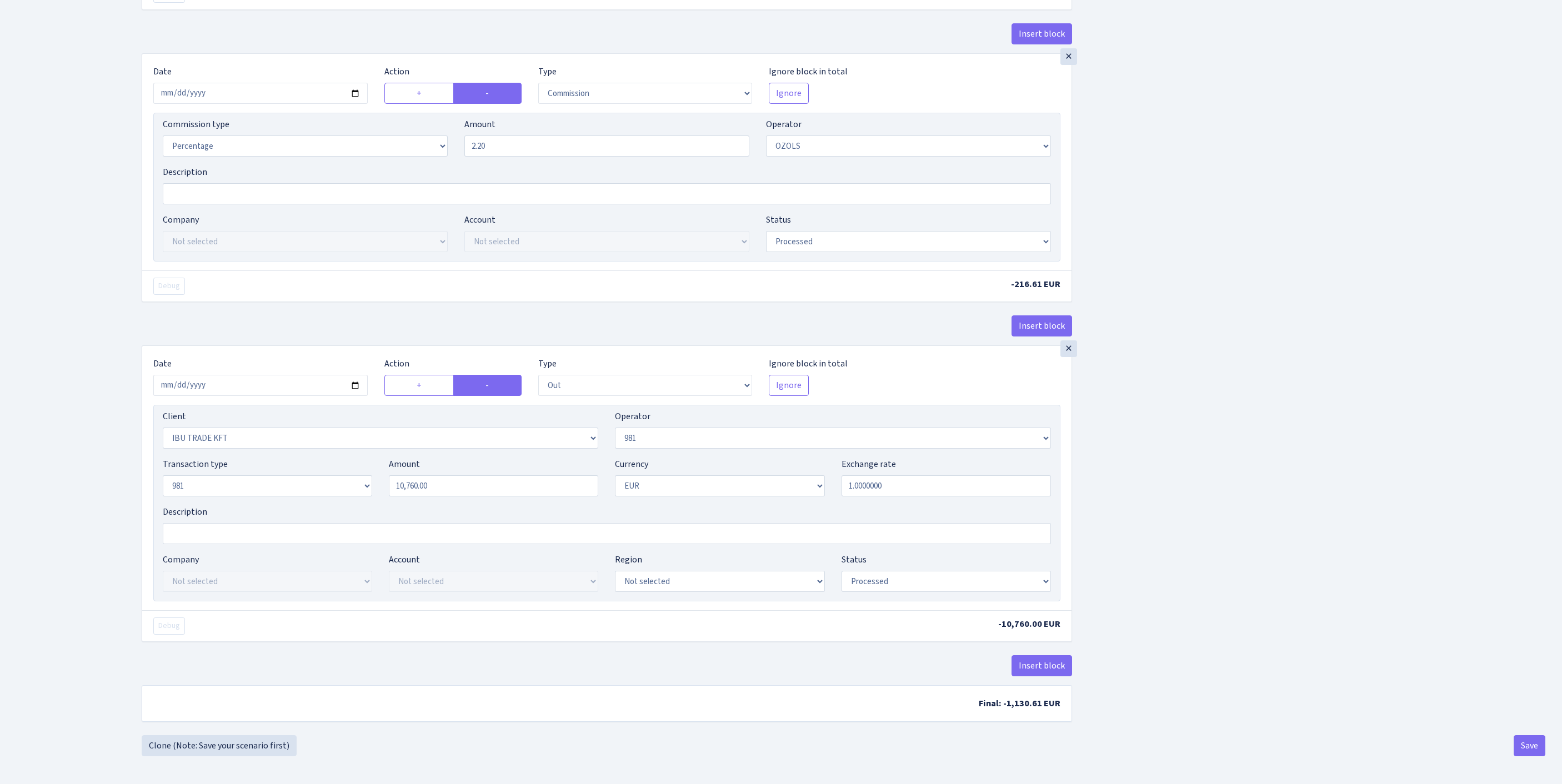
click at [1338, 512] on div "Insert block × Date [DATE] Action + - Type --- In Out Commission Field required…" at bounding box center [844, 209] width 1420 height 1052
click at [1526, 755] on button "Save" at bounding box center [1530, 745] width 32 height 21
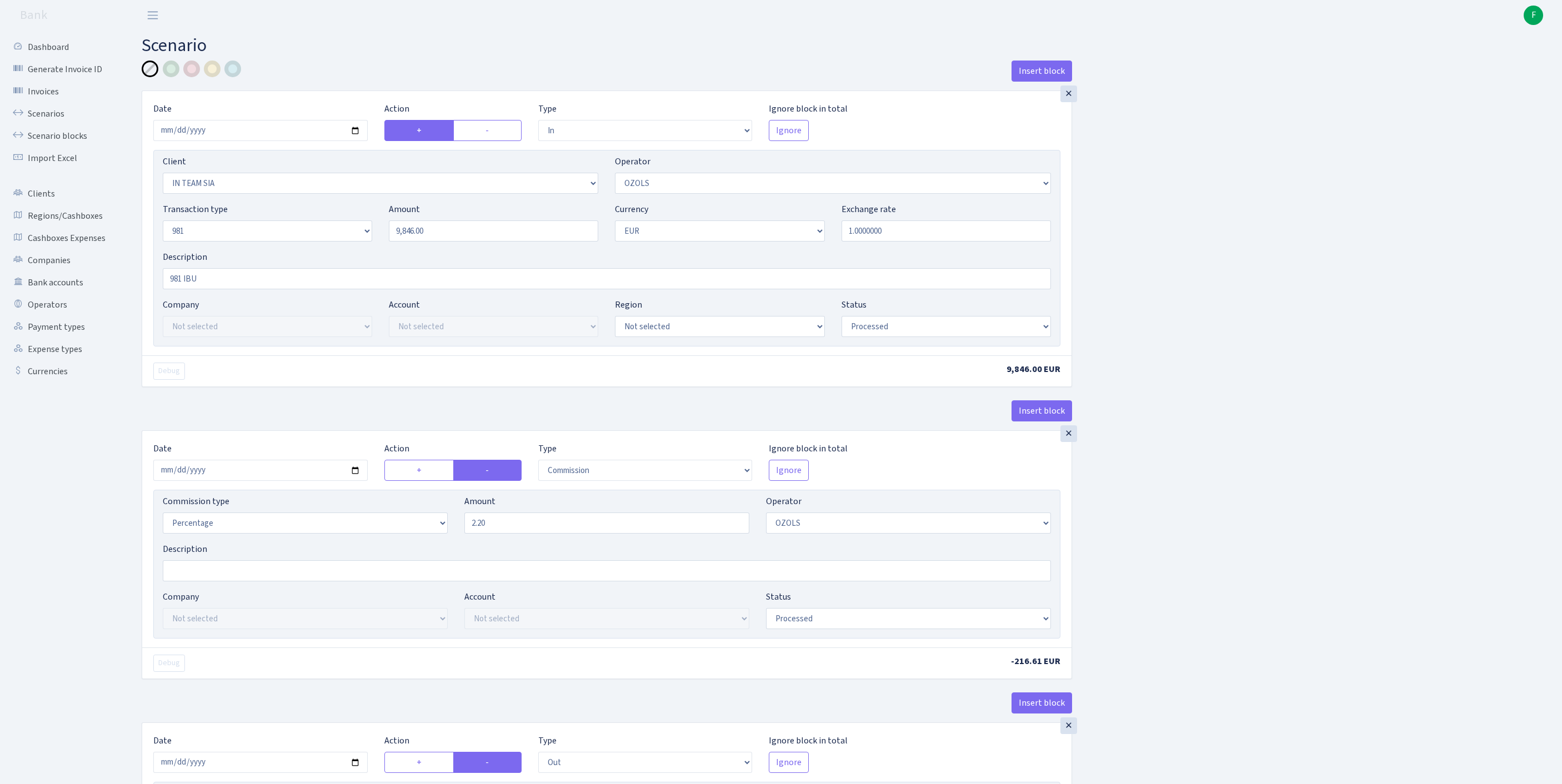
select select "in"
select select "3020"
select select "23"
select select "8"
select select "1"
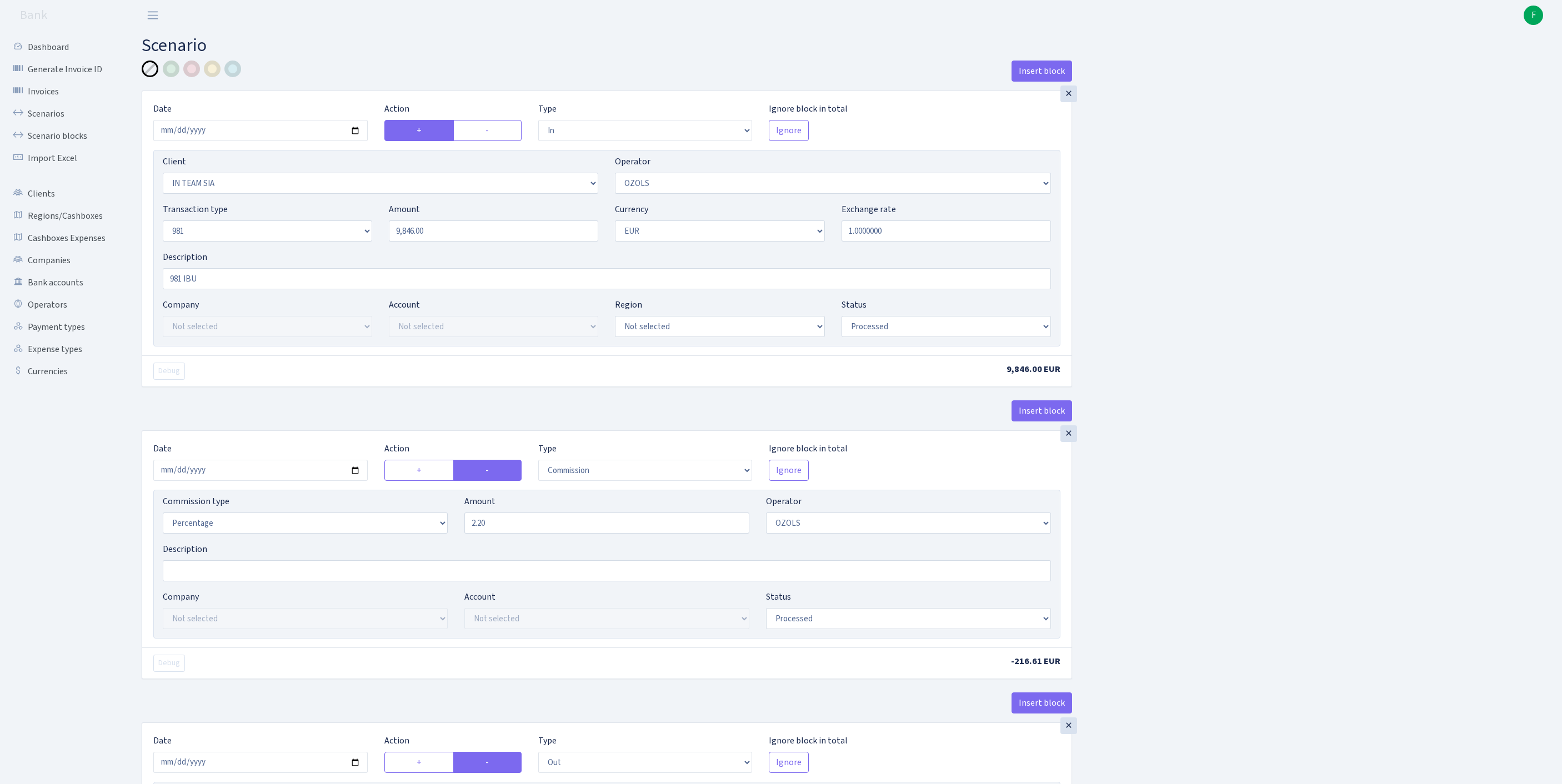
select select "processed"
select select "commission"
select select "23"
select select "processed"
select select "out"
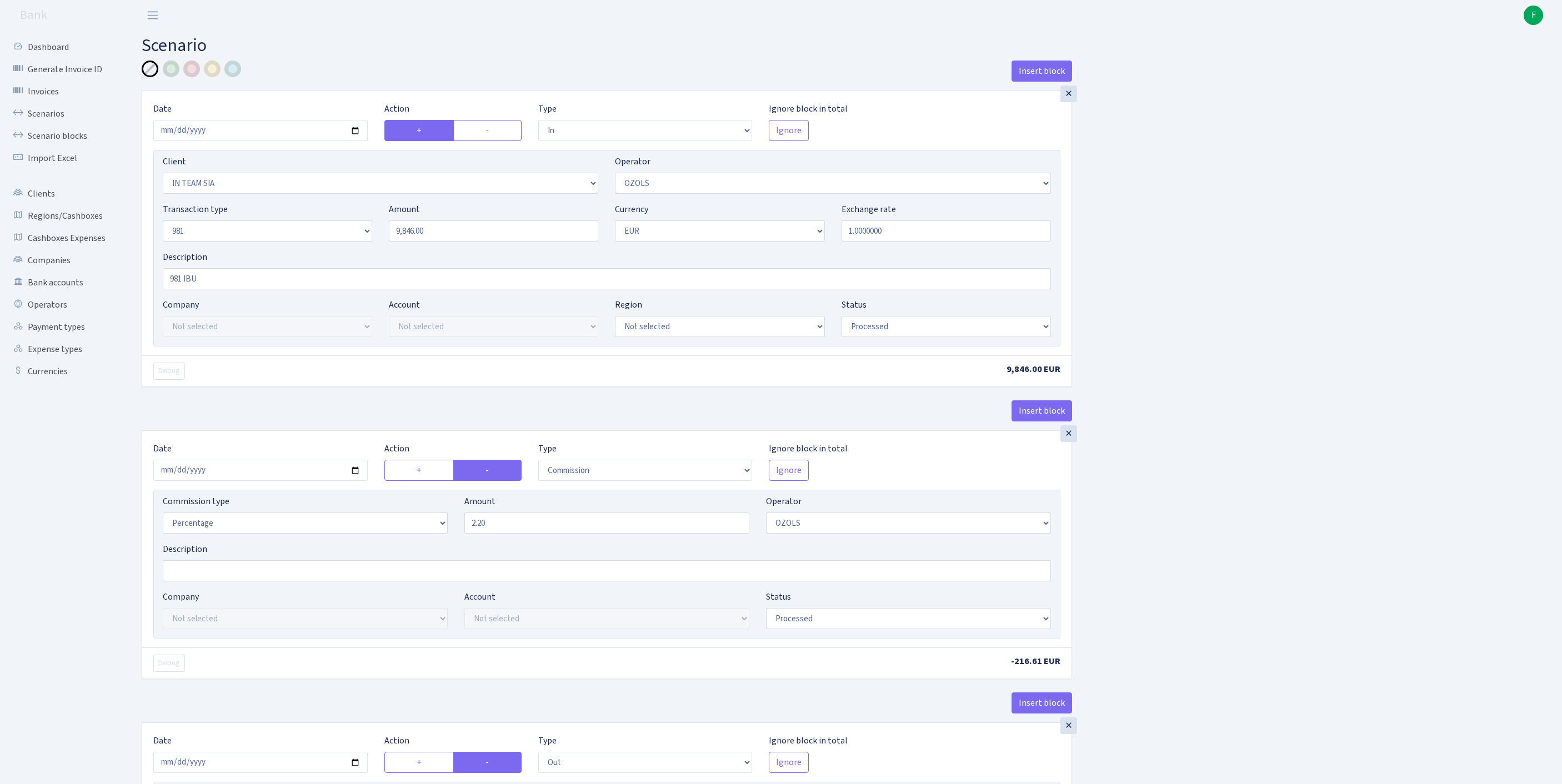
select select "279"
select select "61"
select select "8"
select select "1"
select select "processed"
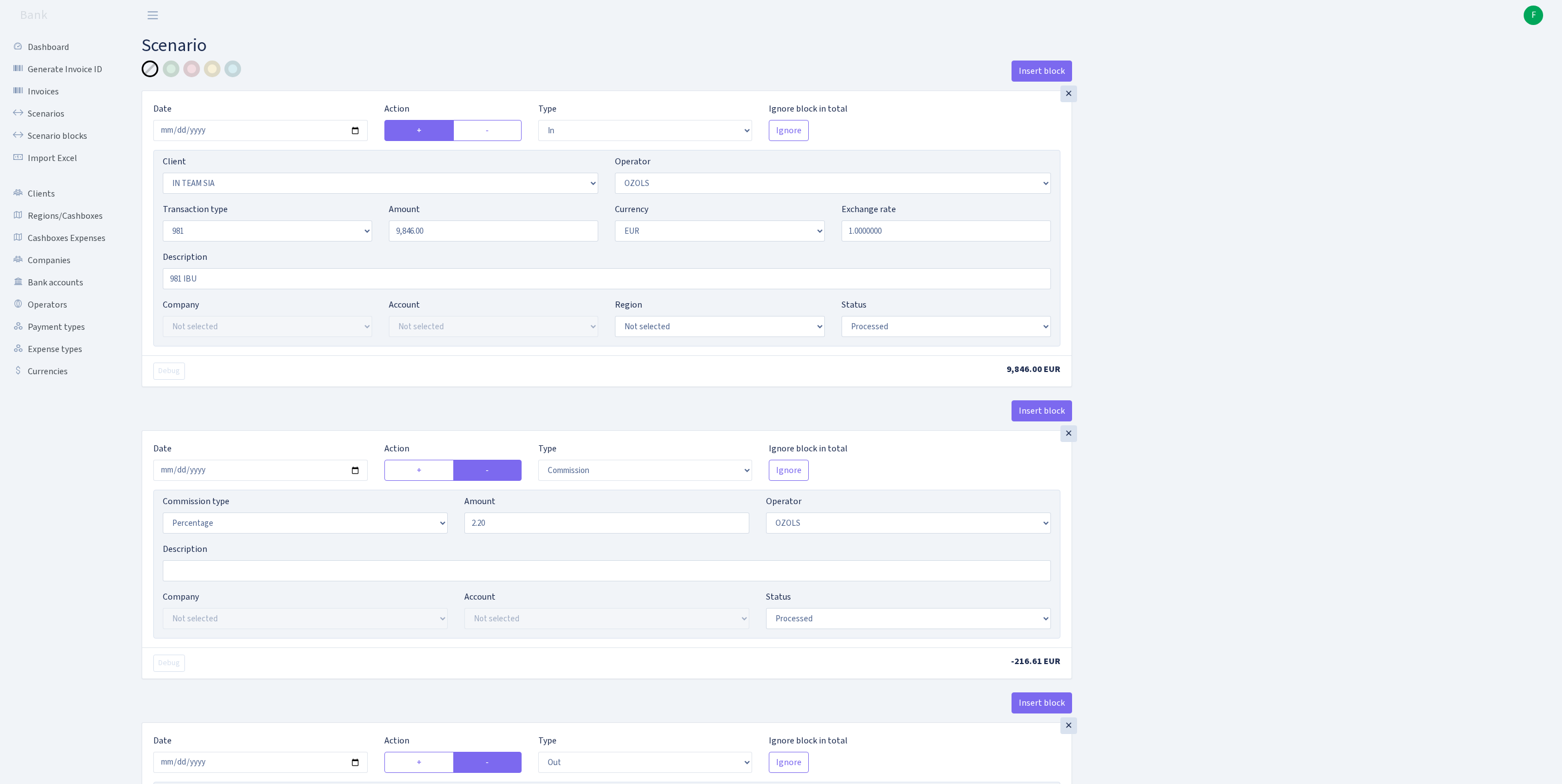
scroll to position [522, 0]
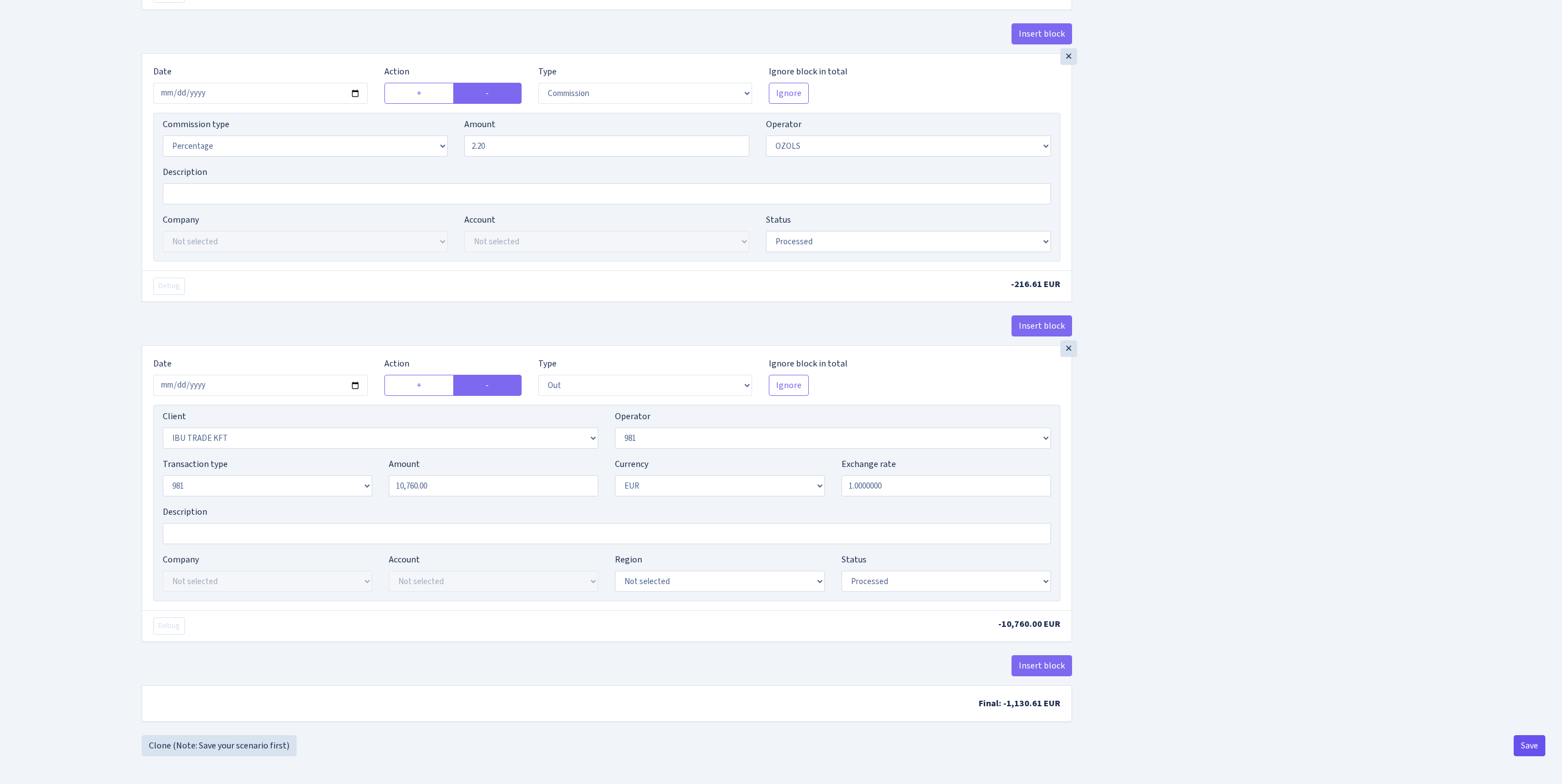
click at [1532, 742] on button "Save" at bounding box center [1530, 745] width 32 height 21
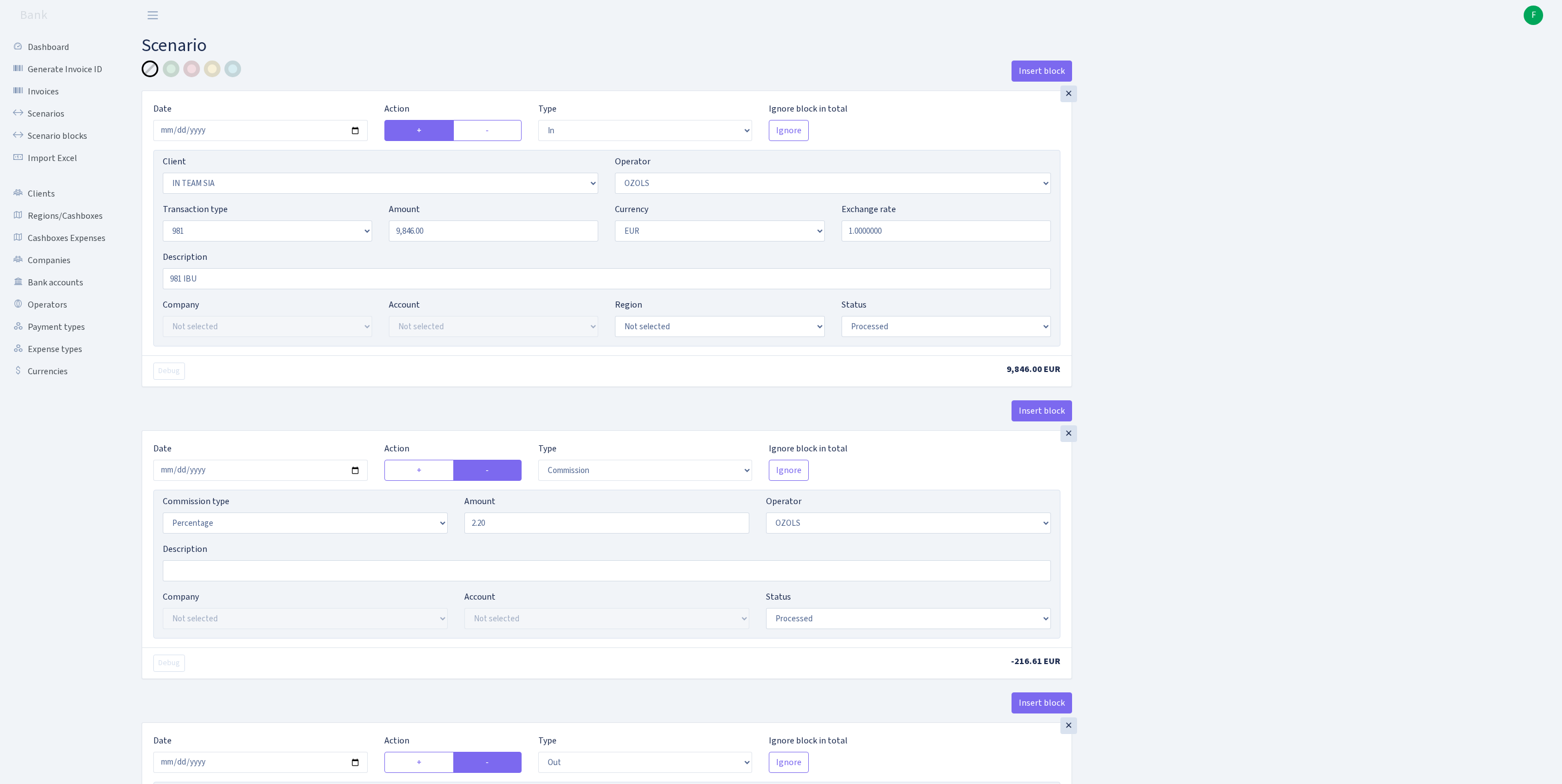
select select "in"
select select "3020"
select select "23"
select select "8"
select select "1"
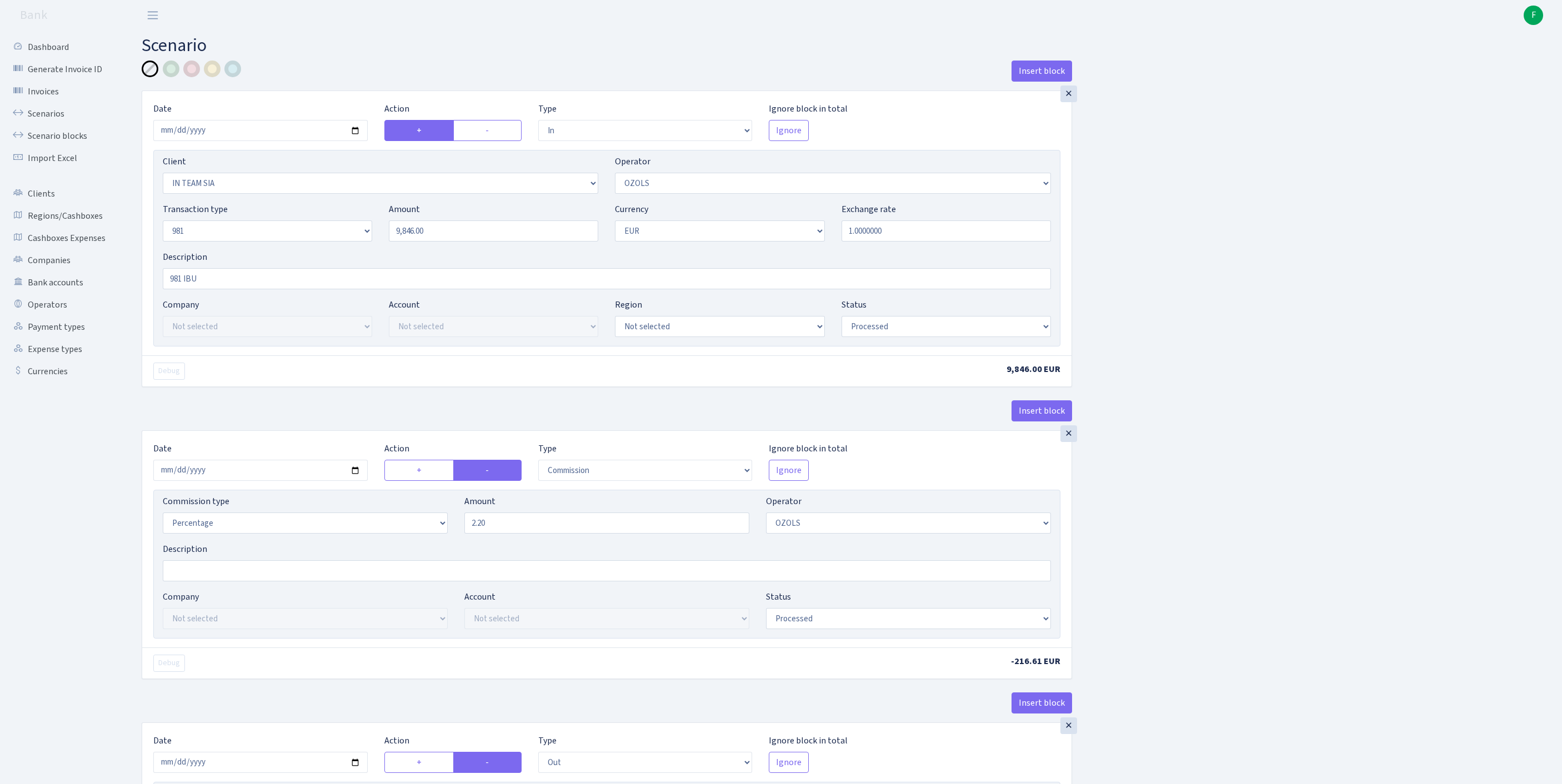
select select "processed"
select select "commission"
select select "23"
select select "processed"
select select "out"
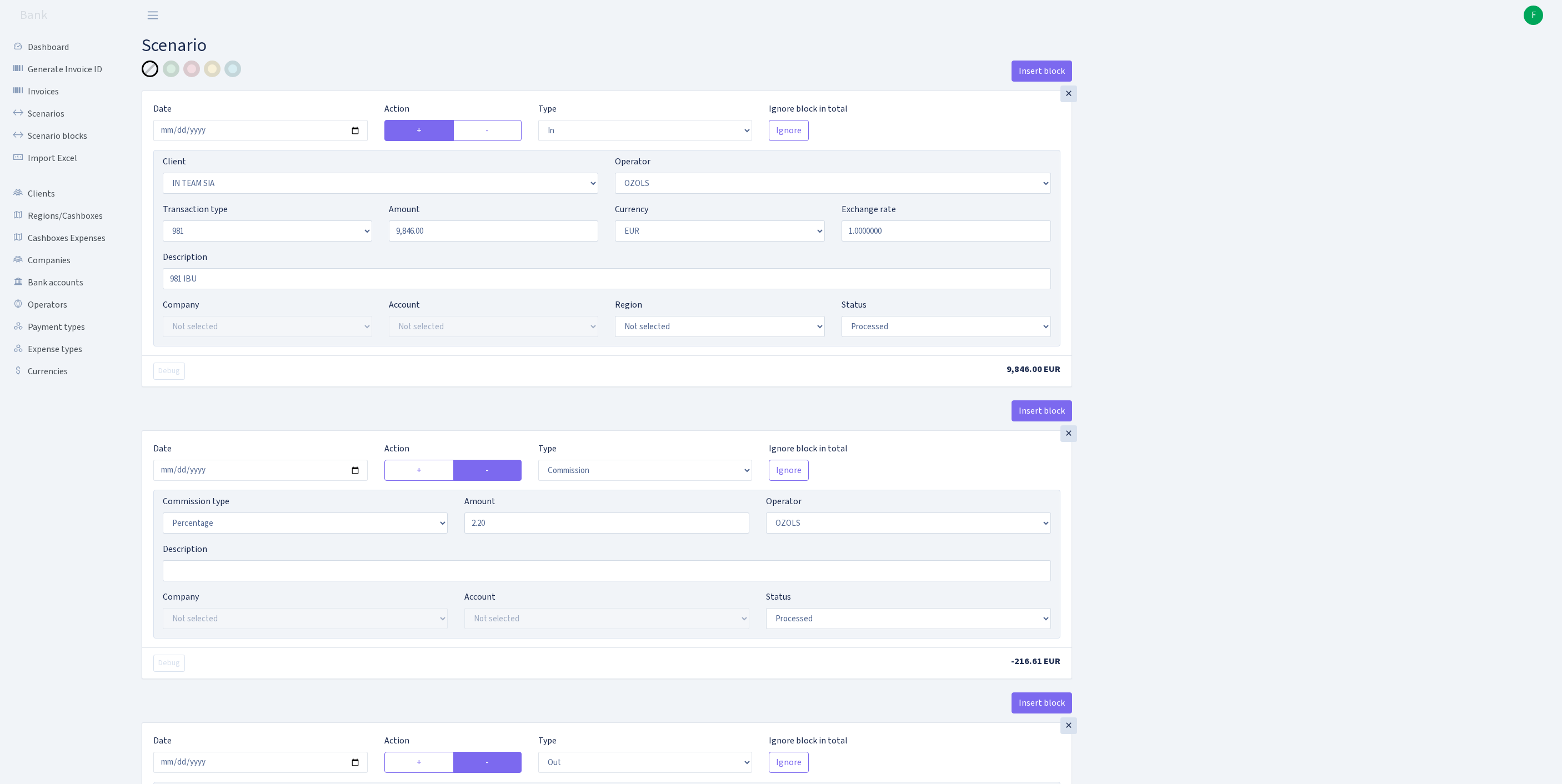
select select "279"
select select "61"
select select "8"
select select "1"
select select "processed"
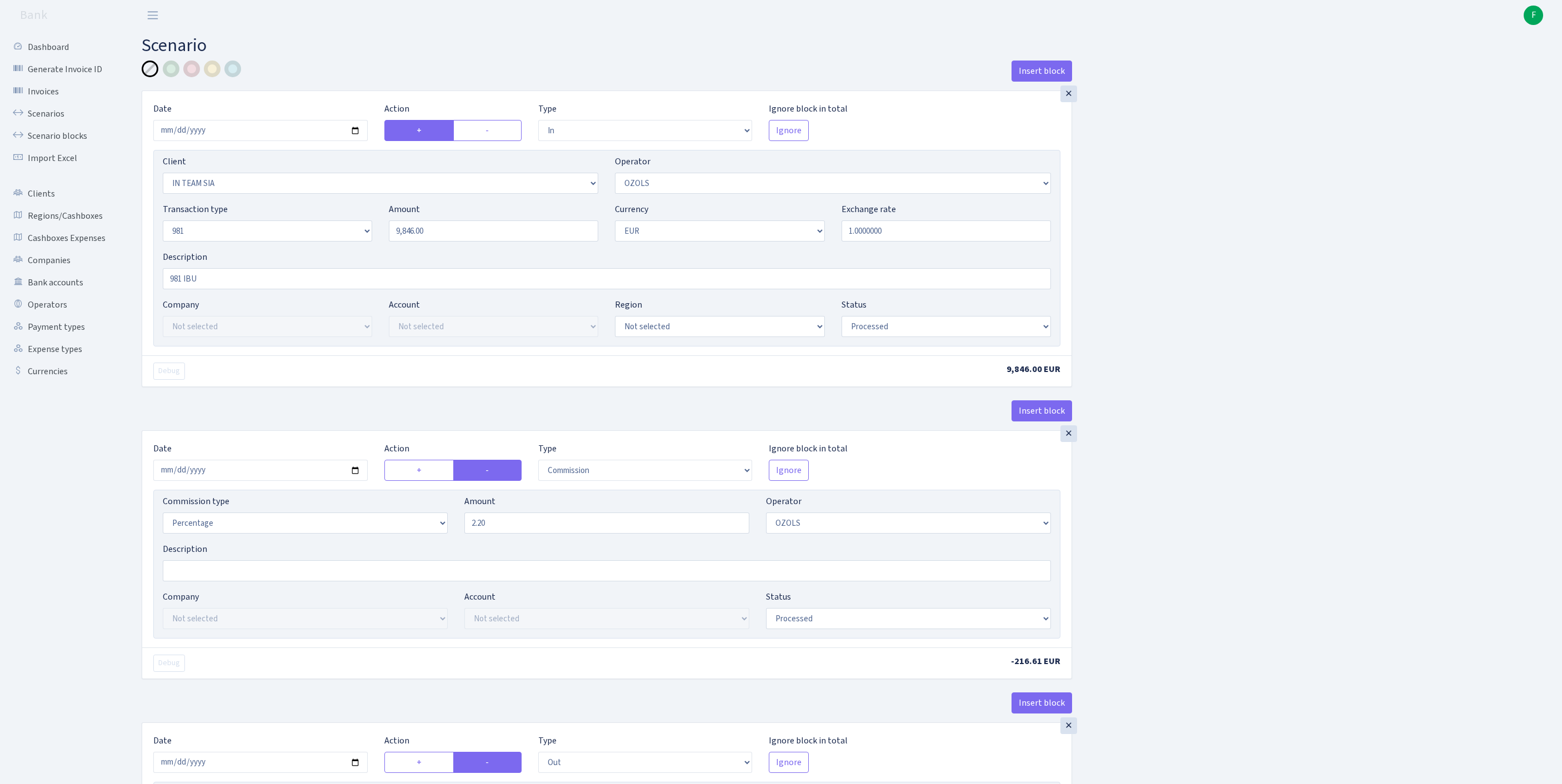
scroll to position [522, 0]
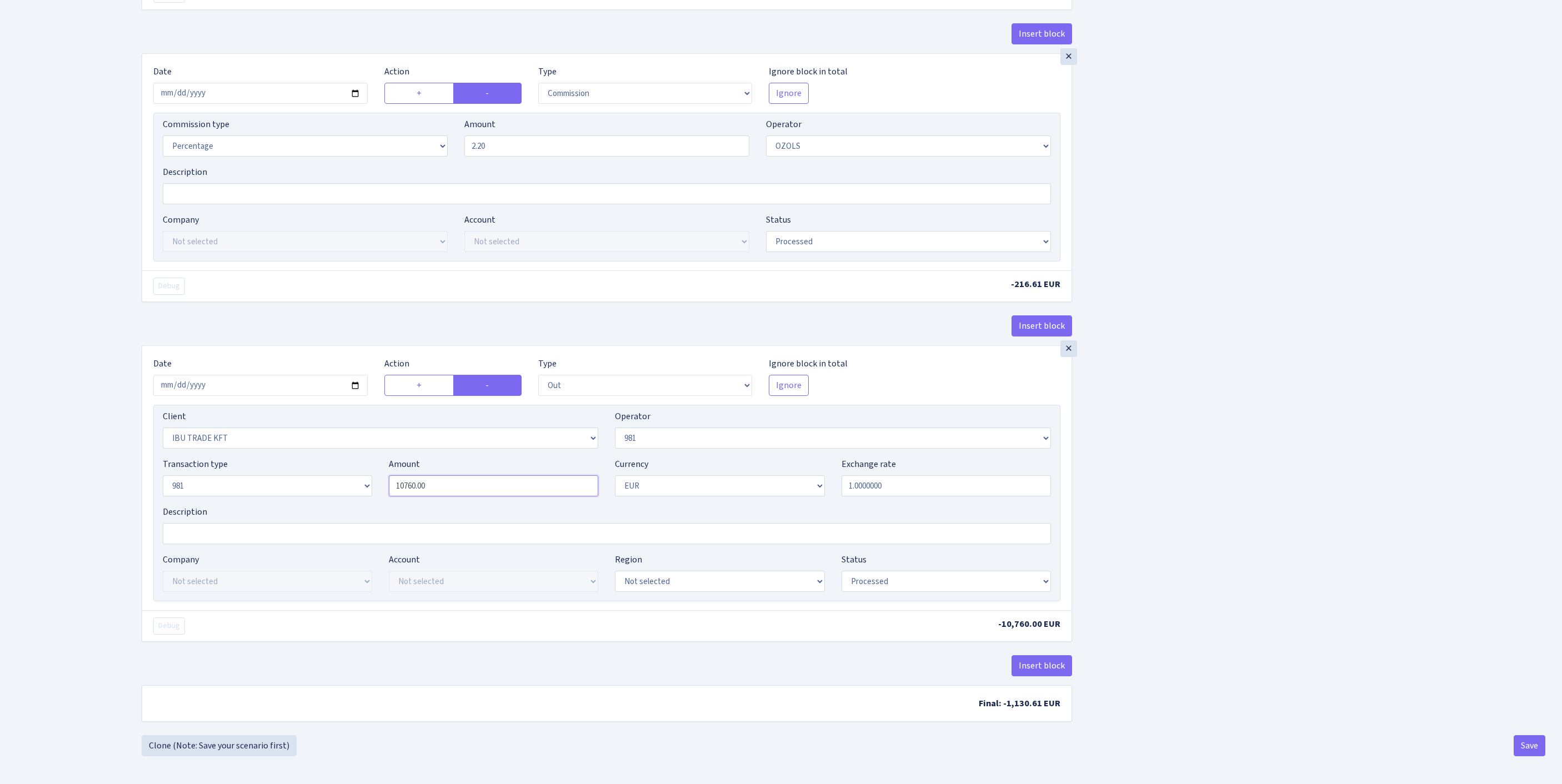
drag, startPoint x: 458, startPoint y: 450, endPoint x: 343, endPoint y: 432, distance: 116.4
click at [343, 458] on div "Transaction type Not selected 981 ELF FISH crypto GIRT IVO dekl MM-BALTIC eur U…" at bounding box center [607, 481] width 905 height 48
type input "9,846.00"
click at [1526, 743] on button "Save" at bounding box center [1530, 745] width 32 height 21
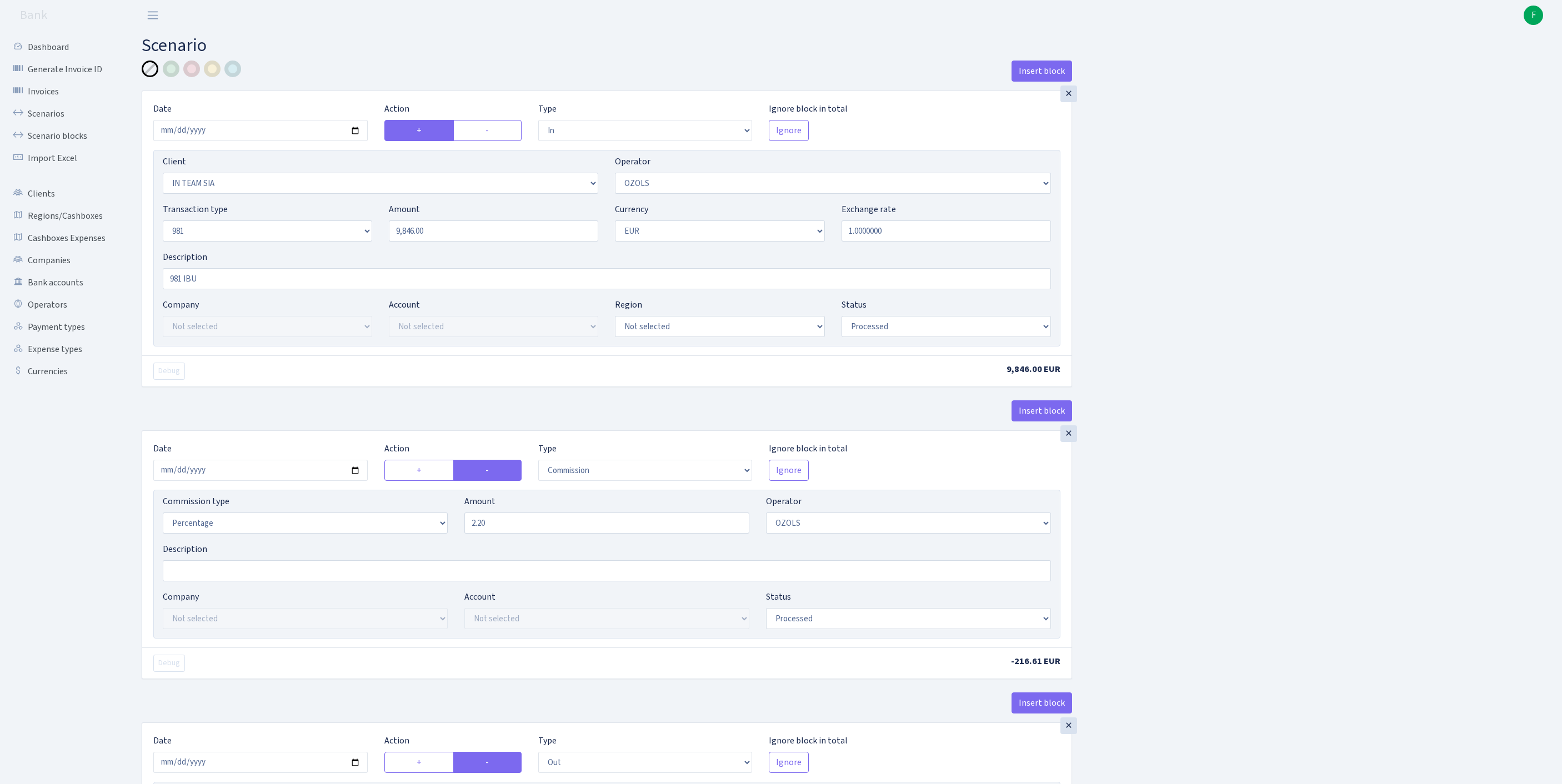
select select "in"
select select "3020"
select select "23"
select select "8"
select select "1"
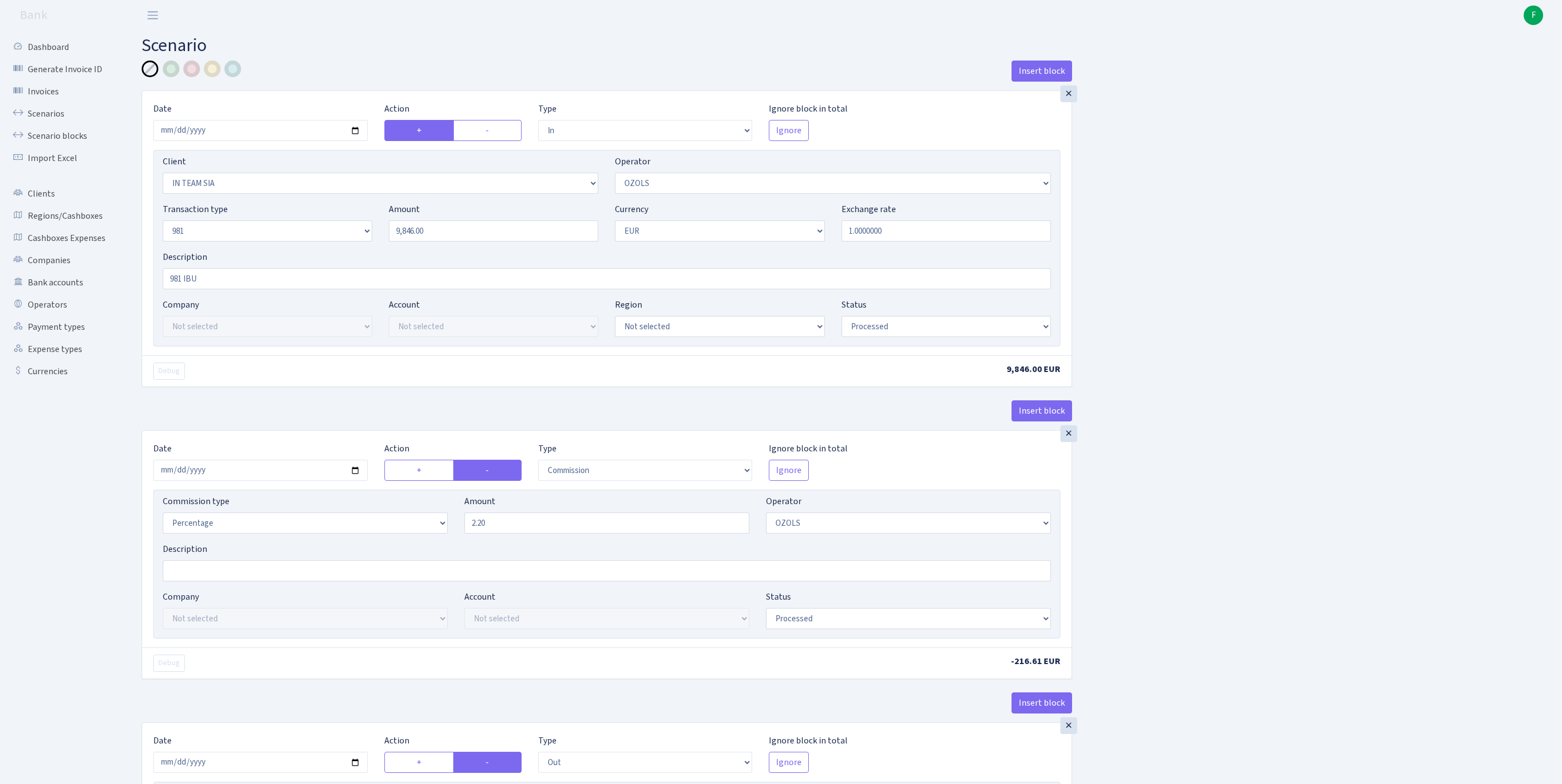
select select "processed"
select select "commission"
select select "23"
select select "processed"
select select "out"
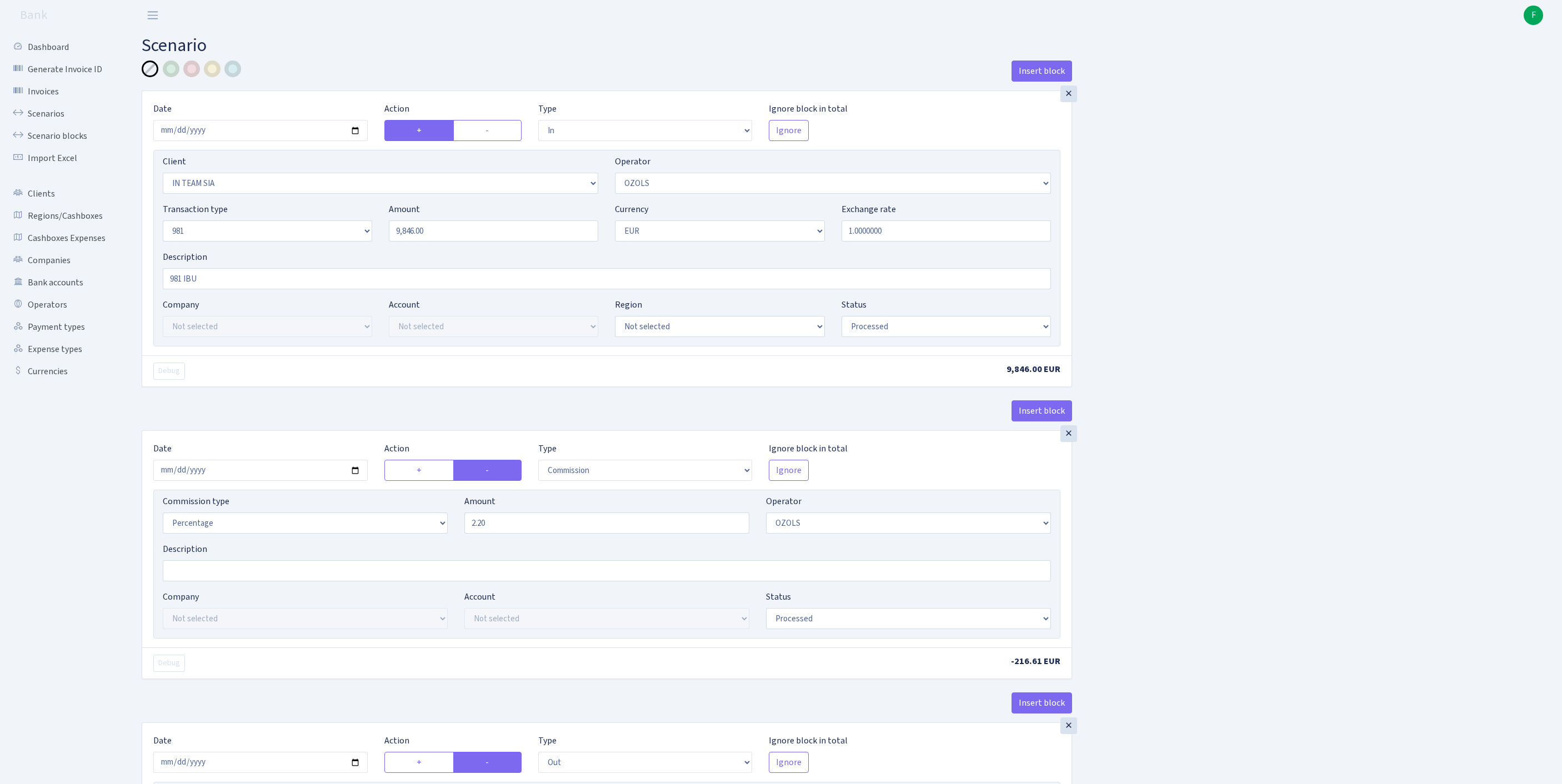
select select "279"
select select "61"
select select "8"
select select "1"
select select "processed"
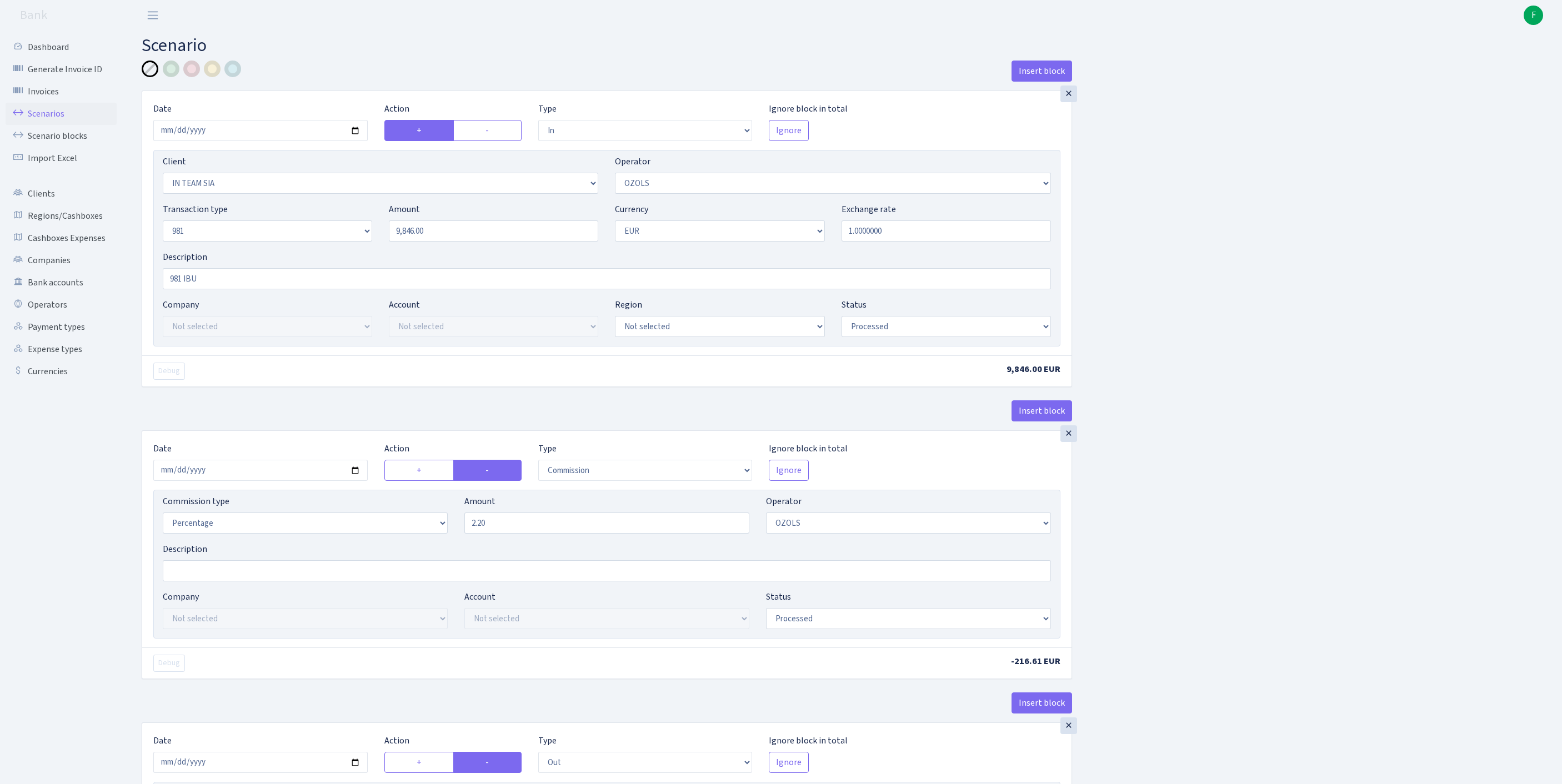
click at [44, 119] on link "Scenarios" at bounding box center [61, 114] width 111 height 22
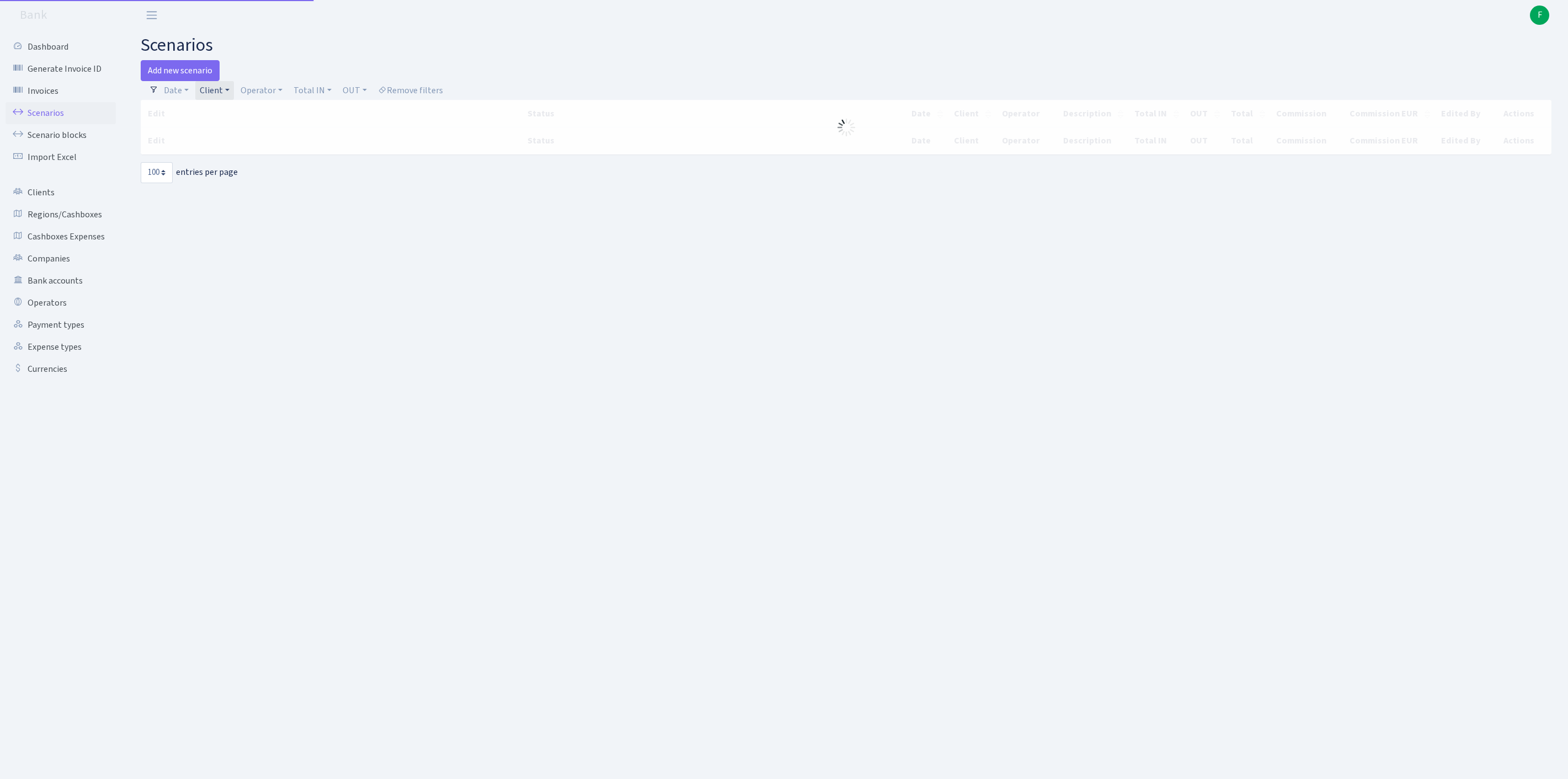
select select "100"
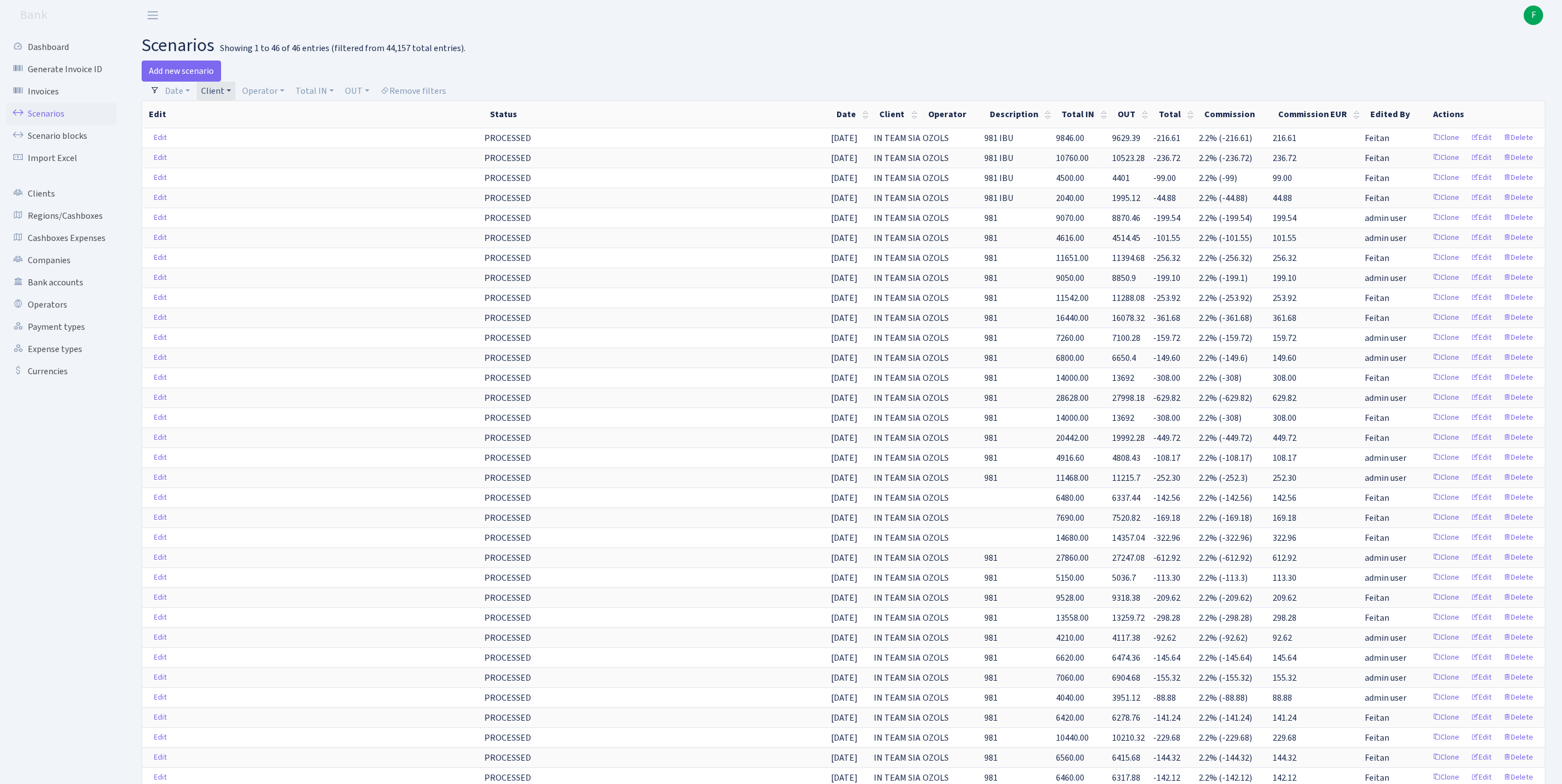
click at [235, 94] on link "Client" at bounding box center [216, 91] width 39 height 19
